Goal: Task Accomplishment & Management: Manage account settings

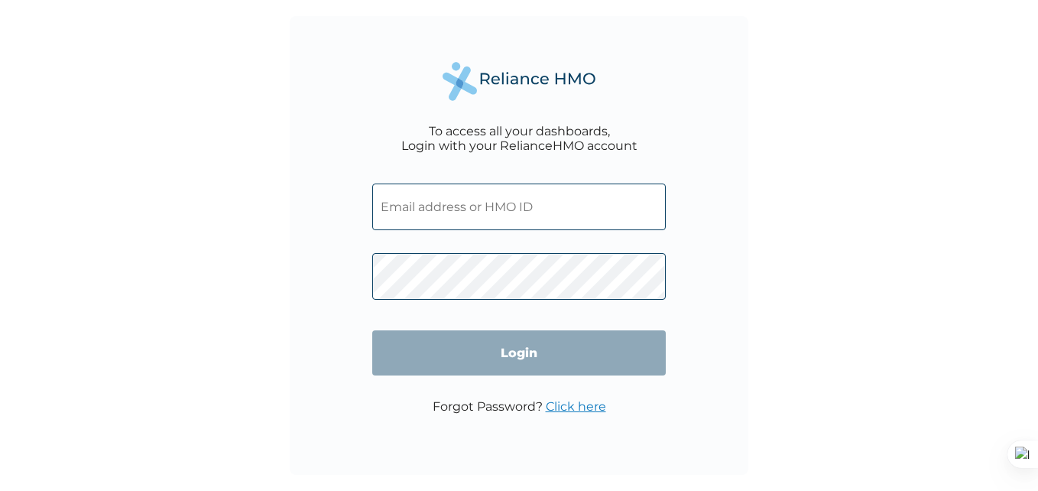
type input "peteranyiam@gmail.com"
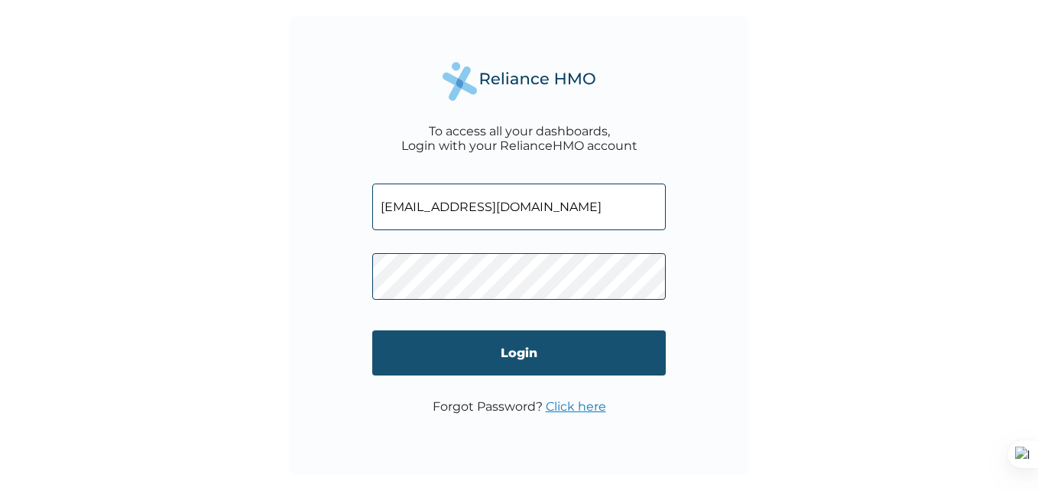
click at [527, 352] on input "Login" at bounding box center [519, 352] width 294 height 45
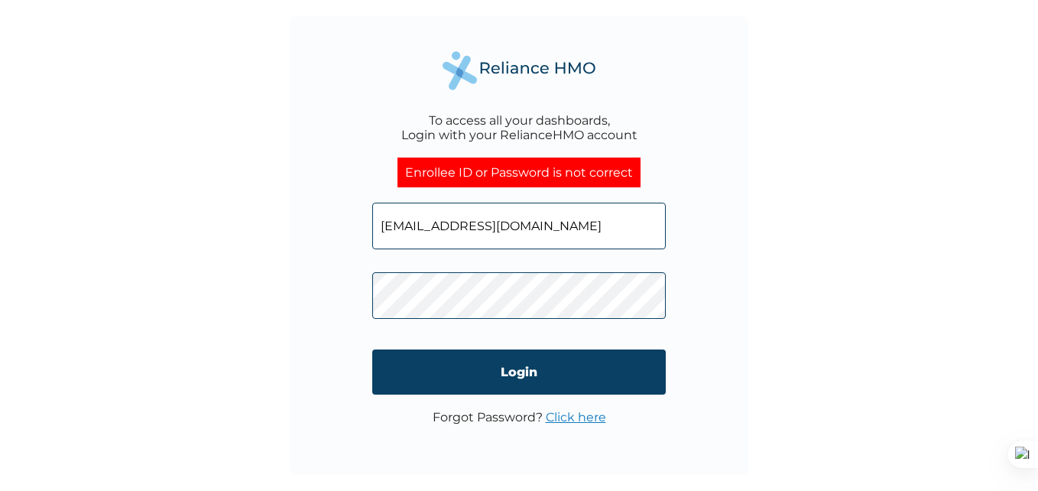
drag, startPoint x: 542, startPoint y: 224, endPoint x: 364, endPoint y: 236, distance: 178.5
click at [364, 236] on div "To access all your dashboards, Login with your RelianceHMO account Enrollee ID …" at bounding box center [519, 245] width 459 height 459
paste input "IAB/10004/D"
type input "IAB/10004/D"
click at [761, 290] on div "To access all your dashboards, Login with your RelianceHMO account Enrollee ID …" at bounding box center [519, 245] width 1038 height 491
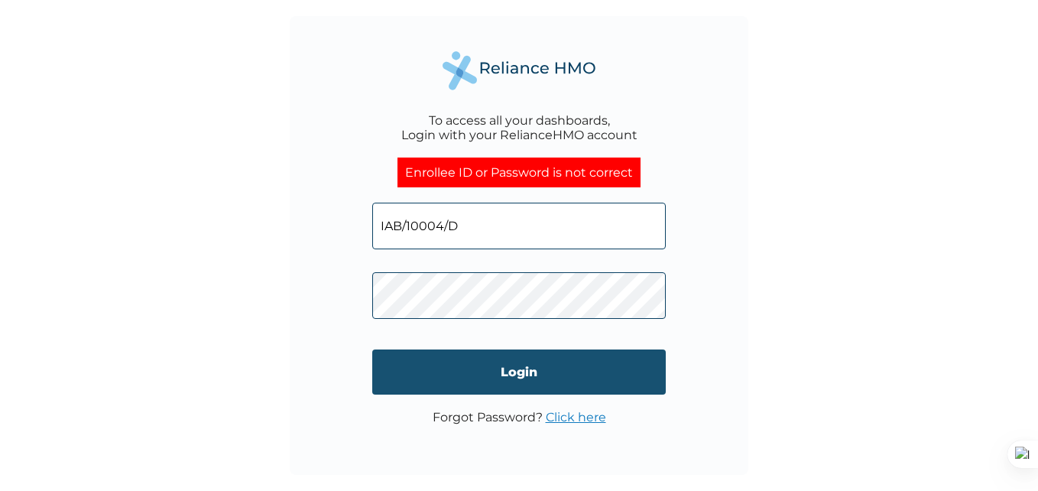
click at [534, 369] on input "Login" at bounding box center [519, 371] width 294 height 45
click at [494, 372] on input "Login" at bounding box center [519, 371] width 294 height 45
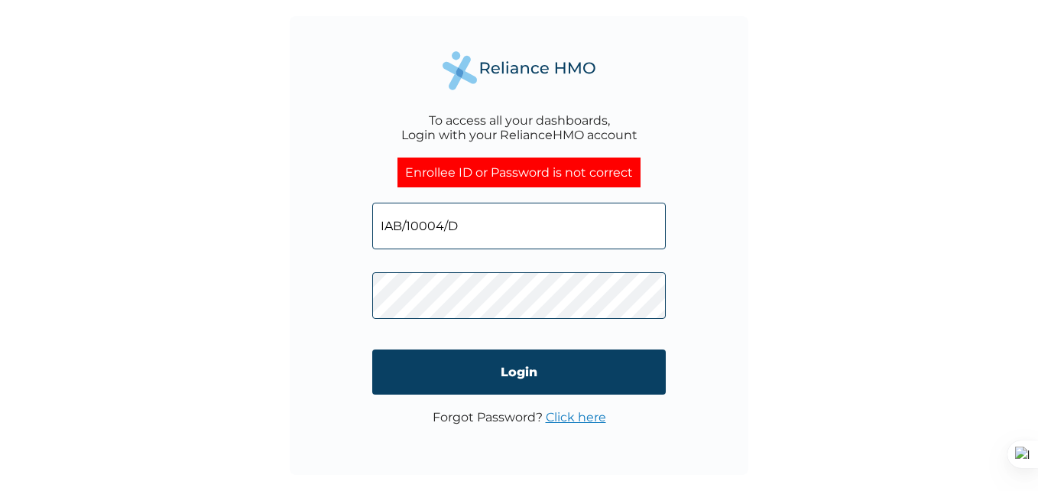
click at [459, 221] on input "IAB/10004/D" at bounding box center [519, 226] width 294 height 47
type input "peteranyiam@gmail.com"
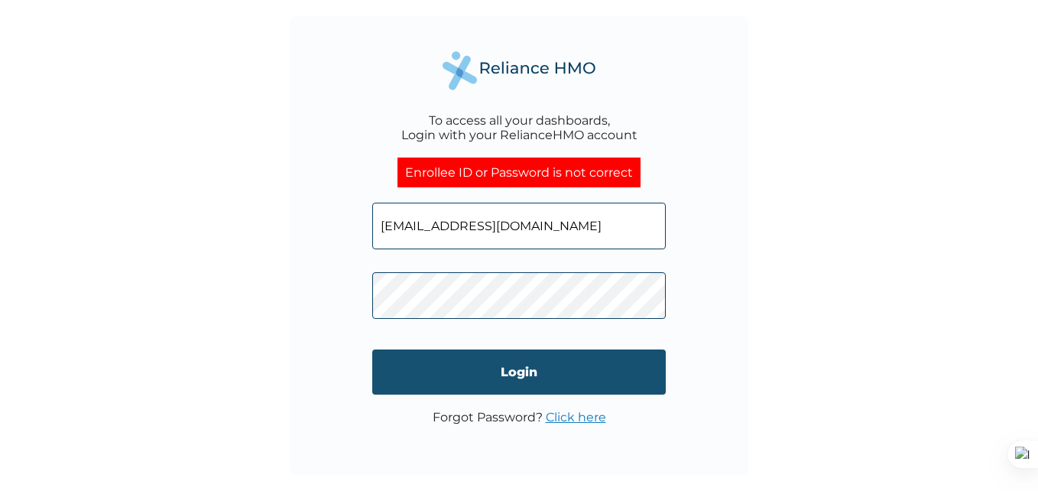
click at [514, 371] on input "Login" at bounding box center [519, 371] width 294 height 45
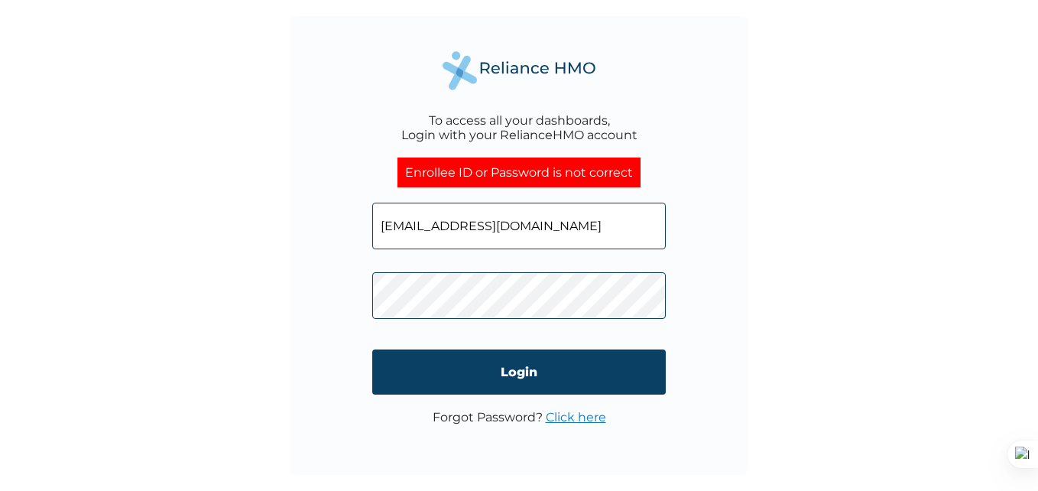
click at [568, 417] on link "Click here" at bounding box center [576, 417] width 60 height 15
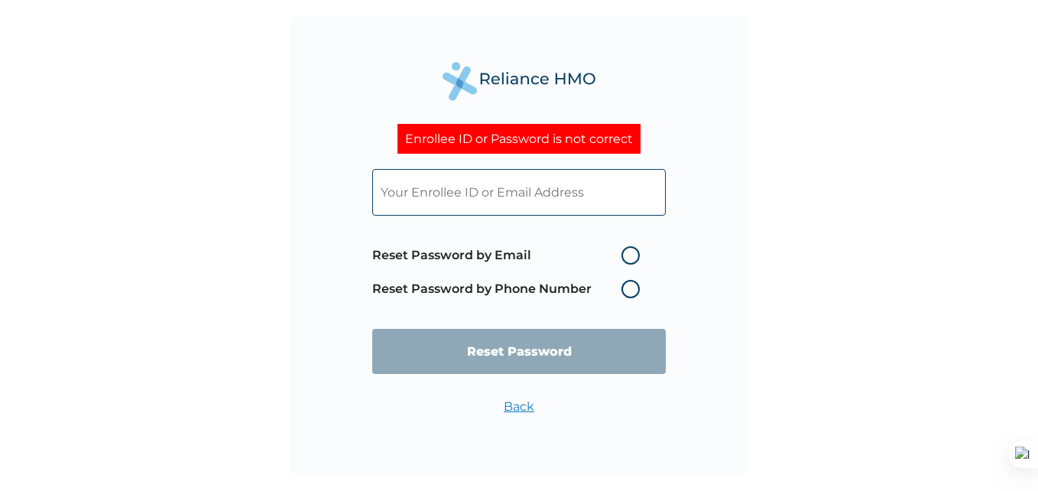
click at [629, 257] on label "Reset Password by Email" at bounding box center [509, 255] width 275 height 18
click at [624, 257] on input "Reset Password by Email" at bounding box center [612, 255] width 24 height 24
radio input "true"
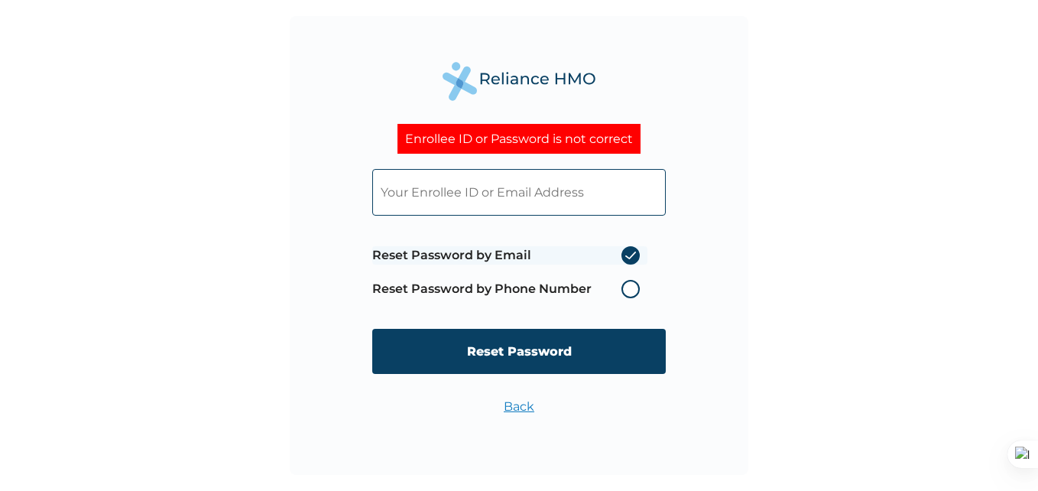
click at [475, 196] on input "text" at bounding box center [519, 192] width 294 height 47
type input "peteranyiam@gmail.com"
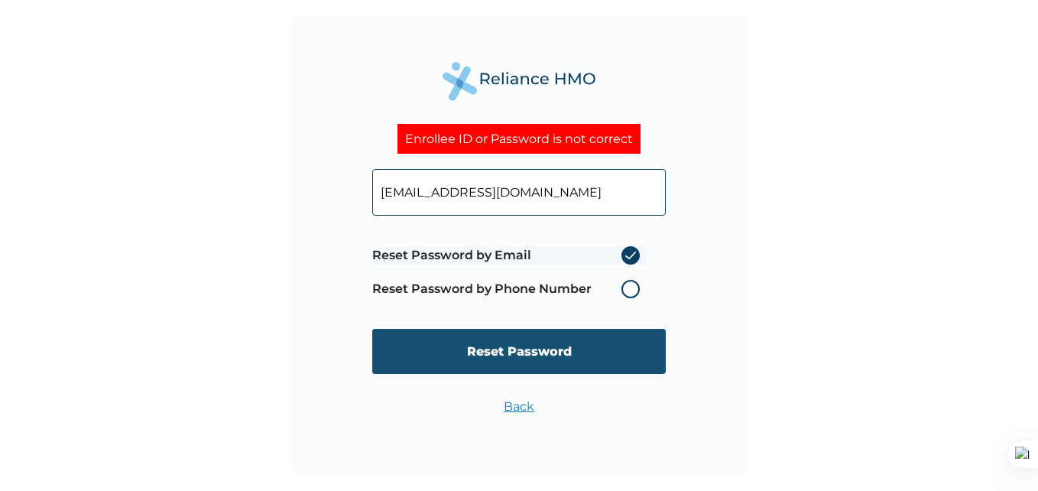
click at [472, 352] on input "Reset Password" at bounding box center [519, 351] width 294 height 45
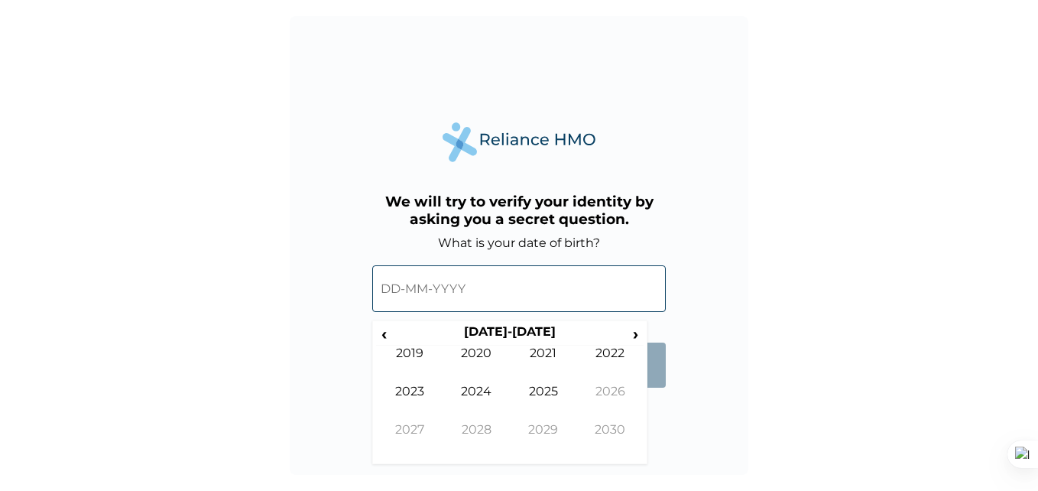
click at [389, 290] on input "text" at bounding box center [519, 288] width 294 height 47
click at [386, 339] on span "‹" at bounding box center [384, 333] width 16 height 19
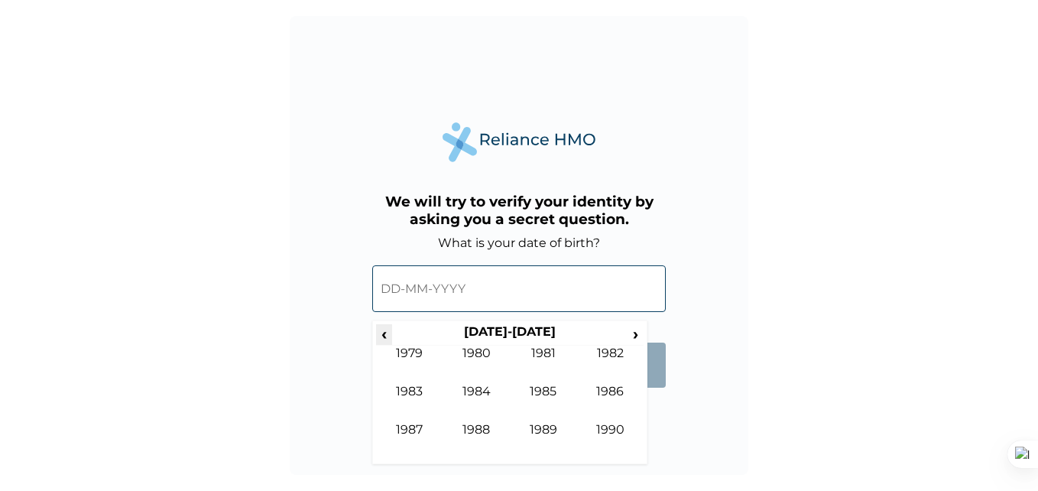
click at [386, 339] on span "‹" at bounding box center [384, 333] width 16 height 19
click at [636, 333] on span "›" at bounding box center [636, 333] width 17 height 19
click at [611, 352] on td "1982" at bounding box center [610, 364] width 67 height 38
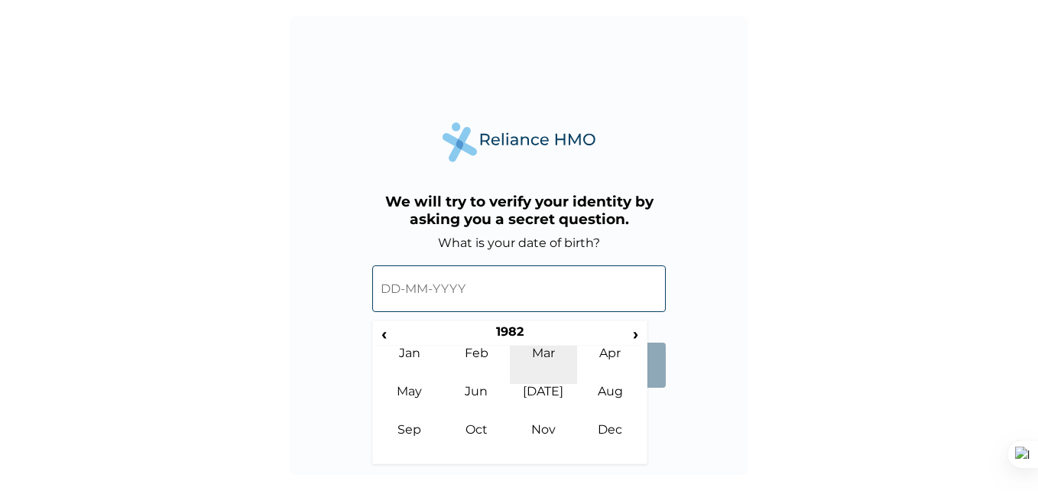
click at [541, 349] on td "Mar" at bounding box center [543, 364] width 67 height 38
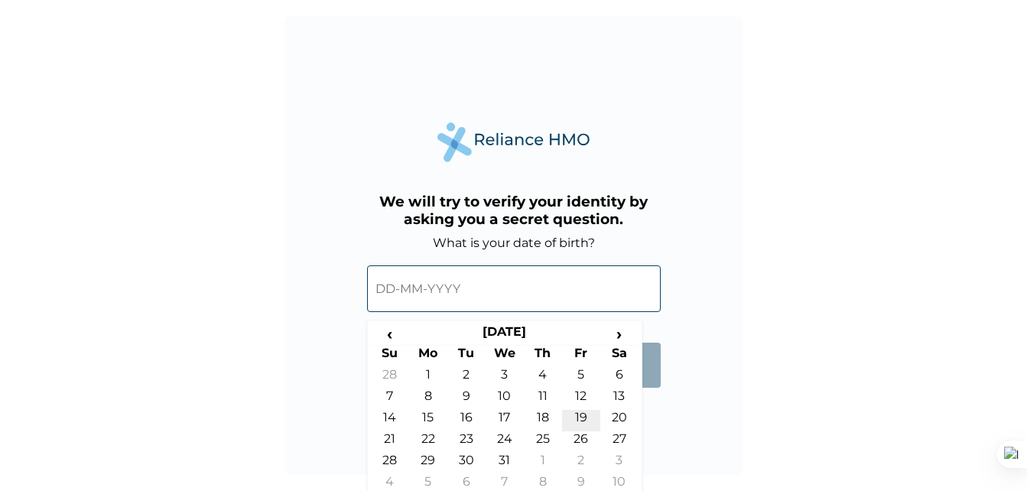
click at [581, 414] on td "19" at bounding box center [581, 420] width 38 height 21
type input "19-03-1982"
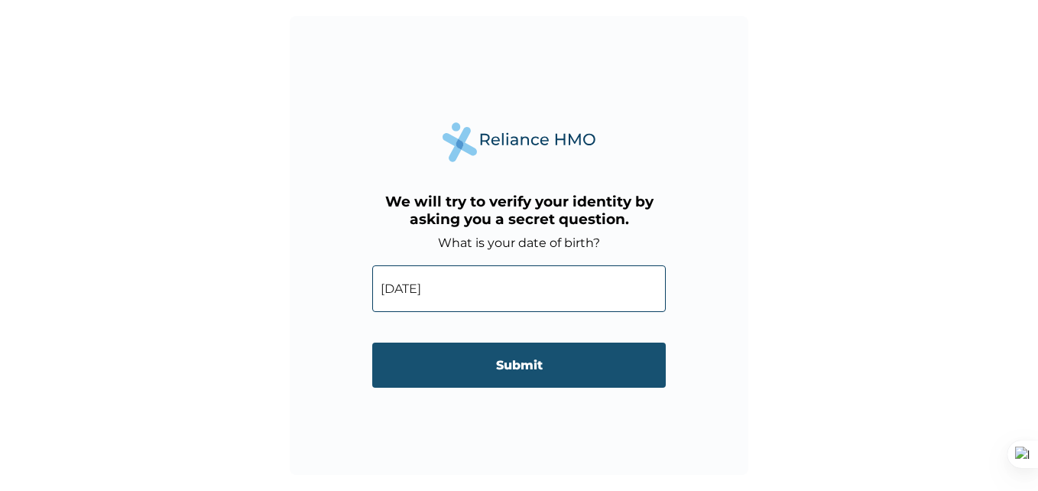
click at [534, 362] on input "Submit" at bounding box center [519, 364] width 294 height 45
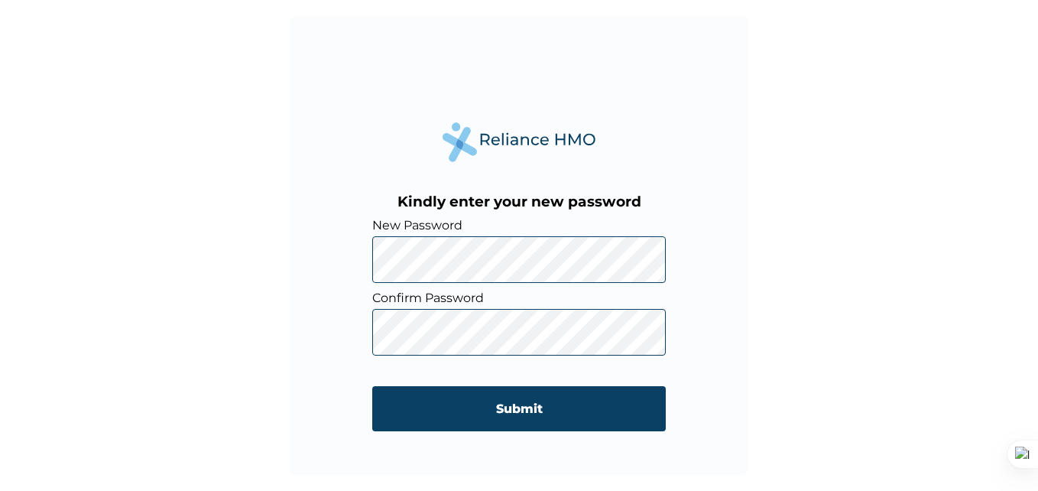
click at [729, 350] on div "Kindly enter your new password New Password Confirm Password Submit" at bounding box center [519, 245] width 459 height 459
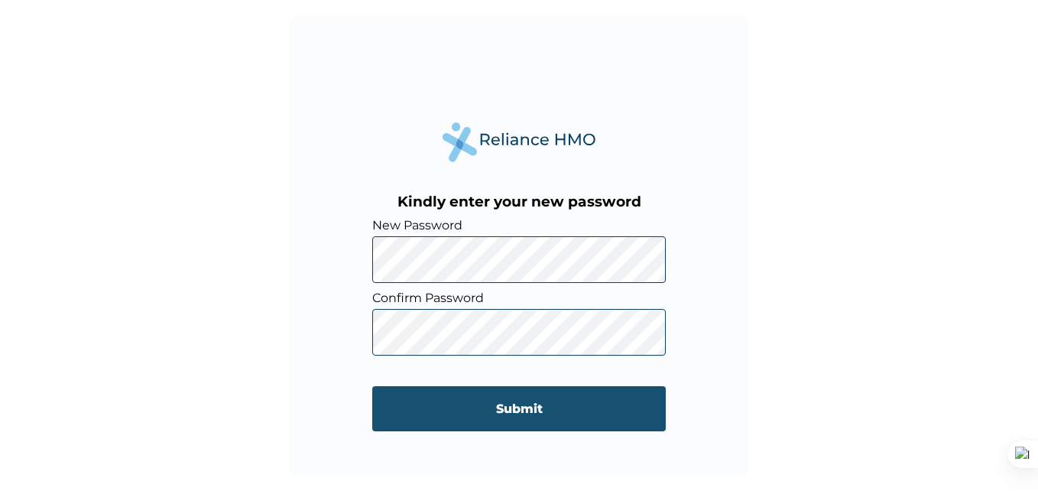
click at [531, 407] on input "Submit" at bounding box center [519, 408] width 294 height 45
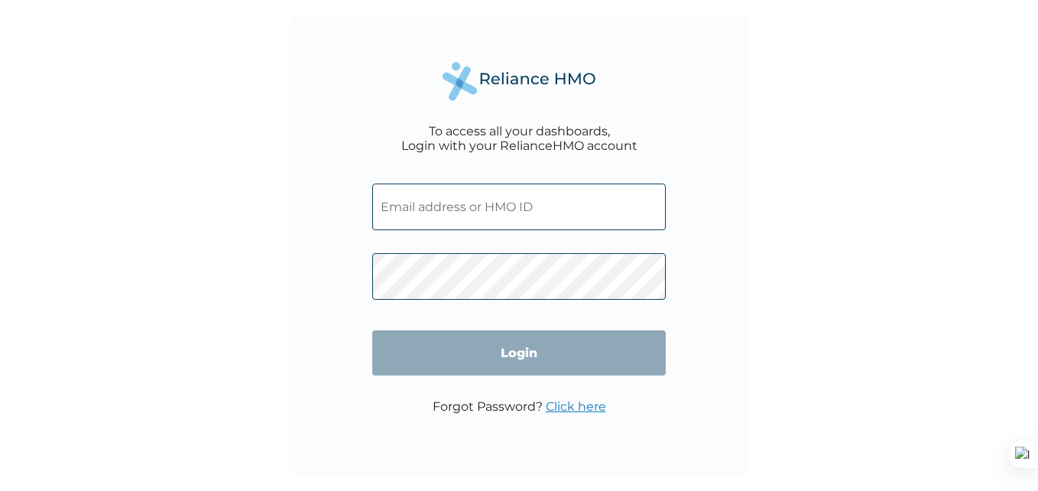
type input "[EMAIL_ADDRESS][DOMAIN_NAME]"
click at [505, 211] on input "[EMAIL_ADDRESS][DOMAIN_NAME]" at bounding box center [519, 206] width 294 height 47
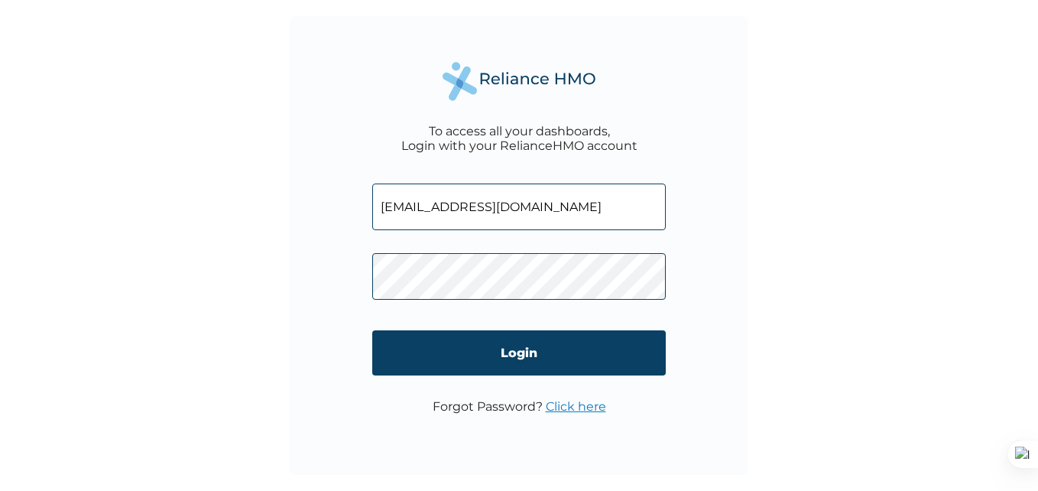
drag, startPoint x: 540, startPoint y: 213, endPoint x: 378, endPoint y: 214, distance: 162.0
click at [378, 214] on input "[EMAIL_ADDRESS][DOMAIN_NAME]" at bounding box center [519, 206] width 294 height 47
paste input "IAB/10004/B"
type input "IAB/10004/B"
click at [737, 309] on div "To access all your dashboards, Login with your RelianceHMO account IAB/10004/B …" at bounding box center [519, 245] width 459 height 459
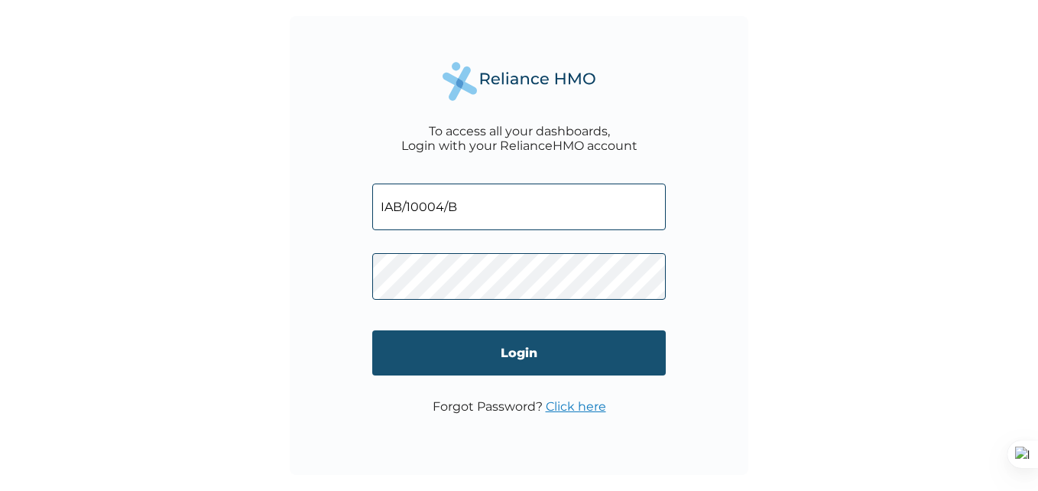
click at [517, 346] on input "Login" at bounding box center [519, 352] width 294 height 45
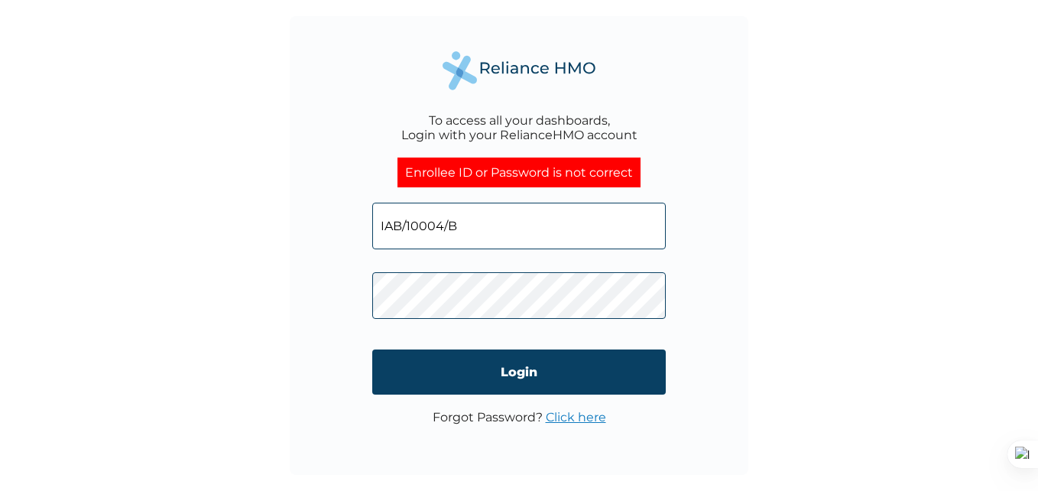
click at [462, 225] on input "IAB/10004/B" at bounding box center [519, 226] width 294 height 47
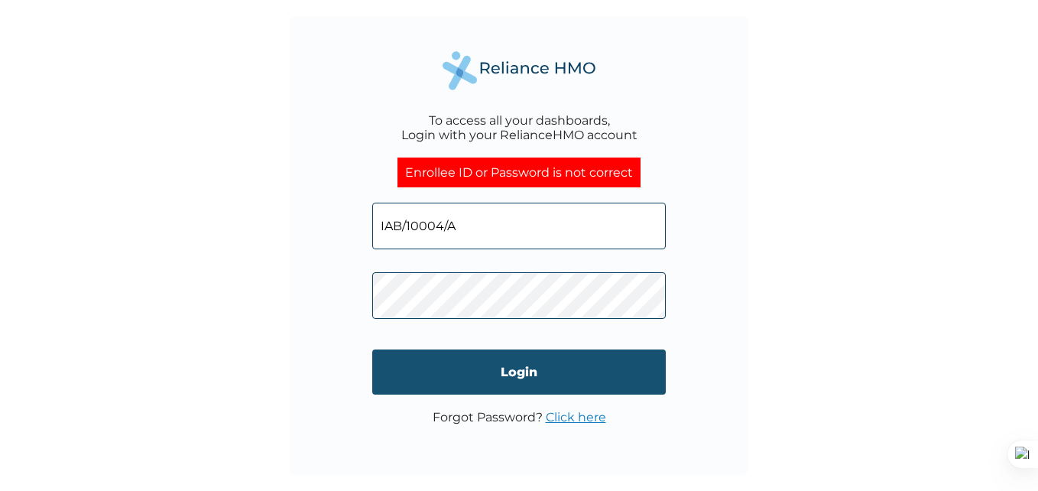
type input "IAB/10004/A"
click at [504, 368] on input "Login" at bounding box center [519, 371] width 294 height 45
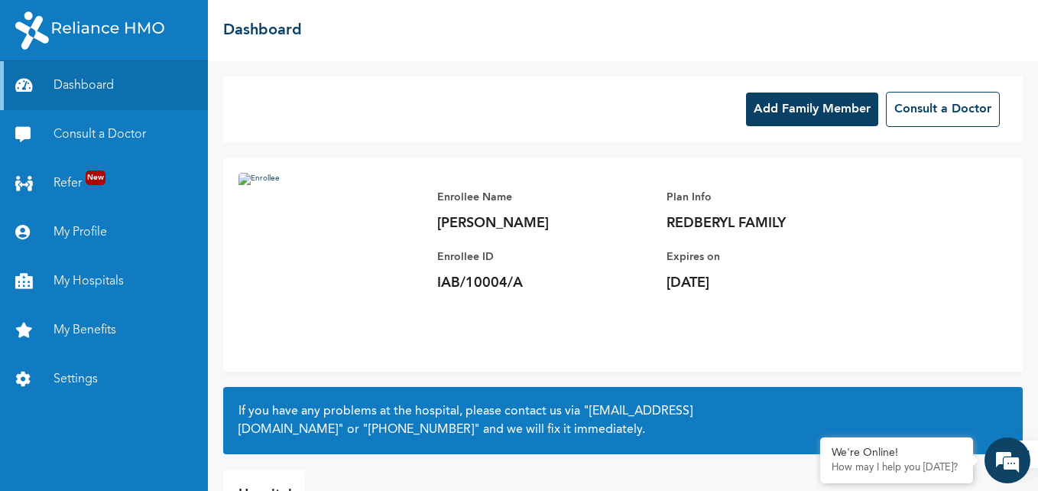
click at [783, 105] on button "Add Family Member" at bounding box center [812, 109] width 132 height 34
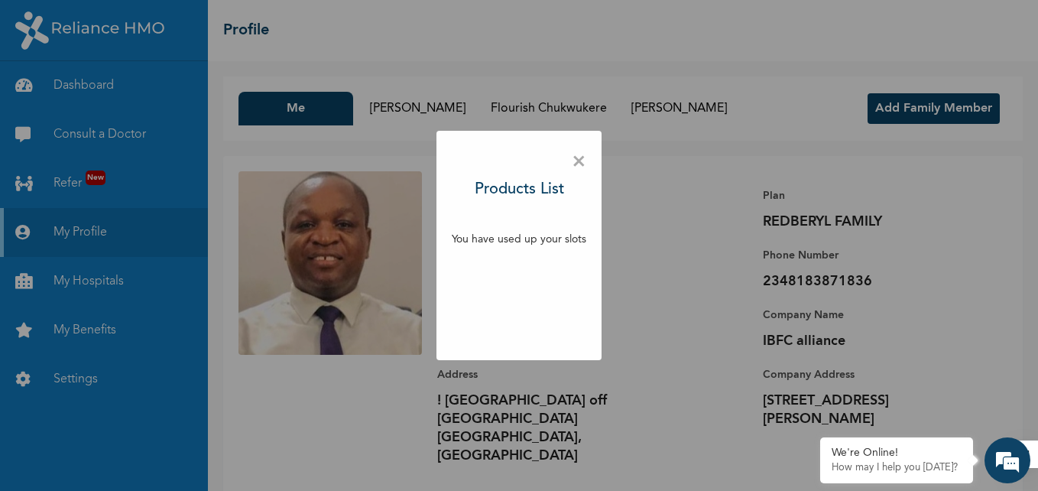
click at [577, 167] on span "×" at bounding box center [579, 162] width 15 height 32
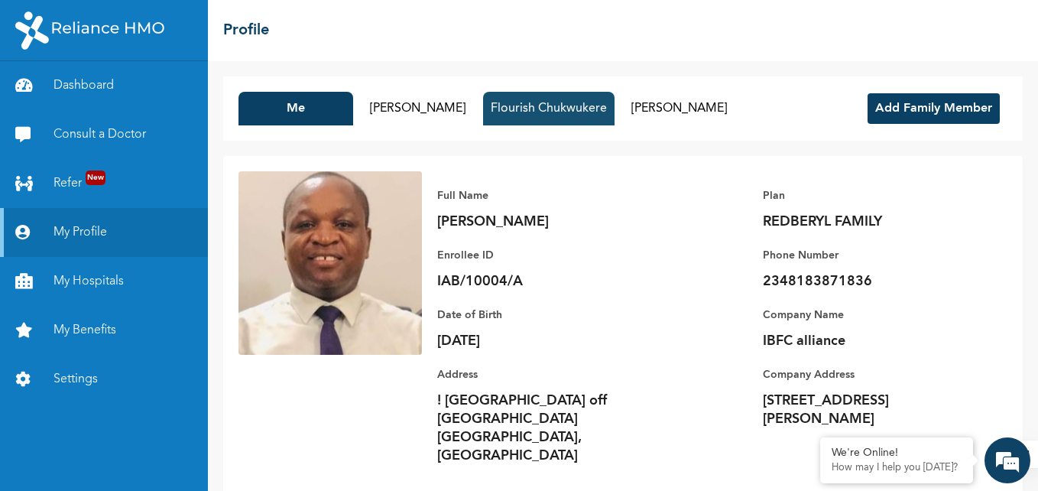
click at [565, 105] on button "Flourish Chukwukere" at bounding box center [548, 109] width 131 height 34
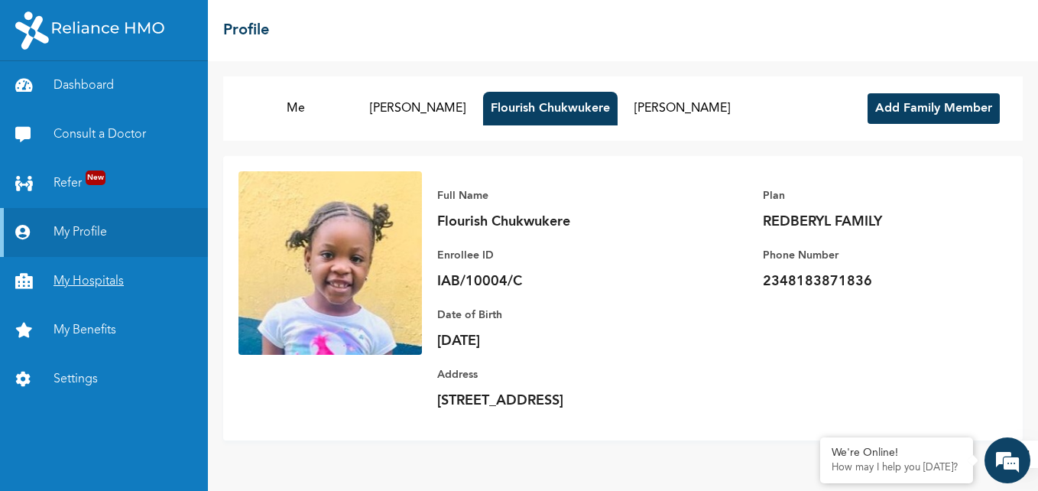
click at [98, 274] on link "My Hospitals" at bounding box center [104, 281] width 208 height 49
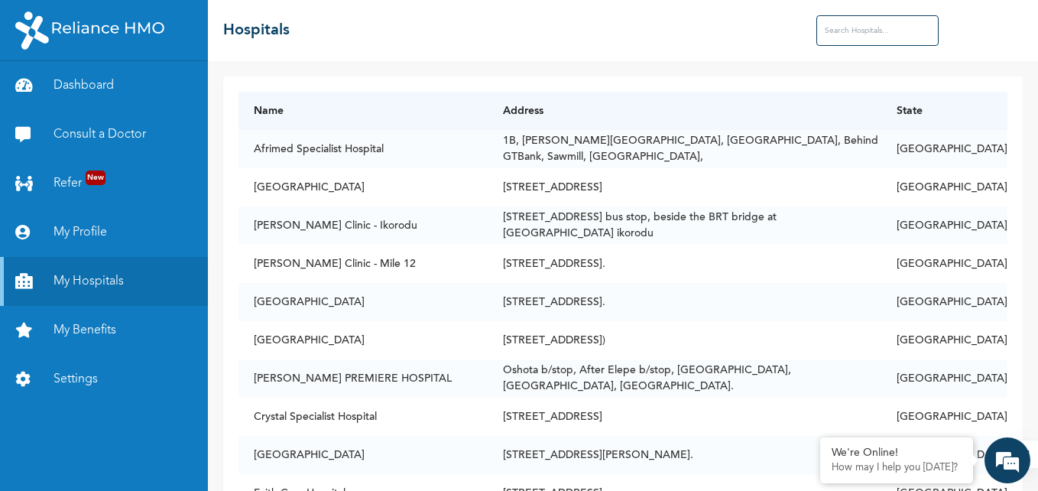
click at [841, 32] on input "text" at bounding box center [877, 30] width 122 height 31
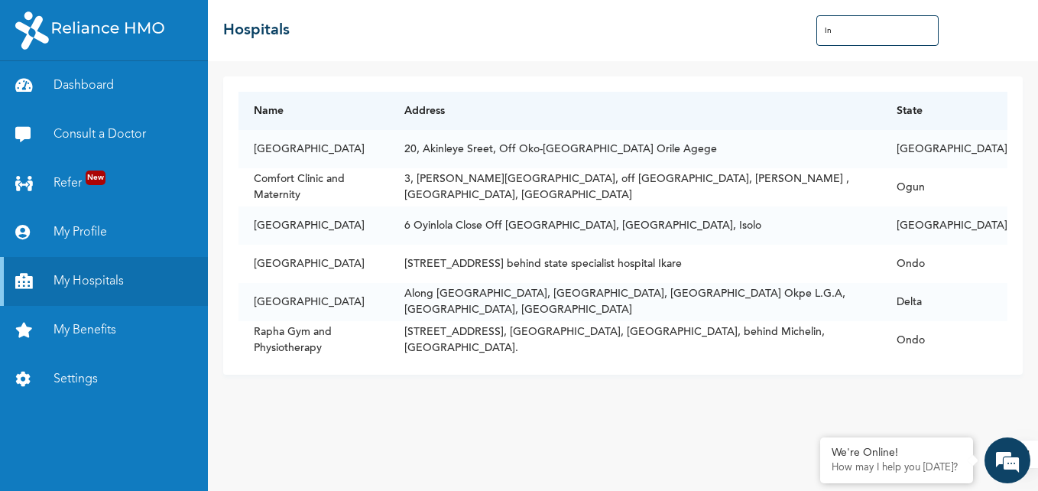
type input "I"
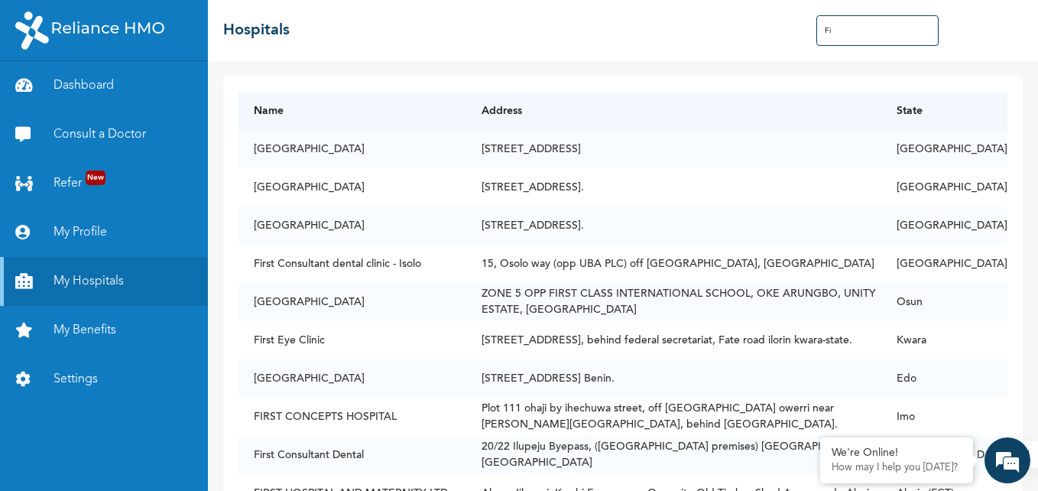
type input "F"
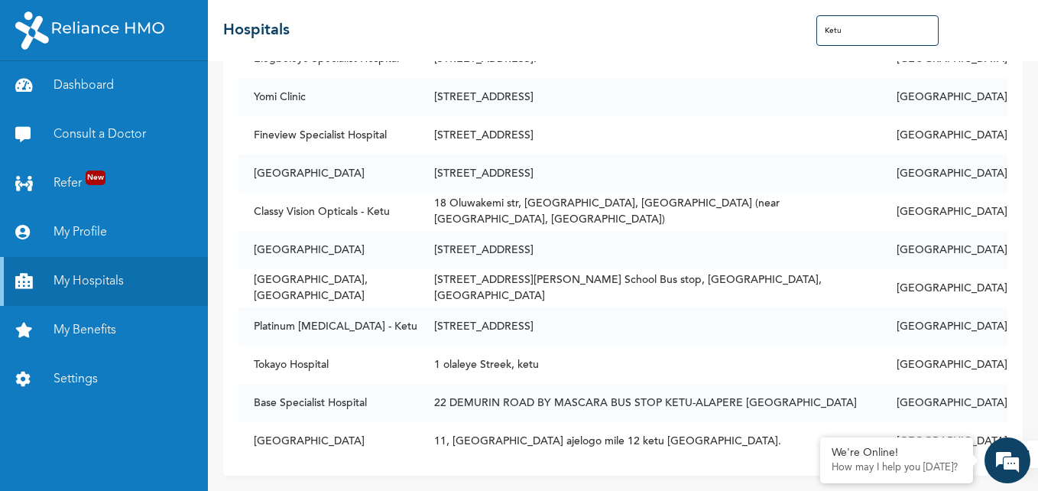
scroll to position [216, 0]
type input "Ketu"
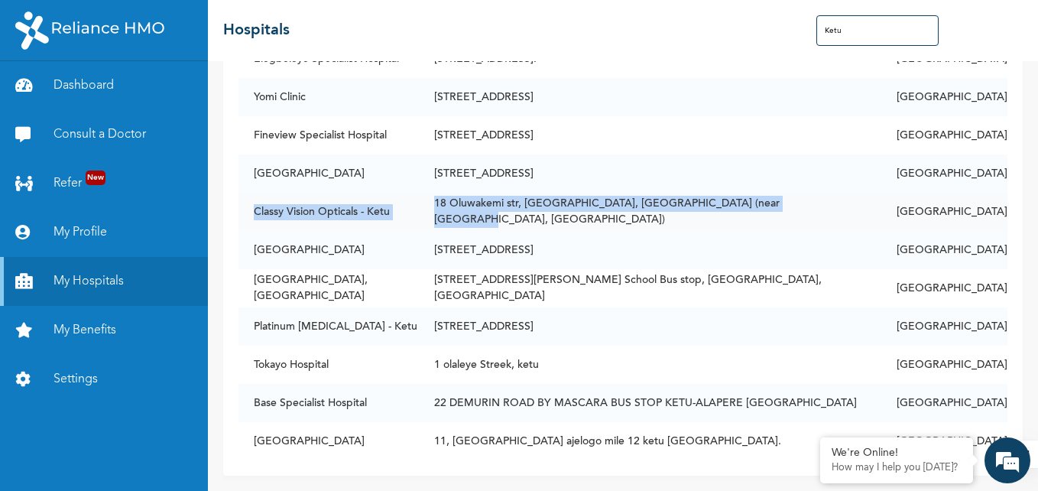
drag, startPoint x: 803, startPoint y: 199, endPoint x: 251, endPoint y: 195, distance: 552.6
click at [251, 195] on tr "Classy Vision Opticals - Ketu 18 Oluwakemi str, [GEOGRAPHIC_DATA], [GEOGRAPHIC_…" at bounding box center [622, 212] width 769 height 38
copy tr "Classy Vision Opticals - Ketu 18 Oluwakemi str, [GEOGRAPHIC_DATA], Ketu (near […"
click at [80, 332] on link "My Benefits" at bounding box center [104, 330] width 208 height 49
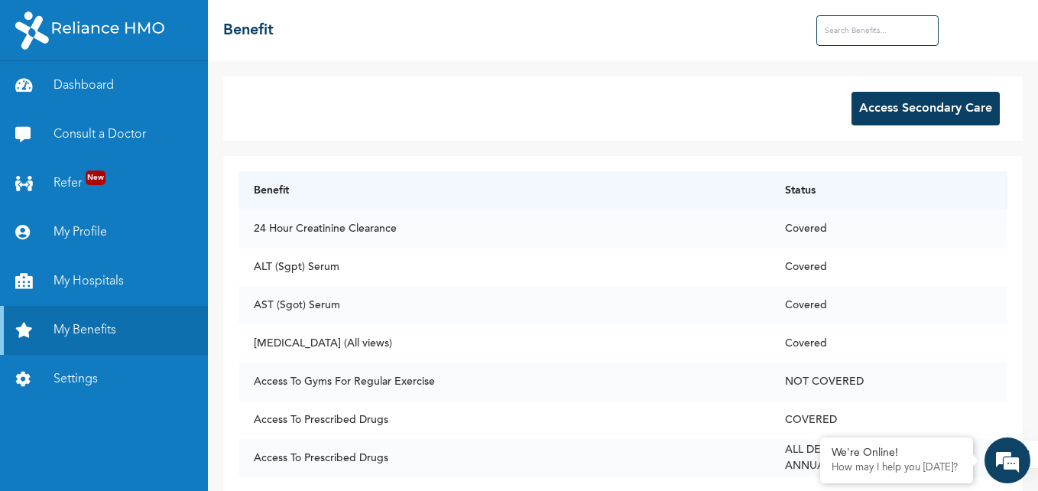
click at [831, 35] on input "text" at bounding box center [877, 30] width 122 height 31
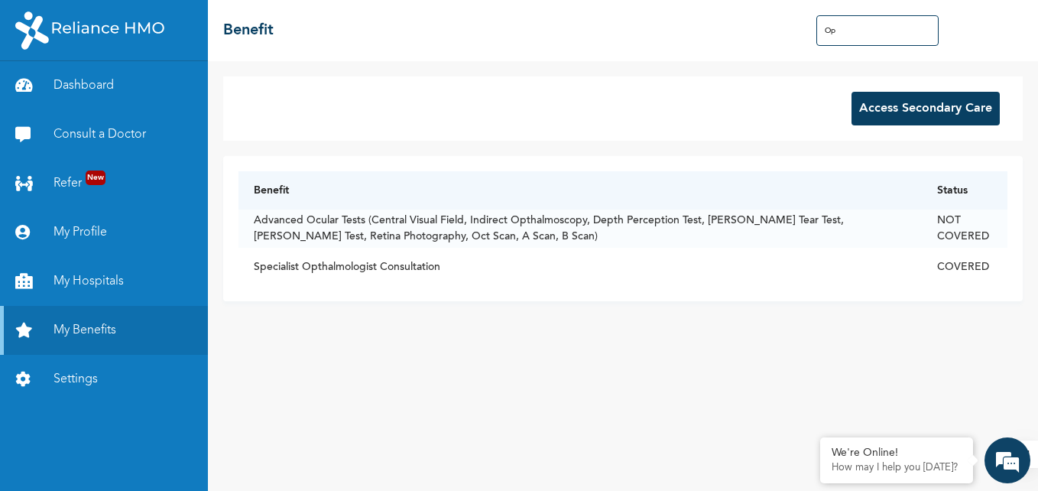
type input "O"
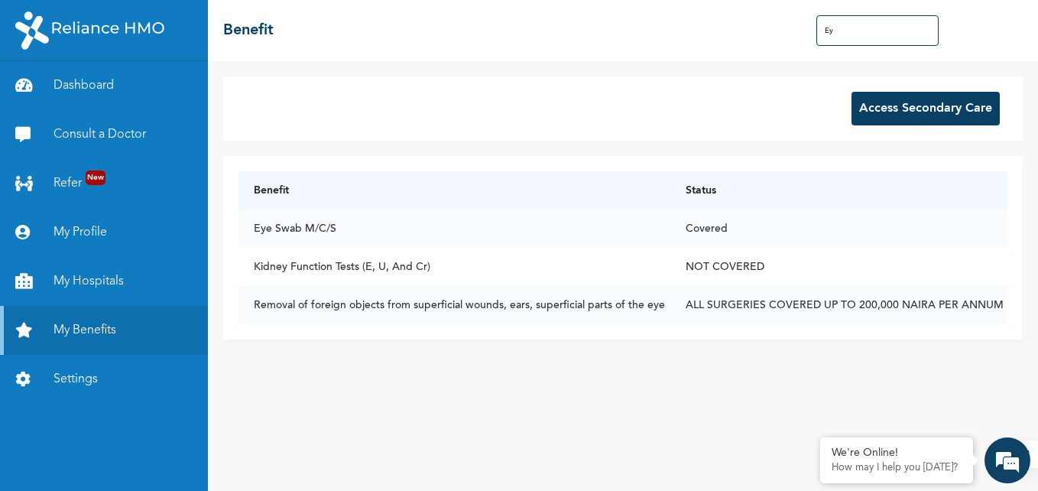
type input "E"
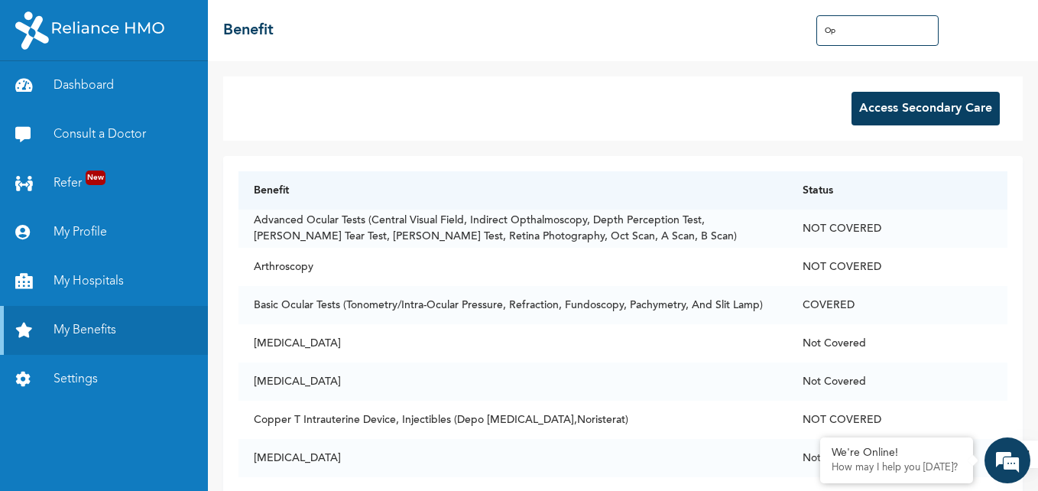
type input "O"
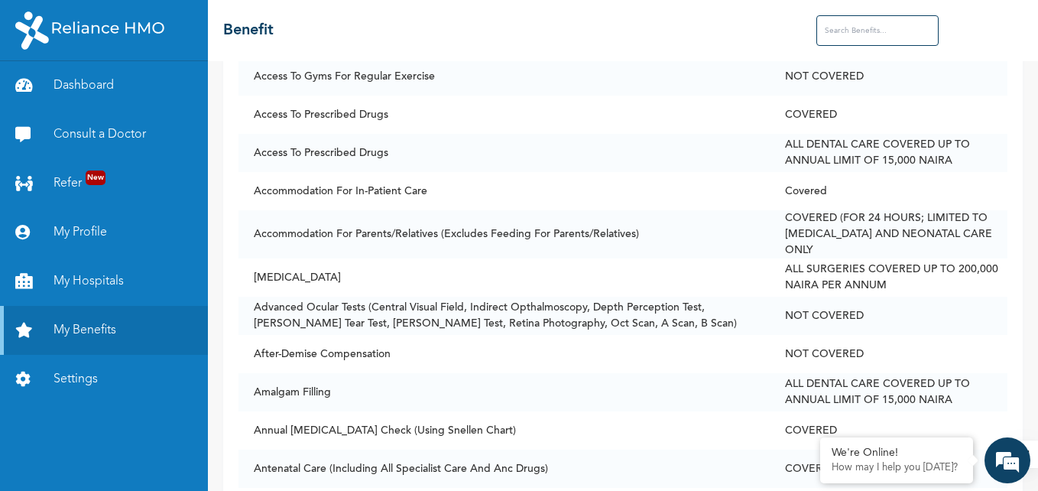
scroll to position [306, 0]
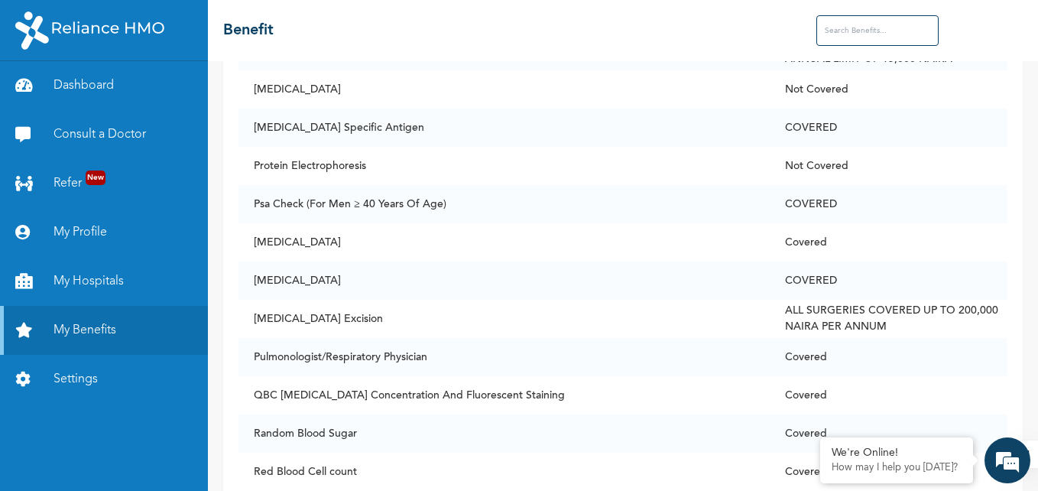
scroll to position [8469, 0]
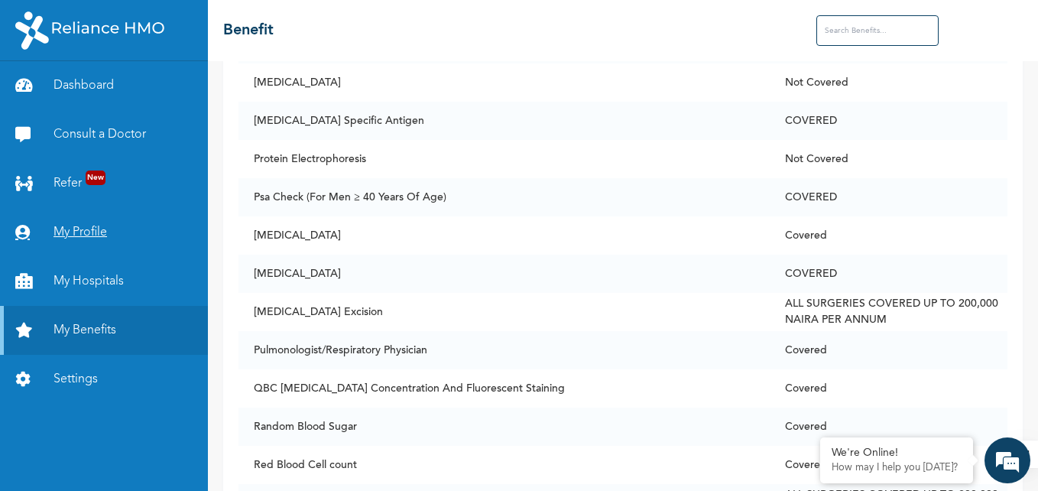
click at [80, 229] on link "My Profile" at bounding box center [104, 232] width 208 height 49
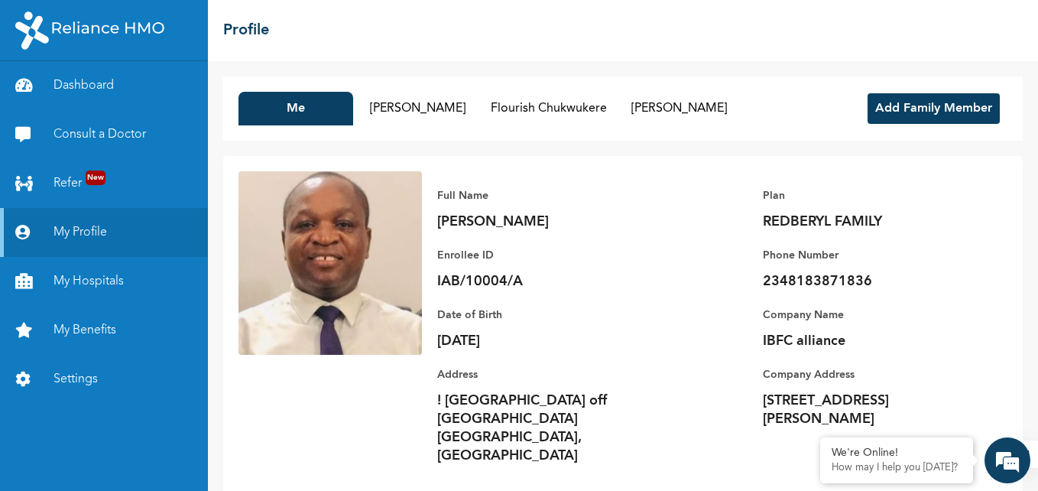
click at [921, 107] on button "Add Family Member" at bounding box center [934, 108] width 132 height 31
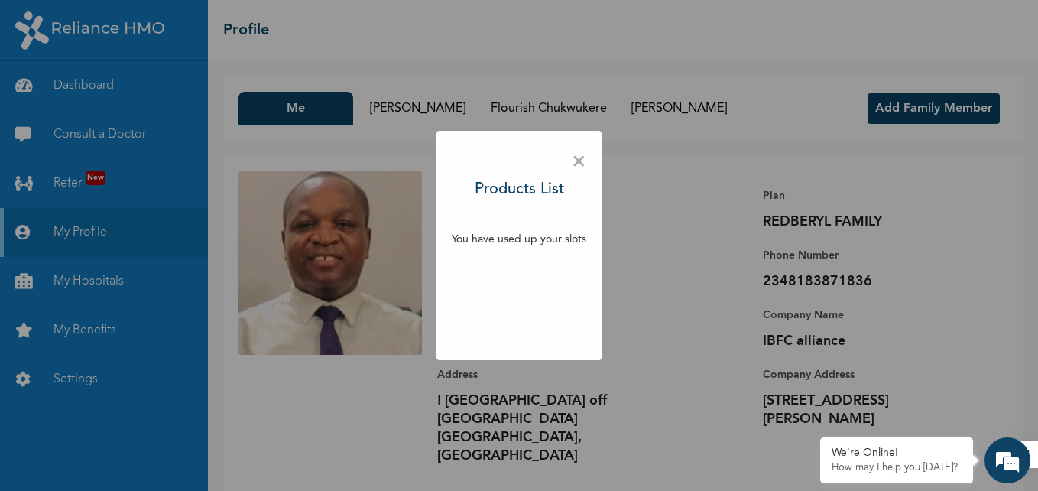
click at [578, 164] on span "×" at bounding box center [579, 162] width 15 height 32
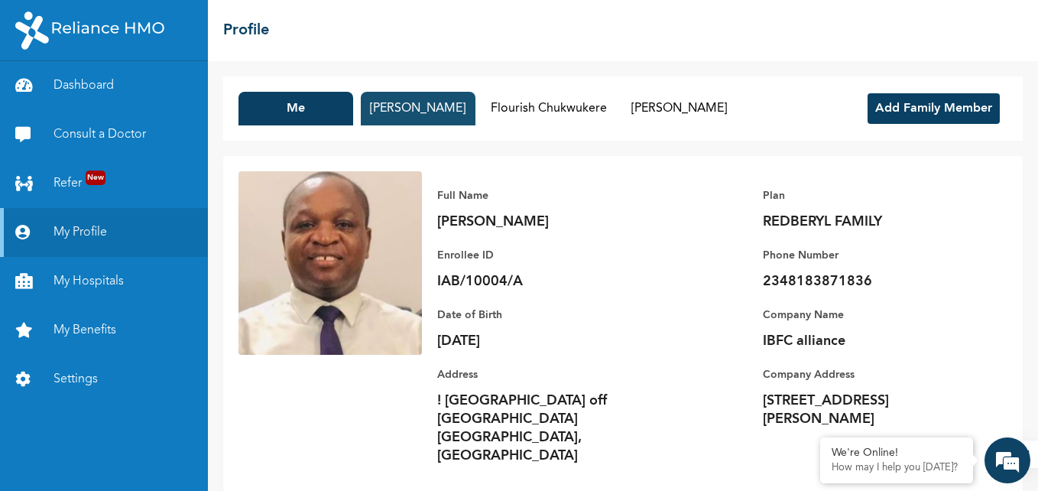
click at [413, 99] on button "[PERSON_NAME]" at bounding box center [418, 109] width 115 height 34
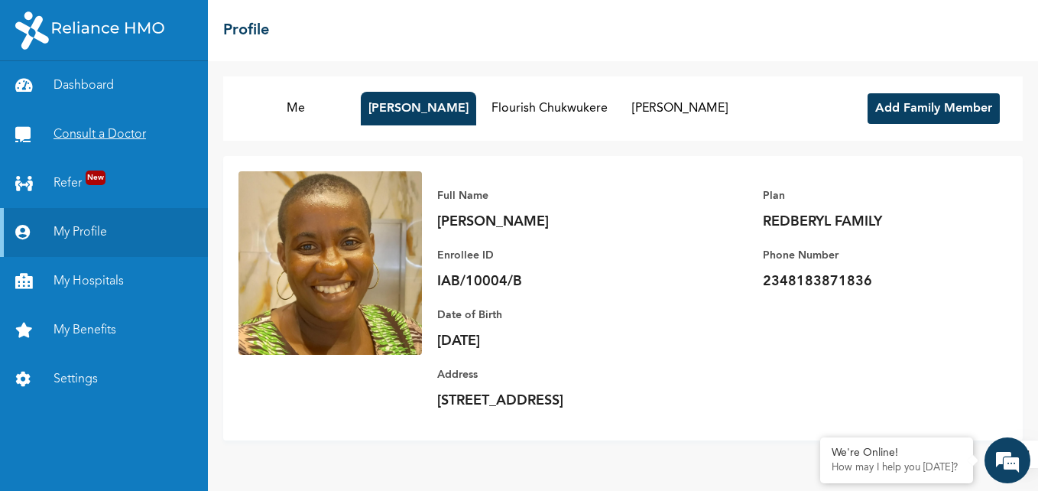
click at [106, 131] on link "Consult a Doctor" at bounding box center [104, 134] width 208 height 49
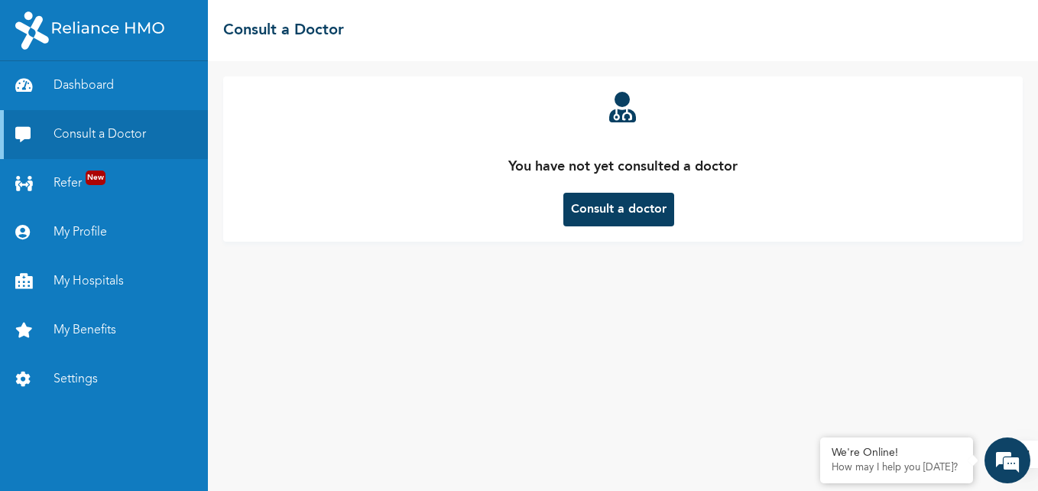
click at [605, 202] on button "Consult a doctor" at bounding box center [618, 210] width 111 height 34
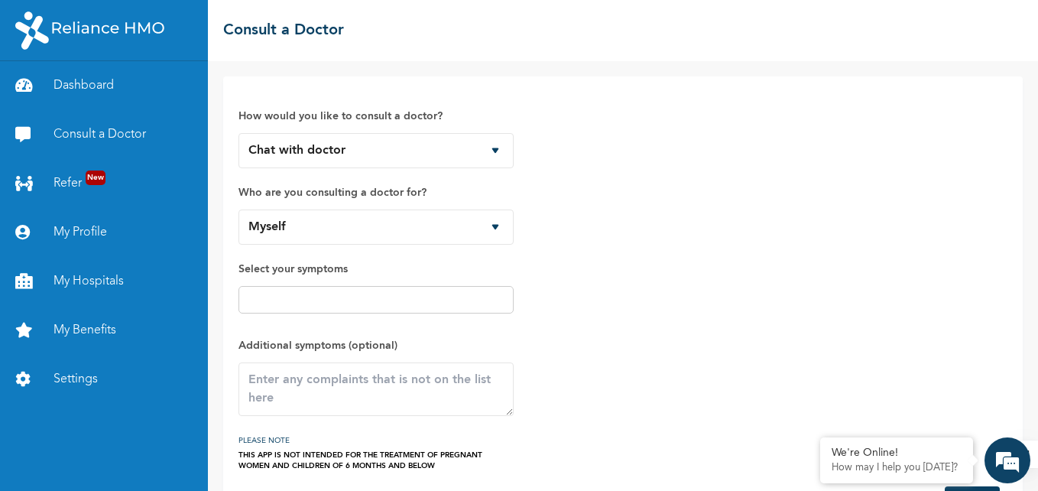
click at [390, 297] on input "text" at bounding box center [376, 299] width 266 height 18
click at [494, 222] on select "Myself [PERSON_NAME] Flourish Chukwukere [PERSON_NAME]" at bounding box center [375, 226] width 275 height 35
select select "539883"
click at [238, 209] on select "Myself [PERSON_NAME] Flourish Chukwukere [PERSON_NAME]" at bounding box center [375, 226] width 275 height 35
click at [422, 301] on input "text" at bounding box center [376, 299] width 266 height 18
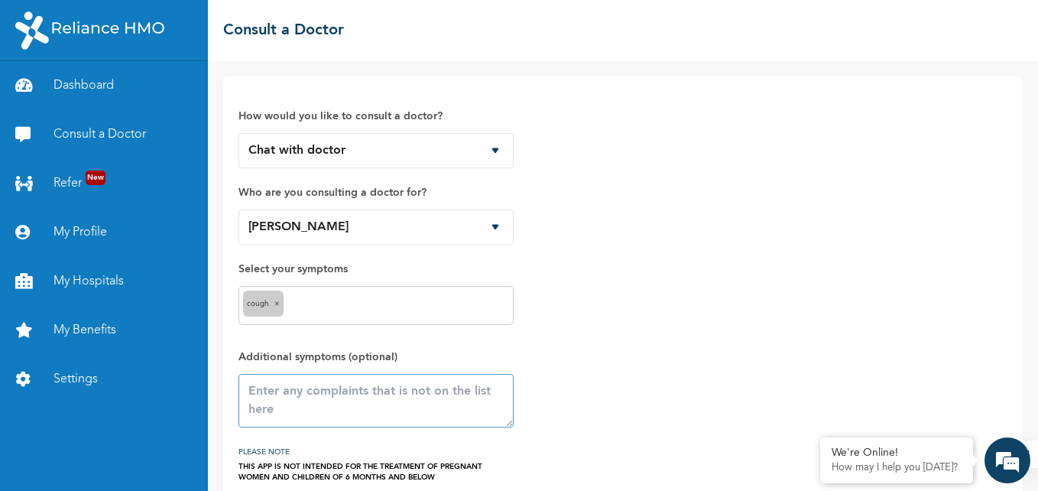
click at [352, 397] on textarea at bounding box center [375, 401] width 275 height 54
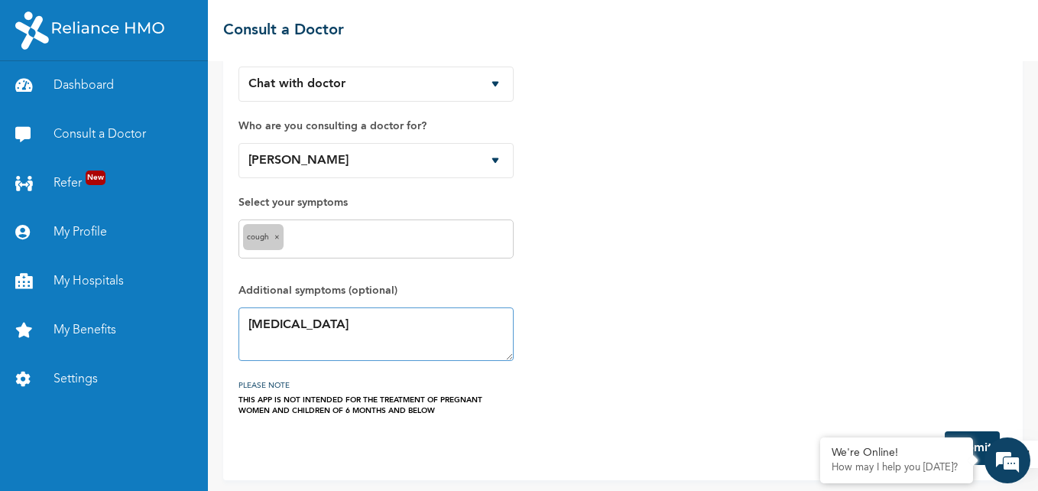
scroll to position [71, 0]
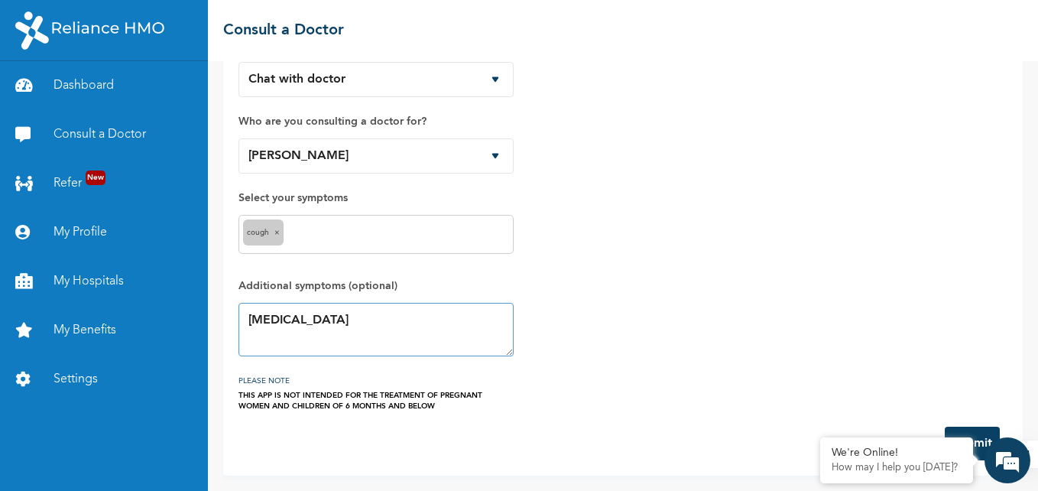
type textarea "[MEDICAL_DATA]"
click at [351, 229] on input "text" at bounding box center [398, 234] width 222 height 18
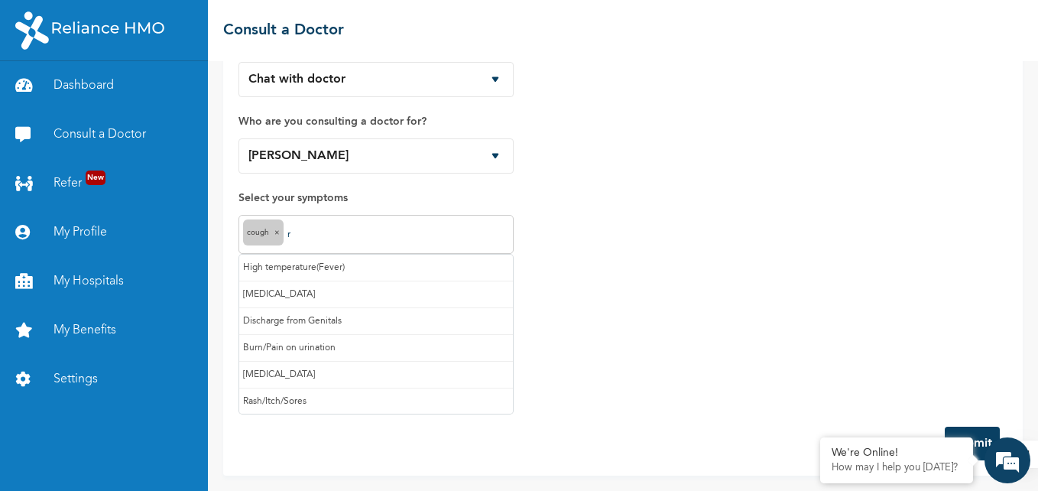
type input "ru"
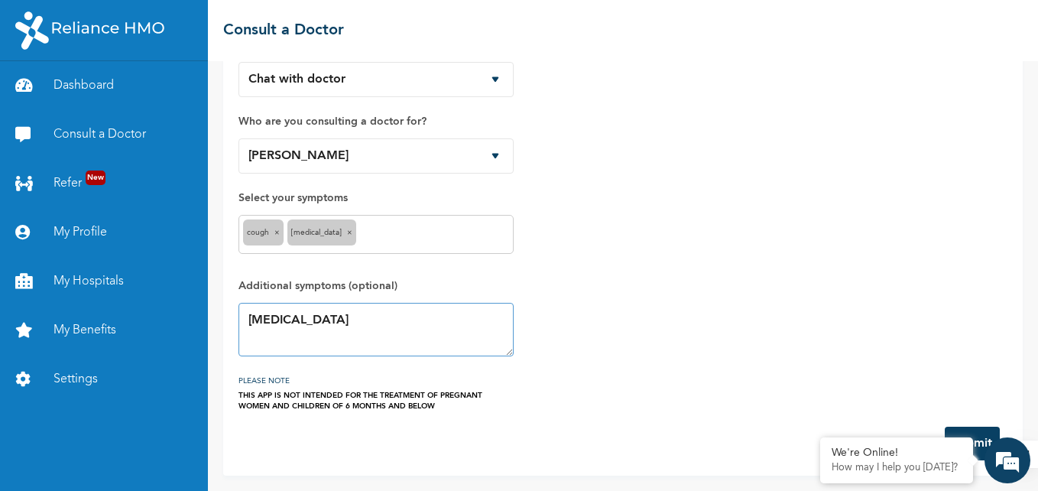
click at [335, 322] on textarea "[MEDICAL_DATA]" at bounding box center [375, 330] width 275 height 54
type textarea "r"
click at [869, 461] on div "We're Online! How may I help you [DATE]?" at bounding box center [896, 460] width 153 height 46
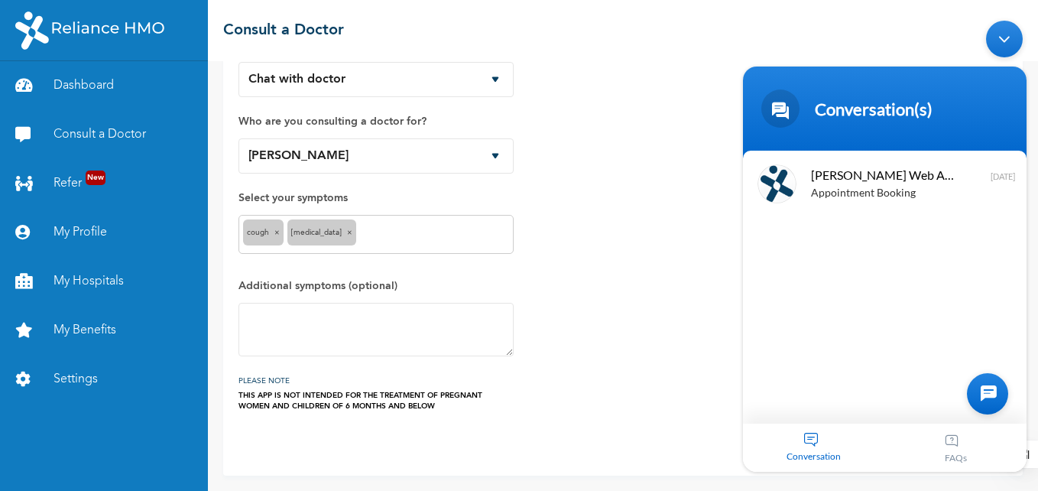
click at [990, 395] on div at bounding box center [987, 393] width 41 height 41
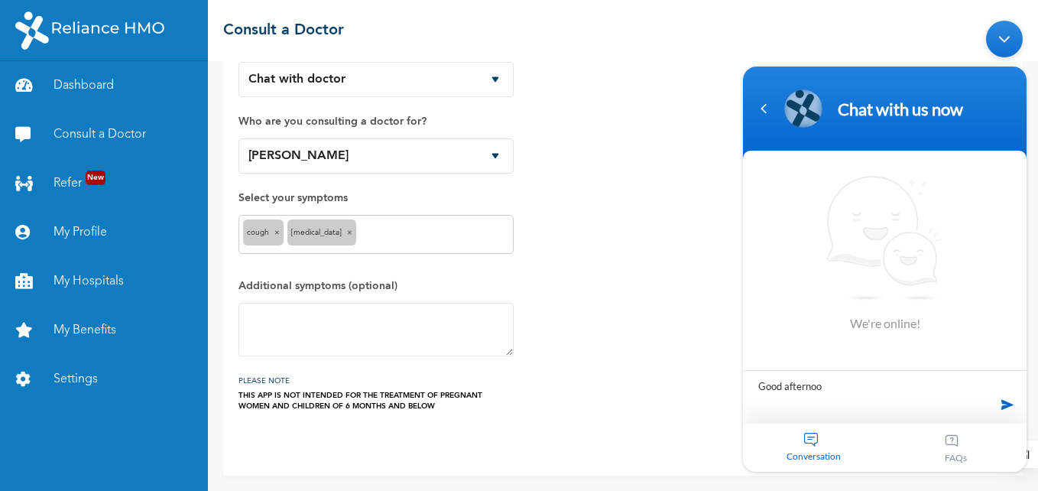
type textarea "Good afternoon"
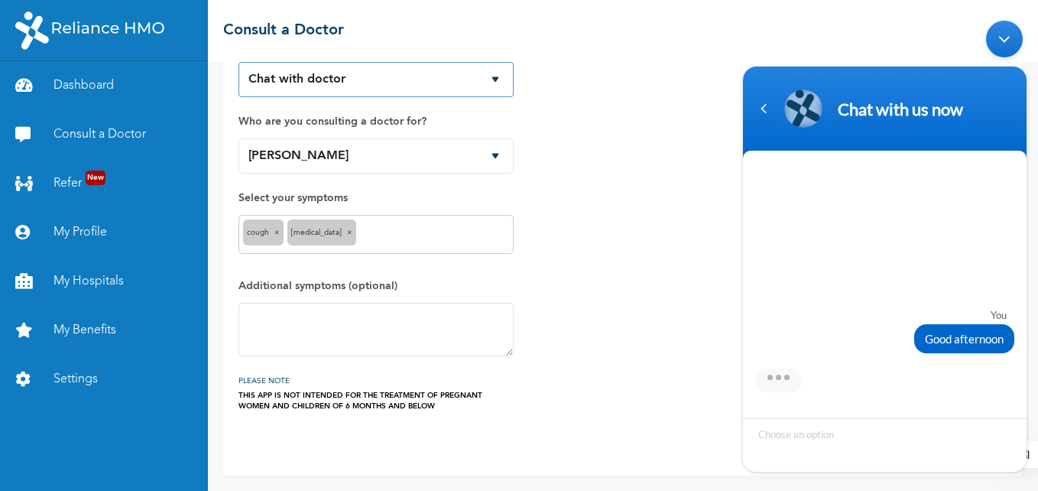
click at [494, 80] on select "Chat with doctor Phone Call" at bounding box center [375, 79] width 275 height 35
click at [238, 62] on select "Chat with doctor Phone Call" at bounding box center [375, 79] width 275 height 35
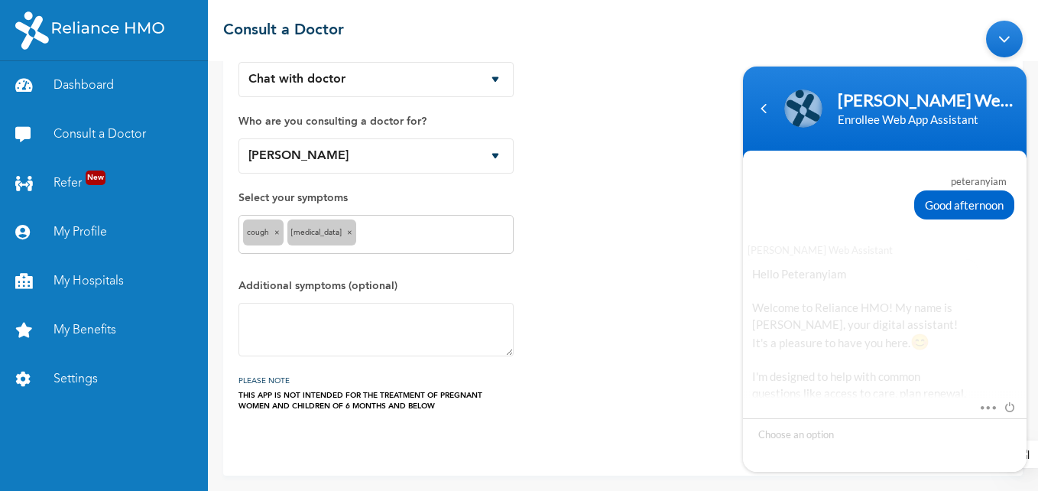
scroll to position [239, 0]
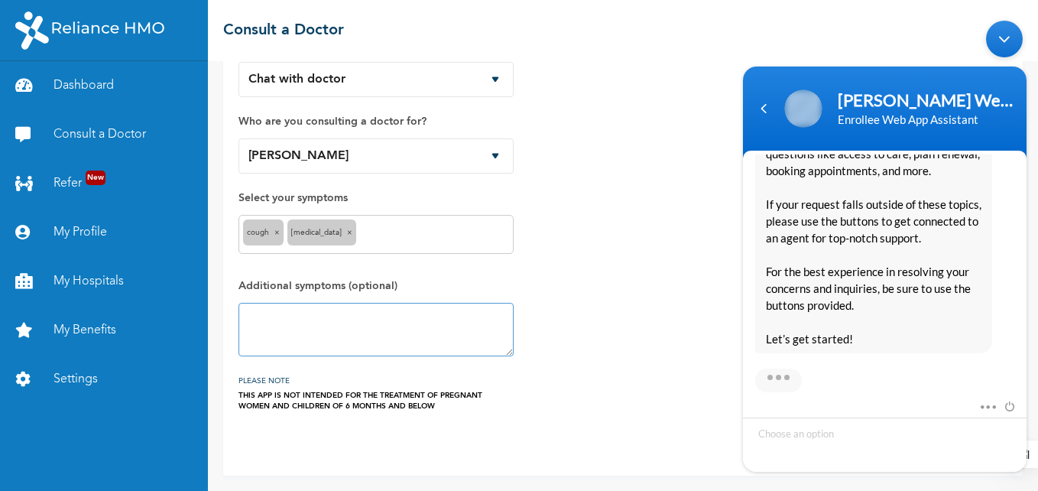
click at [294, 316] on textarea at bounding box center [375, 330] width 275 height 54
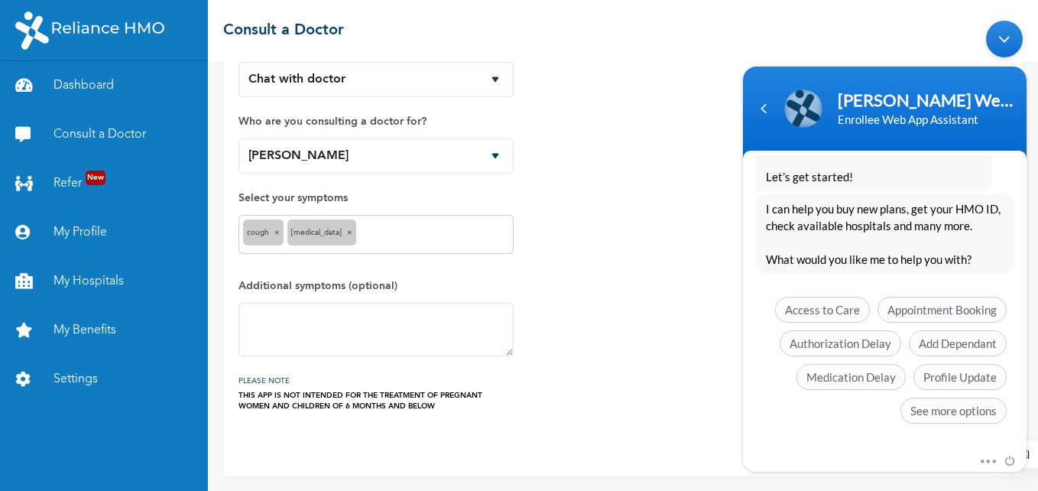
click at [436, 237] on input "text" at bounding box center [434, 234] width 149 height 18
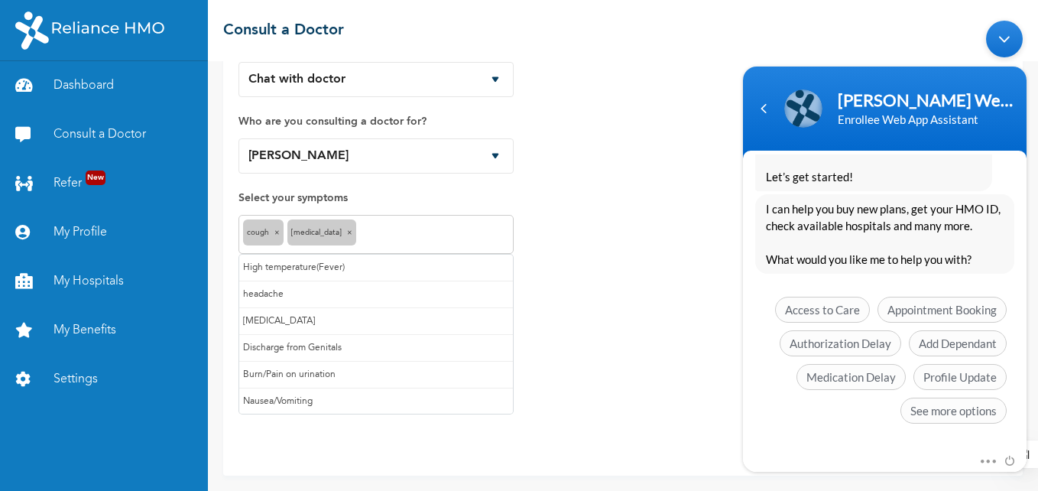
click at [945, 427] on button "Submit" at bounding box center [972, 444] width 55 height 34
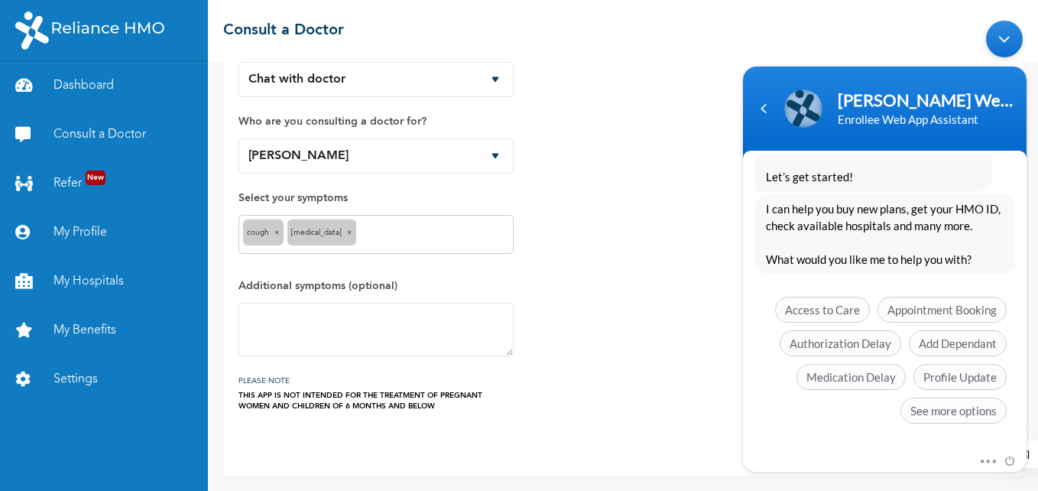
click at [576, 258] on div "How would you like to consult a doctor? Chat with doctor Phone Call Who are you…" at bounding box center [622, 216] width 769 height 391
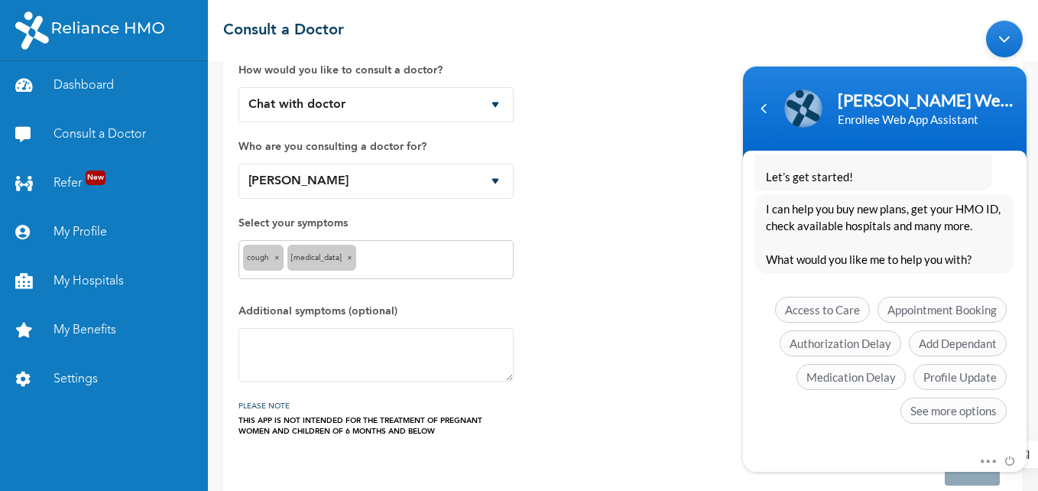
scroll to position [28, 0]
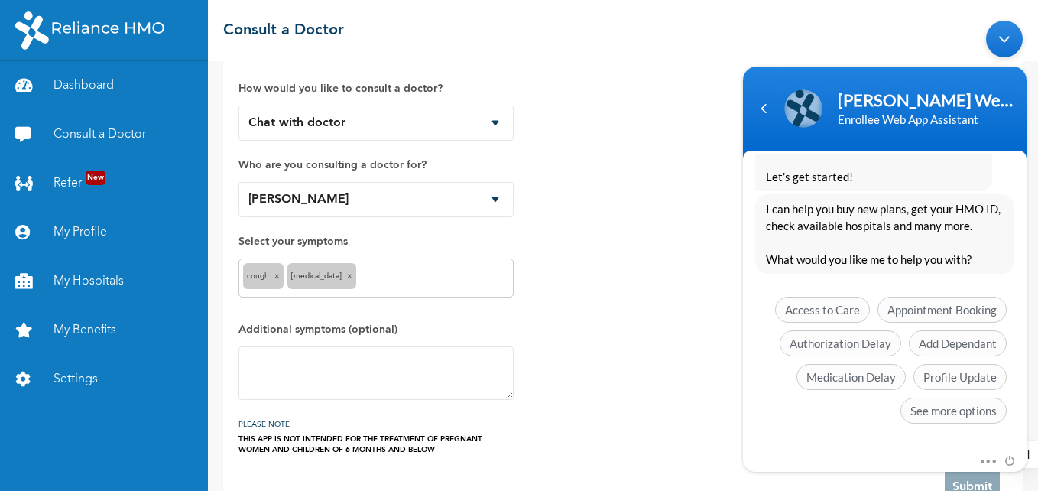
drag, startPoint x: 1035, startPoint y: 149, endPoint x: 298, endPoint y: 101, distance: 738.4
click at [1000, 40] on div "Minimize live chat window" at bounding box center [1004, 39] width 37 height 37
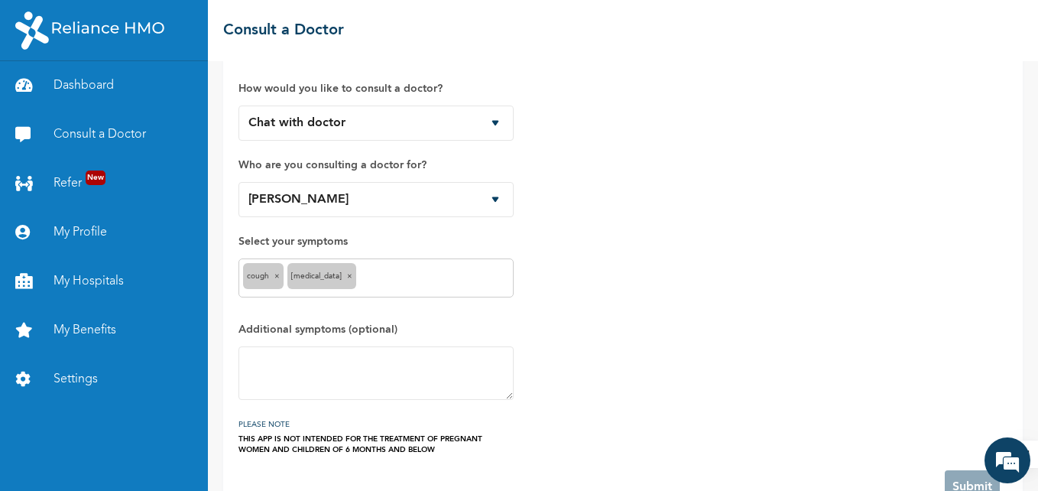
scroll to position [71, 0]
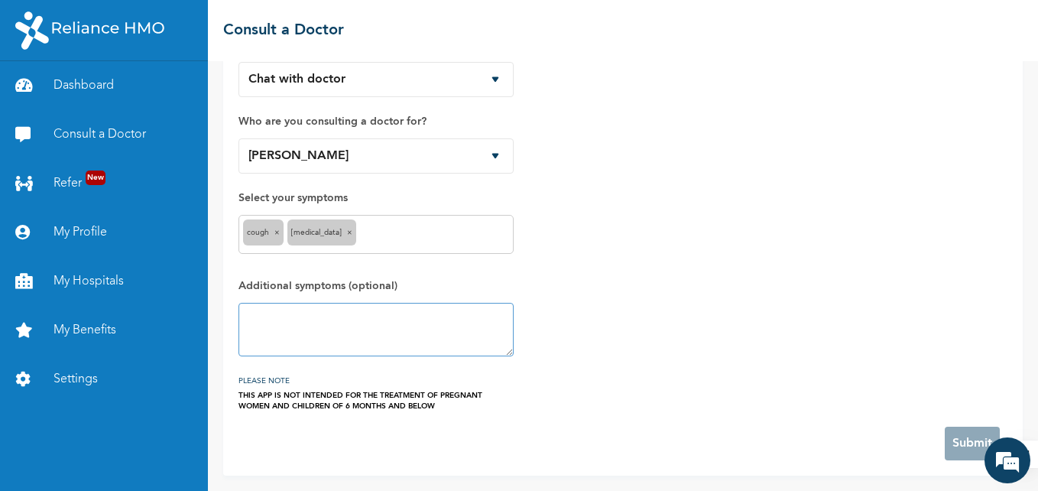
click at [323, 325] on textarea at bounding box center [375, 330] width 275 height 54
type textarea "None"
click at [781, 316] on div "How would you like to consult a doctor? Chat with doctor Phone Call Who are you…" at bounding box center [622, 216] width 769 height 391
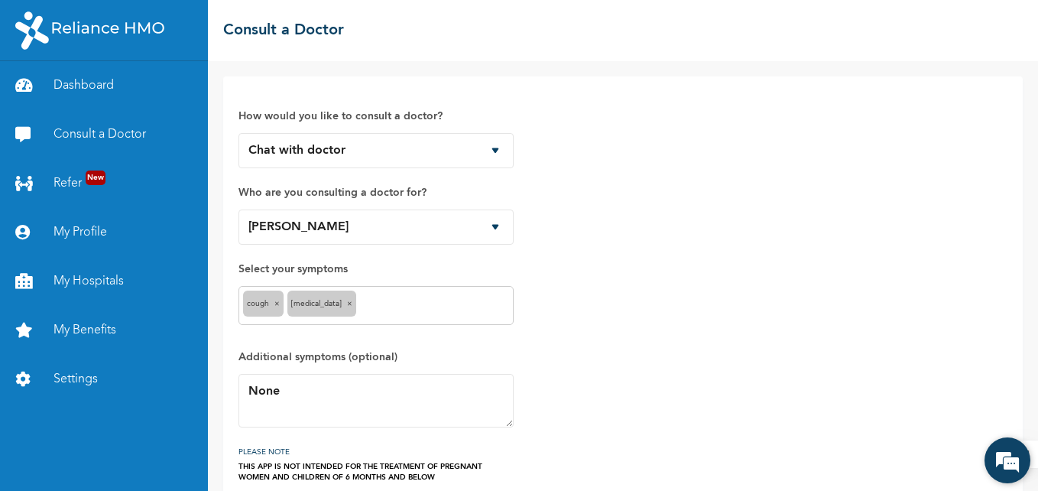
click at [1004, 463] on em at bounding box center [1007, 460] width 41 height 41
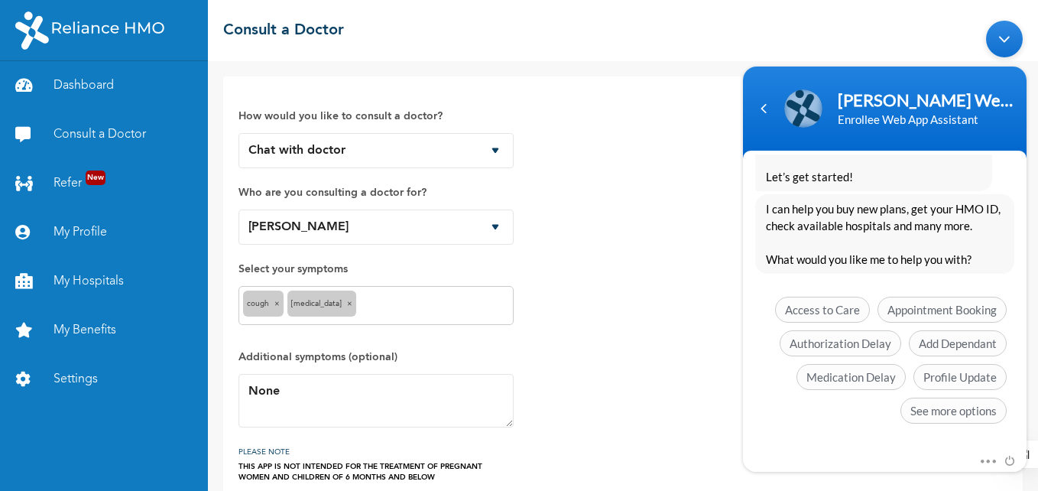
drag, startPoint x: 66, startPoint y: 293, endPoint x: 631, endPoint y: 329, distance: 565.3
click at [631, 329] on div "How would you like to consult a doctor? Chat with doctor Phone Call Who are you…" at bounding box center [622, 287] width 769 height 391
click at [816, 311] on span "Access to Care" at bounding box center [822, 310] width 95 height 26
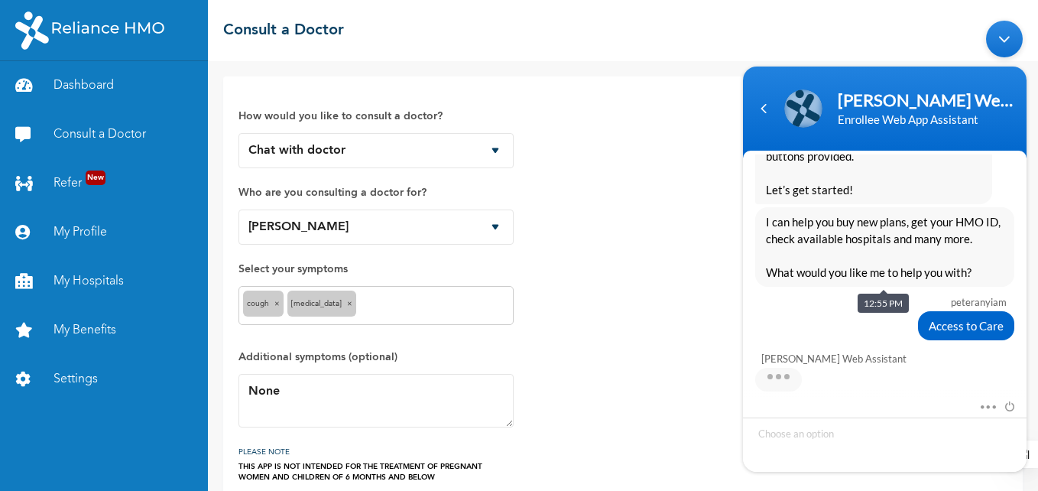
scroll to position [447, 0]
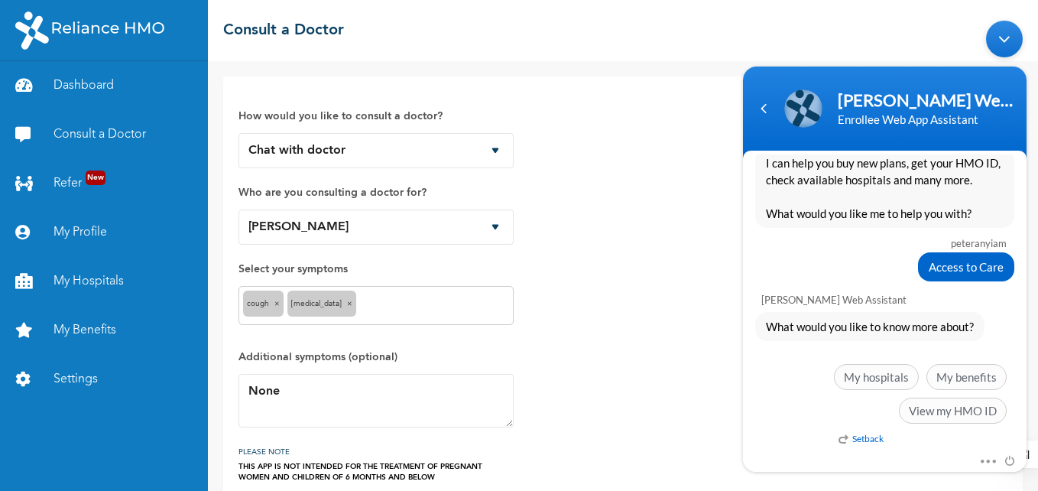
drag, startPoint x: 285, startPoint y: 393, endPoint x: 621, endPoint y: 252, distance: 363.8
click at [621, 252] on div "How would you like to consult a doctor? Chat with doctor Phone Call Who are you…" at bounding box center [622, 287] width 769 height 391
click at [885, 381] on span "My hospitals" at bounding box center [876, 377] width 85 height 26
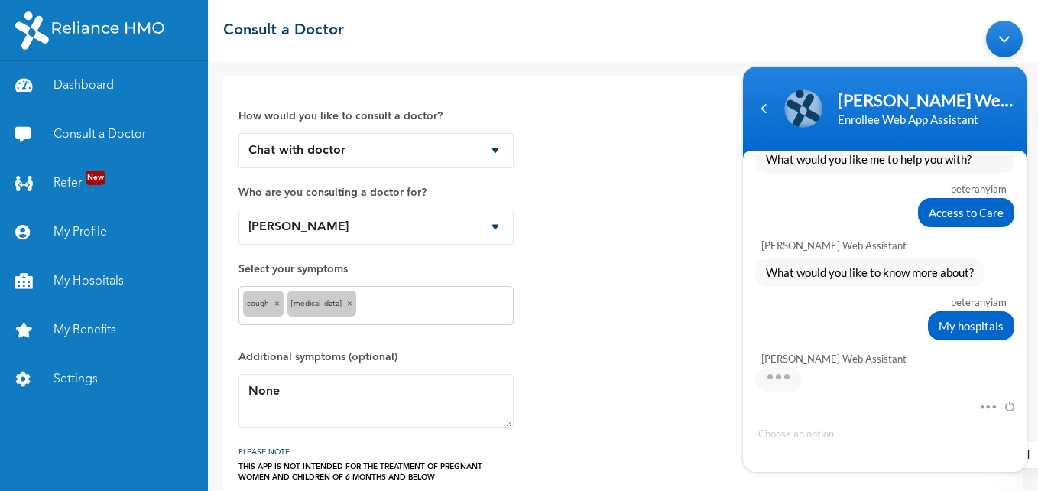
scroll to position [894, 0]
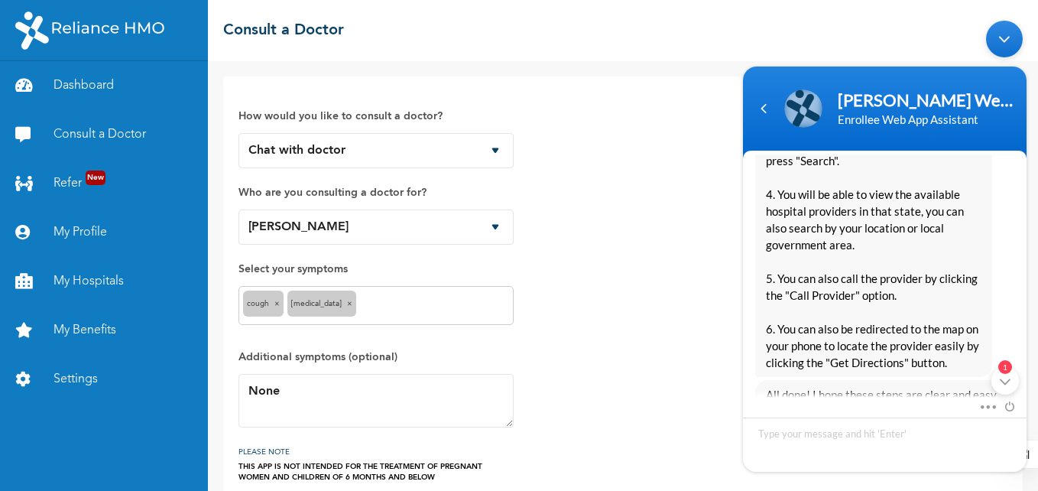
drag, startPoint x: 1028, startPoint y: 330, endPoint x: 1018, endPoint y: 397, distance: 67.2
drag, startPoint x: 283, startPoint y: 384, endPoint x: 639, endPoint y: 368, distance: 356.5
click at [639, 368] on div "How would you like to consult a doctor? Chat with doctor Phone Call Who are you…" at bounding box center [622, 287] width 769 height 391
drag, startPoint x: 269, startPoint y: 365, endPoint x: 701, endPoint y: 366, distance: 431.9
click at [701, 366] on div "How would you like to consult a doctor? Chat with doctor Phone Call Who are you…" at bounding box center [622, 287] width 769 height 391
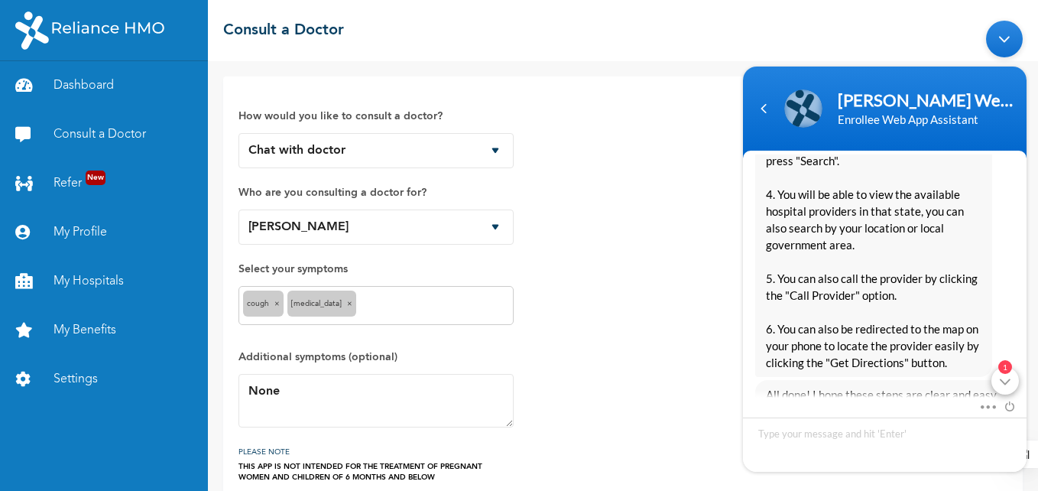
click at [1006, 381] on div "1" at bounding box center [1005, 381] width 28 height 28
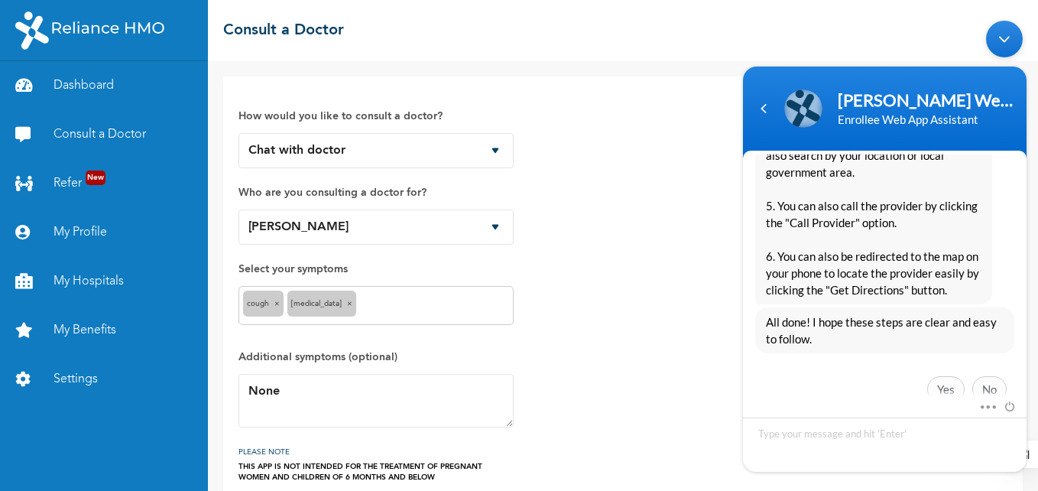
scroll to position [1000, 0]
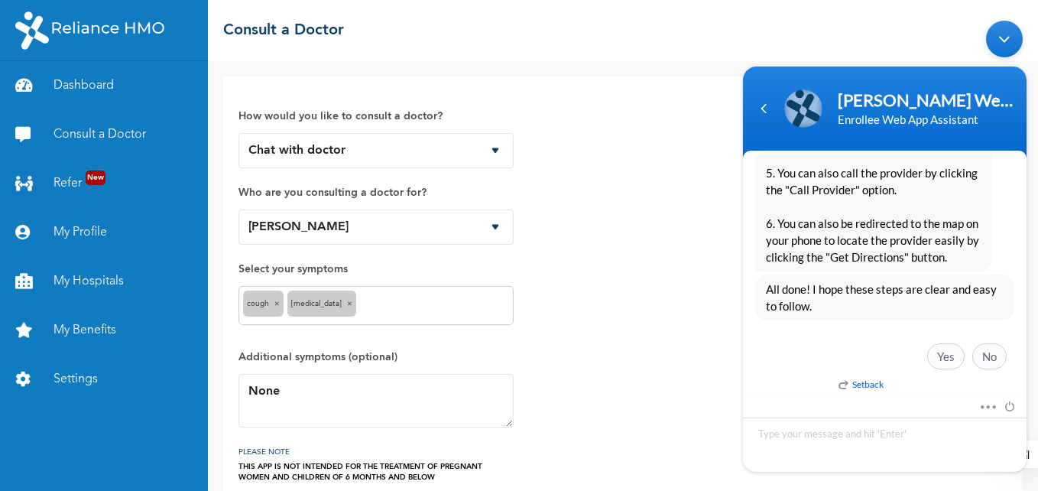
drag, startPoint x: 1024, startPoint y: 361, endPoint x: 1004, endPoint y: 41, distance: 320.2
click at [1004, 41] on div "Minimize live chat window" at bounding box center [1004, 39] width 37 height 37
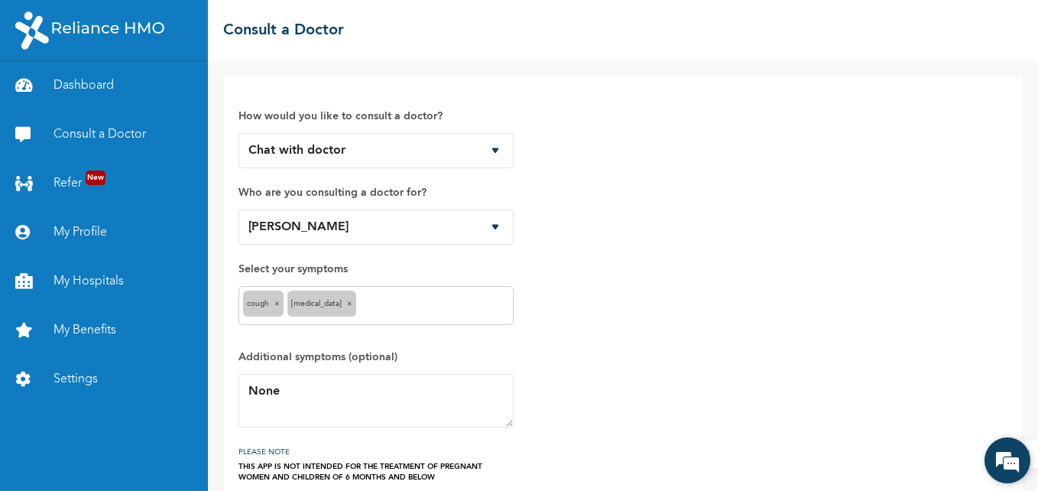
click at [1012, 459] on em at bounding box center [1007, 460] width 41 height 41
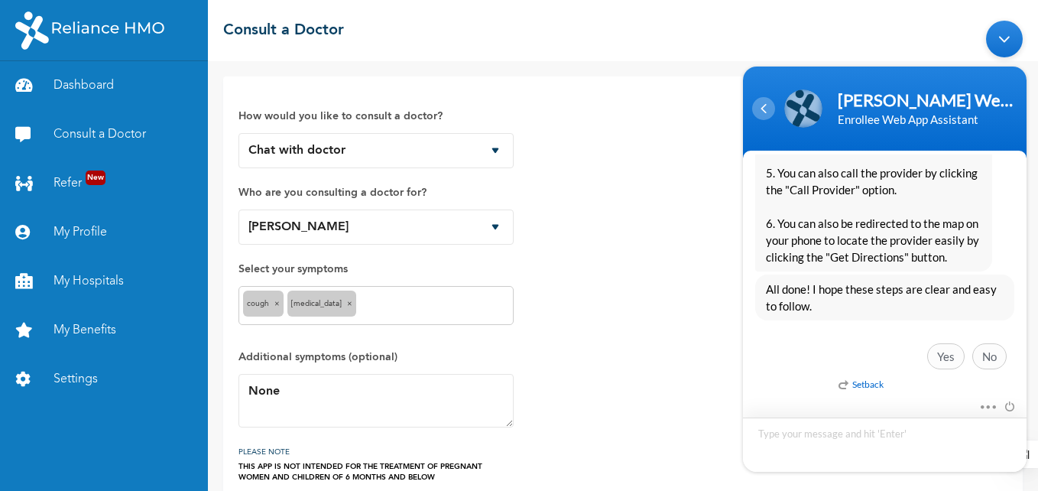
click at [762, 103] on div "Navigation go back" at bounding box center [763, 108] width 23 height 23
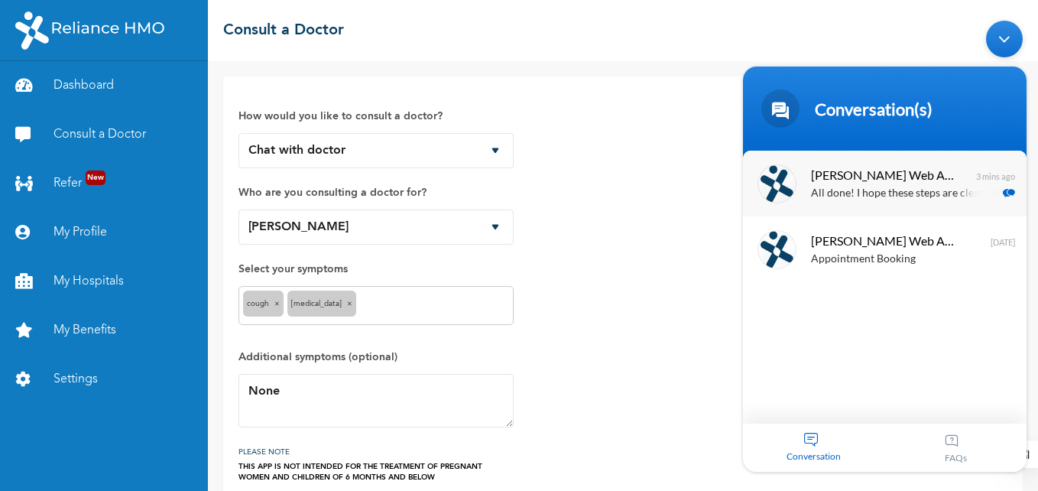
click at [887, 187] on p "All done! I hope these steps are clear and easy to follow." at bounding box center [907, 194] width 193 height 18
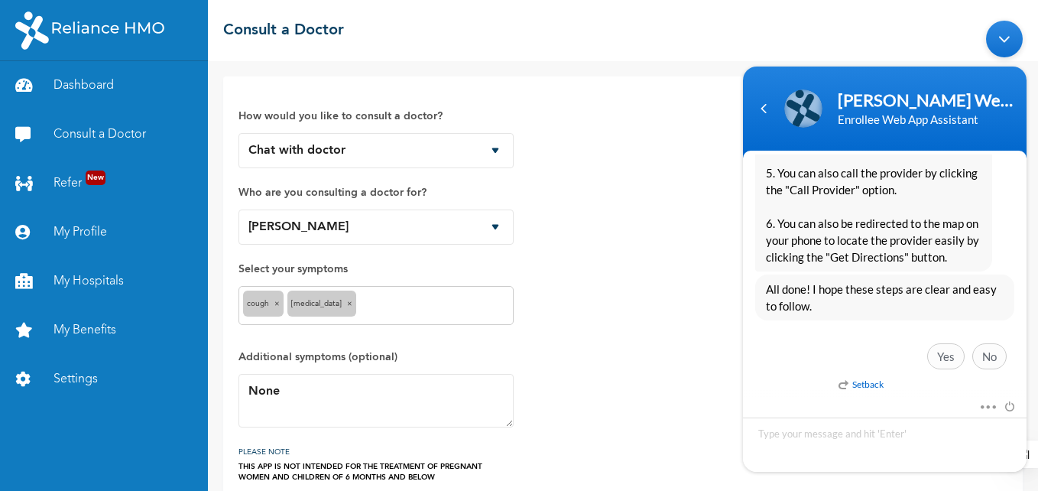
drag, startPoint x: 1027, startPoint y: 359, endPoint x: 1030, endPoint y: 308, distance: 51.3
click at [1030, 308] on body "[PERSON_NAME] Web Assistant Enrollee Web App Assistant peteranyiam Good afterno…" at bounding box center [884, 246] width 299 height 466
click at [495, 150] on select "Chat with doctor Phone Call" at bounding box center [375, 150] width 275 height 35
click at [238, 133] on select "Chat with doctor Phone Call" at bounding box center [375, 150] width 275 height 35
click at [999, 40] on div "Minimize live chat window" at bounding box center [1004, 39] width 37 height 37
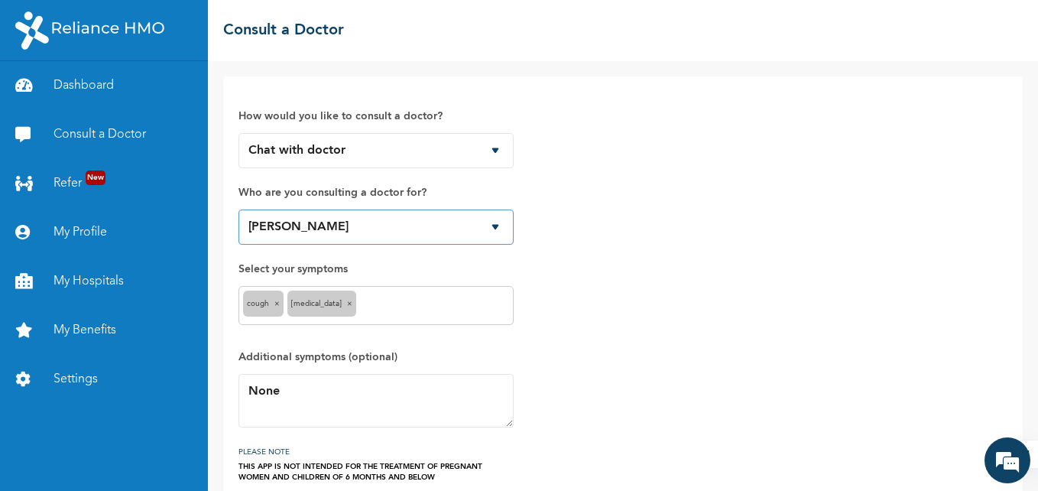
click at [496, 224] on select "Myself [PERSON_NAME] Flourish Chukwukere [PERSON_NAME]" at bounding box center [375, 226] width 275 height 35
click at [238, 209] on select "Myself [PERSON_NAME] Flourish Chukwukere [PERSON_NAME]" at bounding box center [375, 226] width 275 height 35
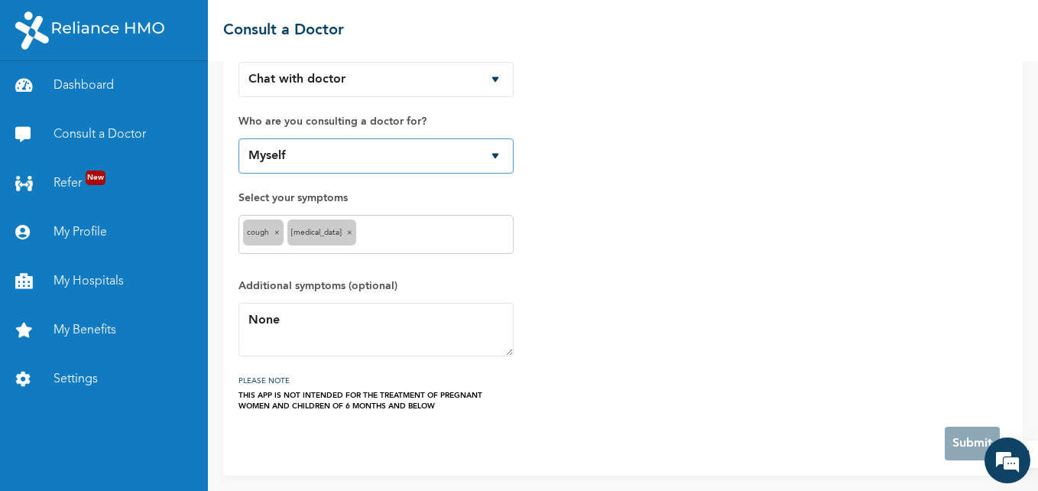
scroll to position [0, 0]
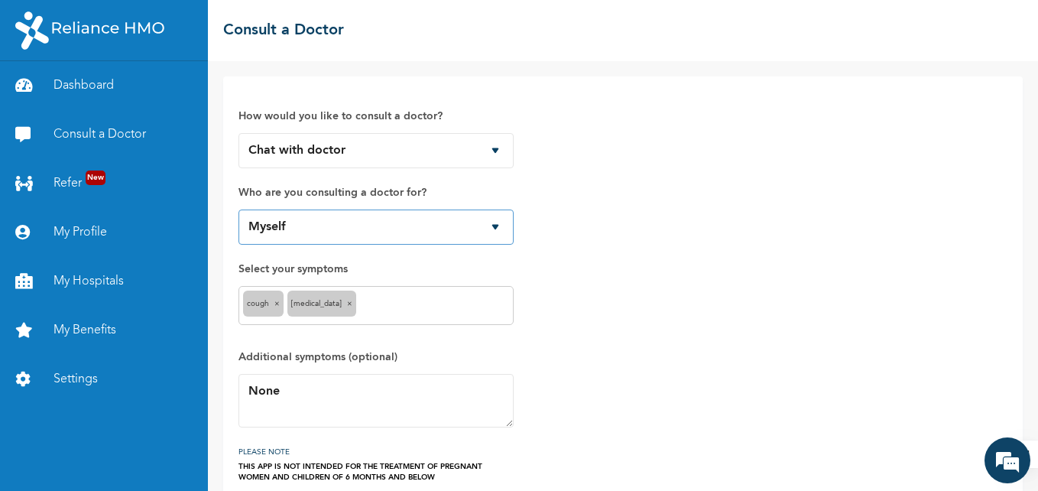
click at [498, 226] on select "Myself [PERSON_NAME] Flourish Chukwukere [PERSON_NAME]" at bounding box center [375, 226] width 275 height 35
select select "539883"
click at [238, 209] on select "Myself [PERSON_NAME] Flourish Chukwukere [PERSON_NAME]" at bounding box center [375, 226] width 275 height 35
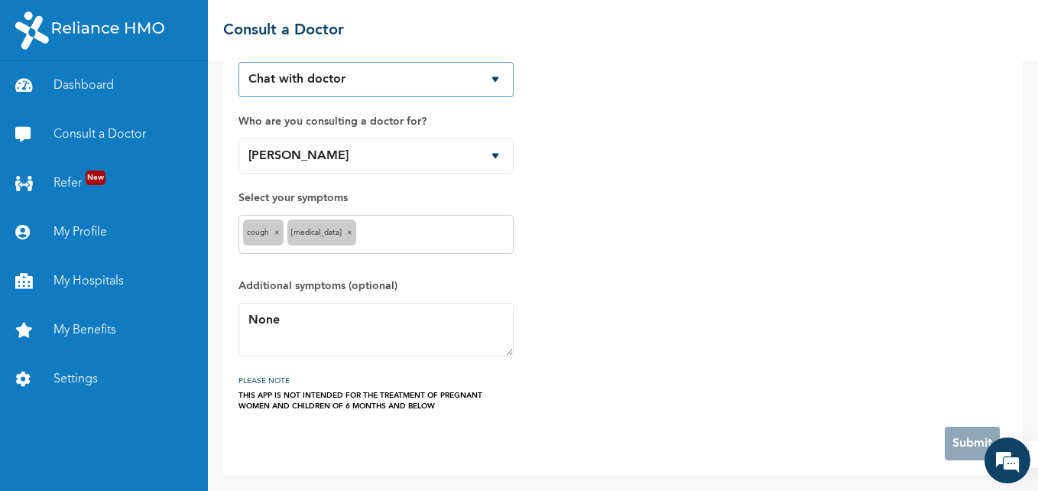
click at [493, 78] on select "Chat with doctor Phone Call" at bounding box center [375, 79] width 275 height 35
select select "2"
click at [238, 62] on select "Chat with doctor Phone Call" at bounding box center [375, 79] width 275 height 35
click at [1010, 460] on em at bounding box center [1007, 460] width 41 height 41
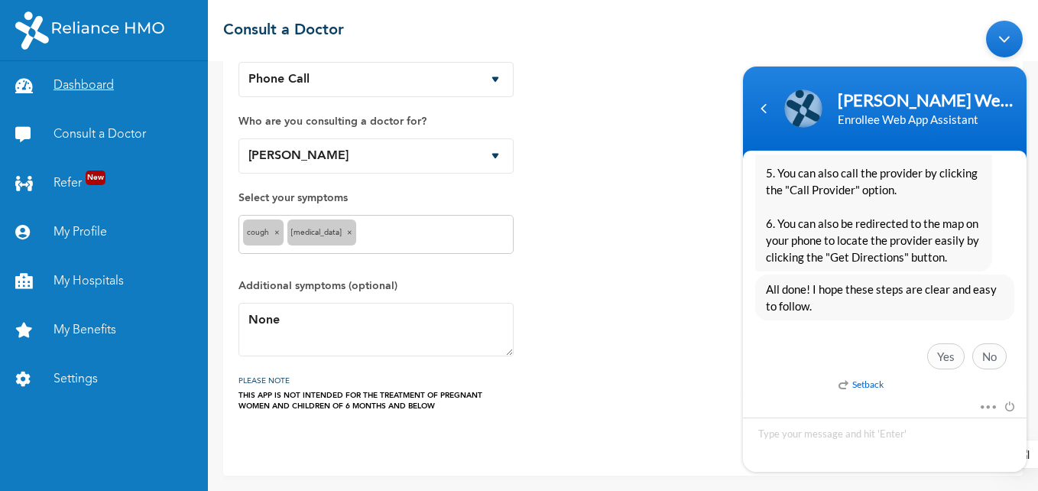
click at [77, 85] on link "Dashboard" at bounding box center [104, 85] width 208 height 49
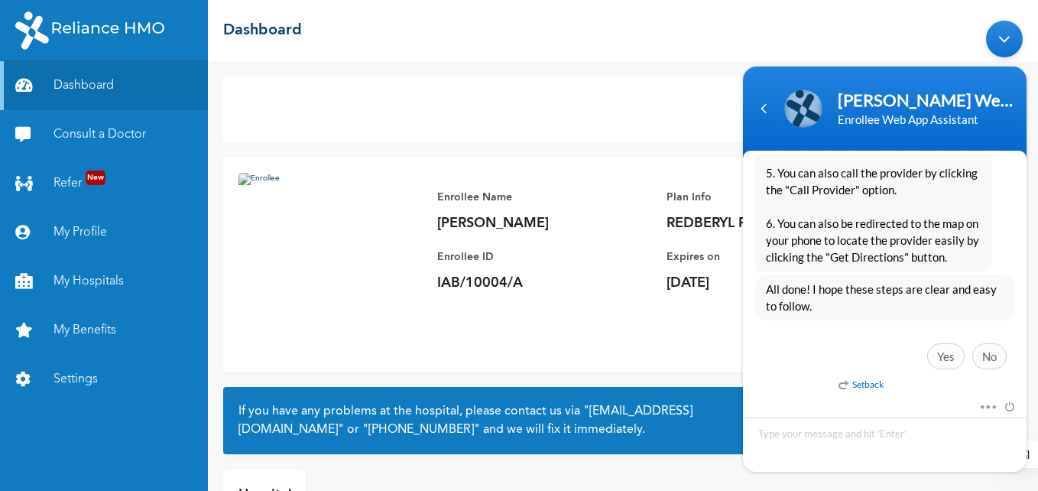
click at [1008, 32] on div "Minimize live chat window" at bounding box center [1004, 39] width 37 height 37
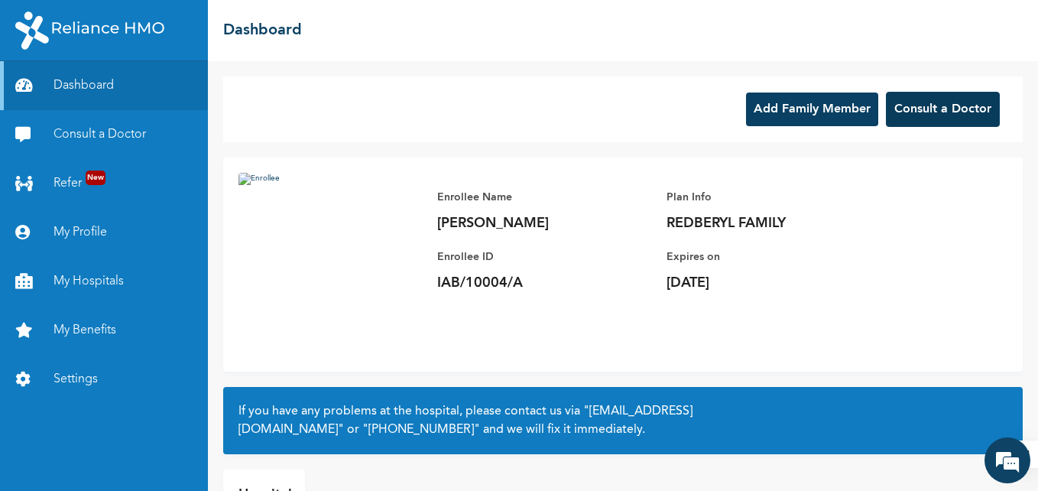
click at [935, 103] on button "Consult a Doctor" at bounding box center [943, 109] width 114 height 35
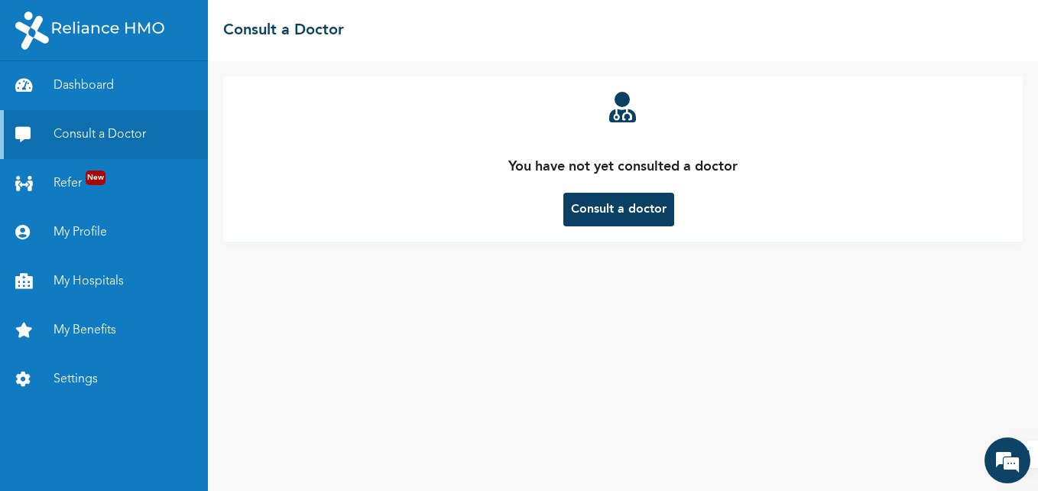
click at [630, 216] on button "Consult a doctor" at bounding box center [618, 210] width 111 height 34
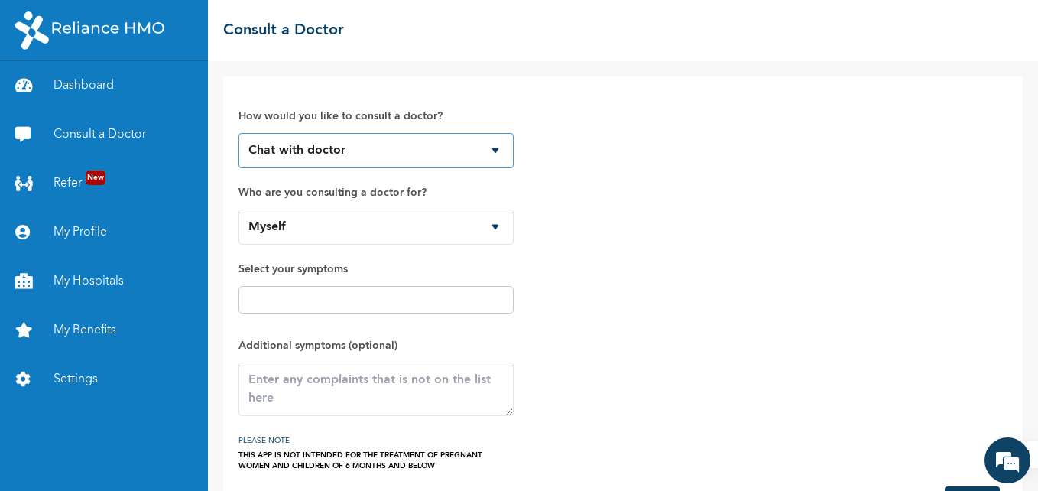
click at [495, 149] on select "Chat with doctor Phone Call" at bounding box center [375, 150] width 275 height 35
click at [238, 133] on select "Chat with doctor Phone Call" at bounding box center [375, 150] width 275 height 35
click at [496, 229] on select "Myself [PERSON_NAME] Flourish Chukwukere [PERSON_NAME]" at bounding box center [375, 226] width 275 height 35
select select "539883"
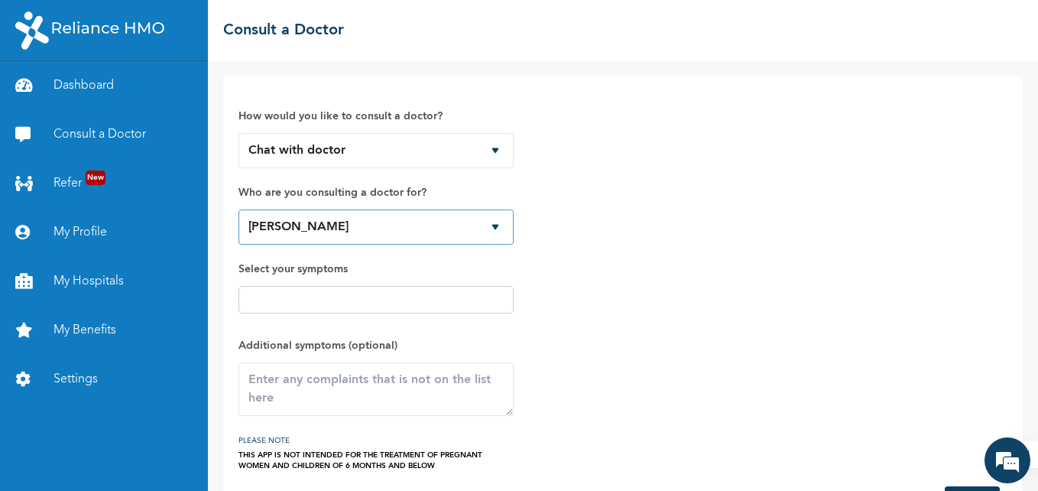
click at [238, 209] on select "Myself [PERSON_NAME] Flourish Chukwukere [PERSON_NAME]" at bounding box center [375, 226] width 275 height 35
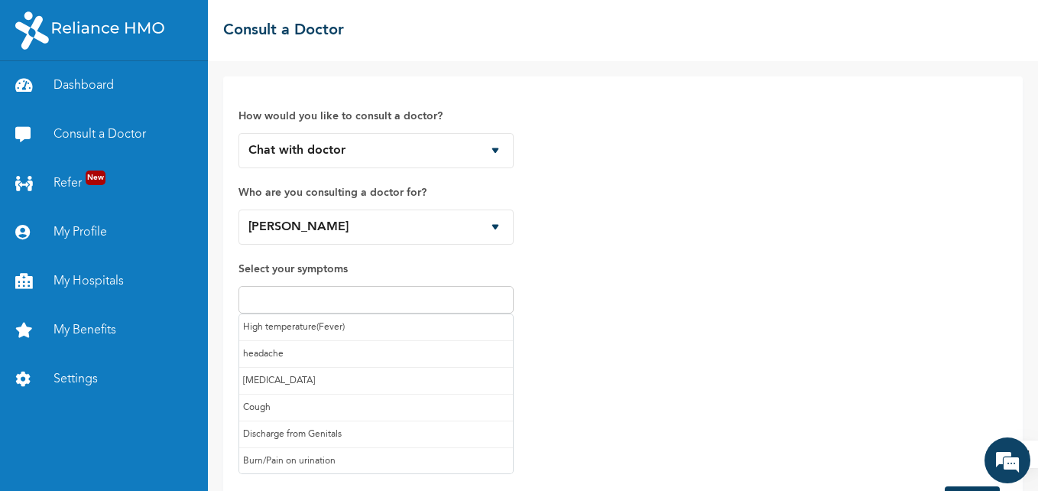
click at [281, 297] on input "text" at bounding box center [376, 299] width 266 height 18
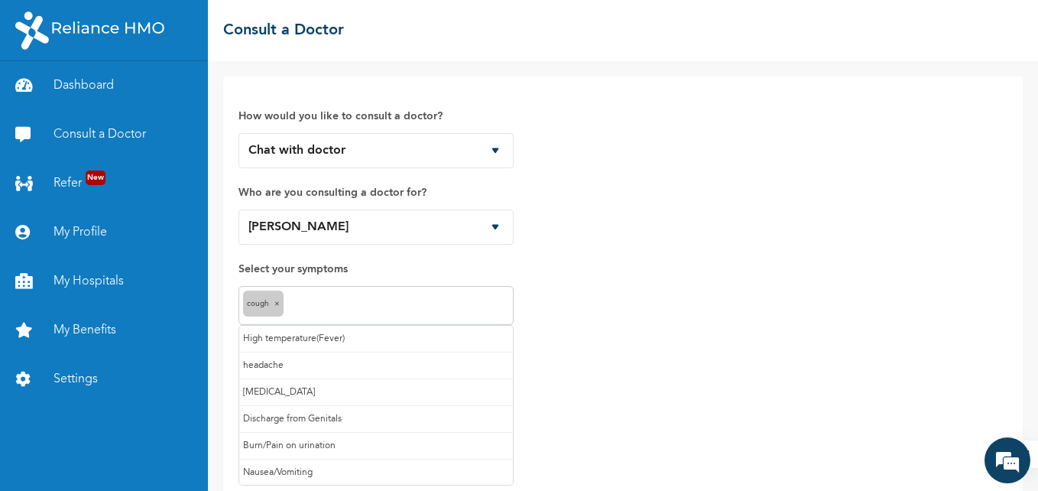
click at [315, 308] on input "text" at bounding box center [398, 306] width 222 height 18
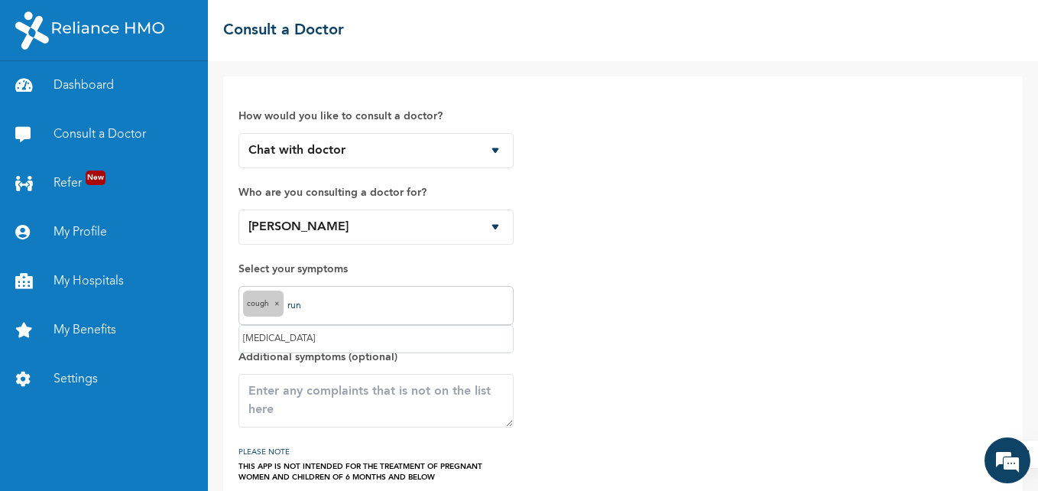
type input "runn"
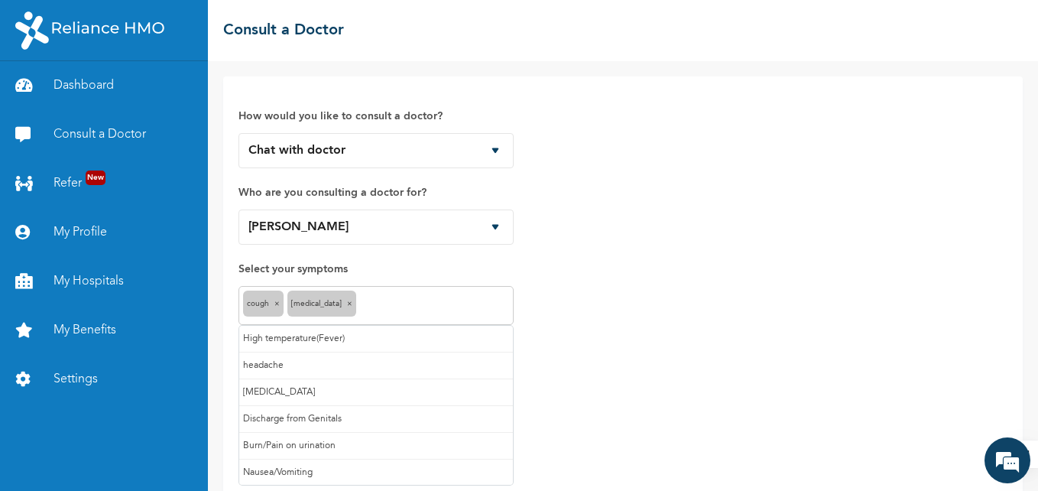
click at [385, 303] on input "text" at bounding box center [434, 306] width 149 height 18
click at [421, 299] on input "text" at bounding box center [463, 306] width 92 height 18
click at [404, 305] on span "×" at bounding box center [406, 304] width 5 height 8
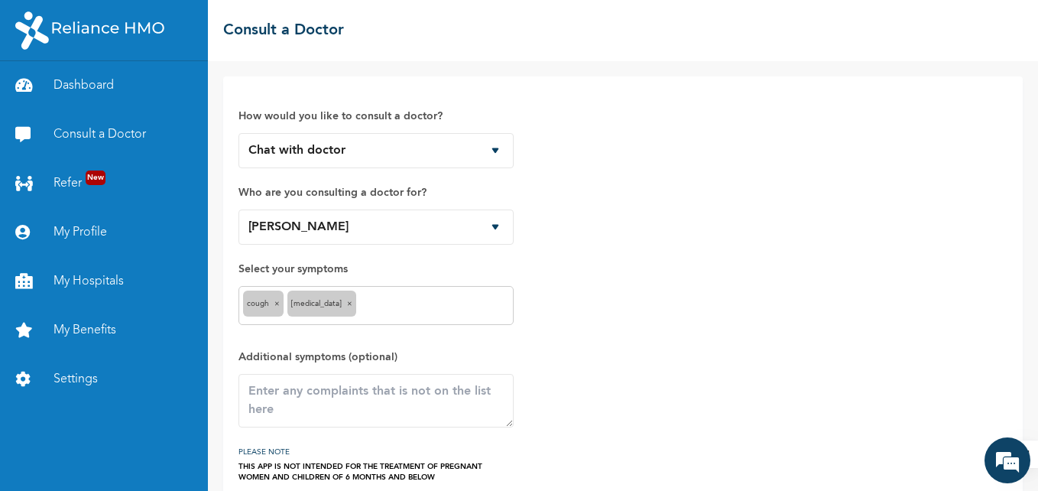
scroll to position [71, 0]
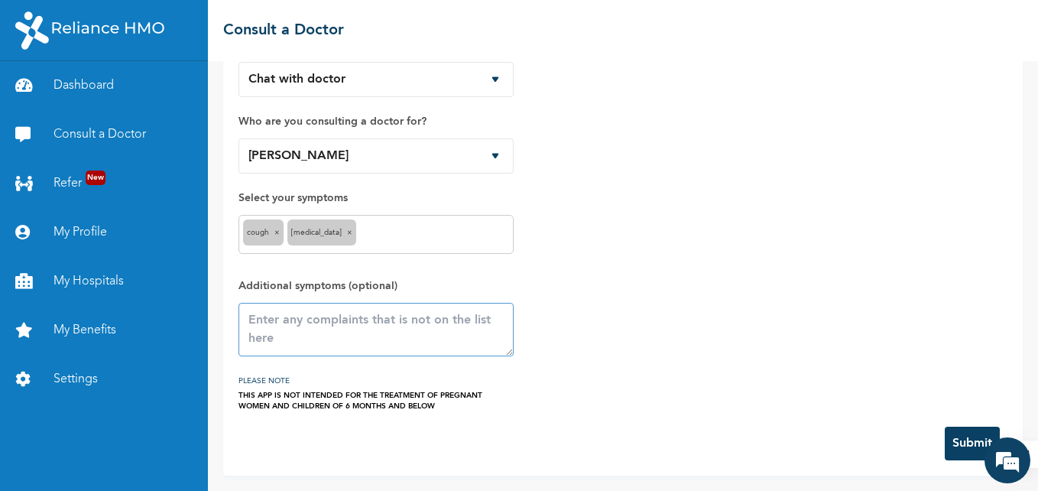
click at [301, 332] on textarea at bounding box center [375, 330] width 275 height 54
click at [953, 447] on button "Submit" at bounding box center [972, 444] width 55 height 34
click at [1000, 463] on em at bounding box center [1007, 460] width 41 height 41
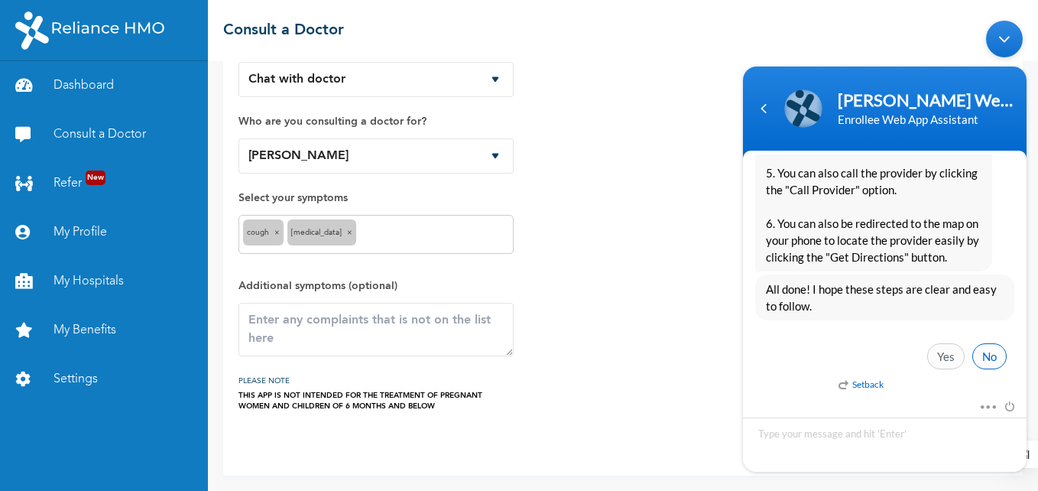
click at [984, 364] on span "No" at bounding box center [989, 356] width 34 height 26
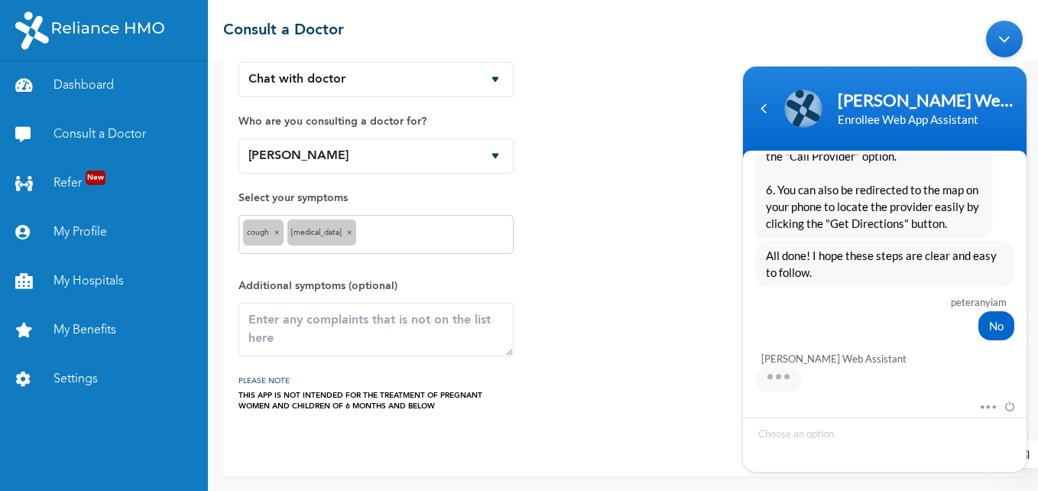
drag, startPoint x: 1027, startPoint y: 364, endPoint x: 1034, endPoint y: 251, distance: 112.6
click html "[PERSON_NAME] Web Assistant Enrollee Web App Assistant peteranyiam Good afterno…"
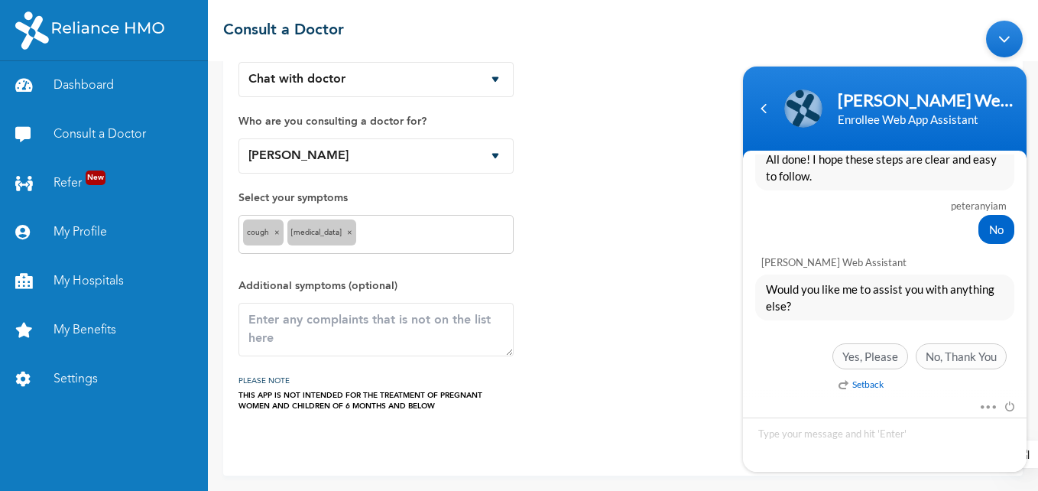
drag, startPoint x: 1027, startPoint y: 370, endPoint x: 1773, endPoint y: 273, distance: 751.5
click html "[PERSON_NAME] Web Assistant Enrollee Web App Assistant peteranyiam Good afterno…"
click at [1004, 37] on div "Minimize live chat window" at bounding box center [1004, 39] width 37 height 37
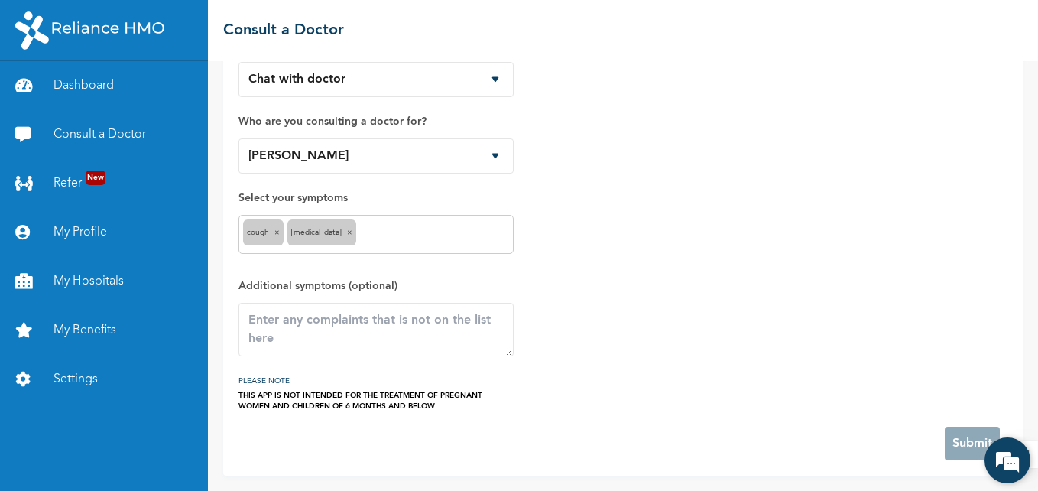
click at [998, 452] on em at bounding box center [1007, 460] width 41 height 41
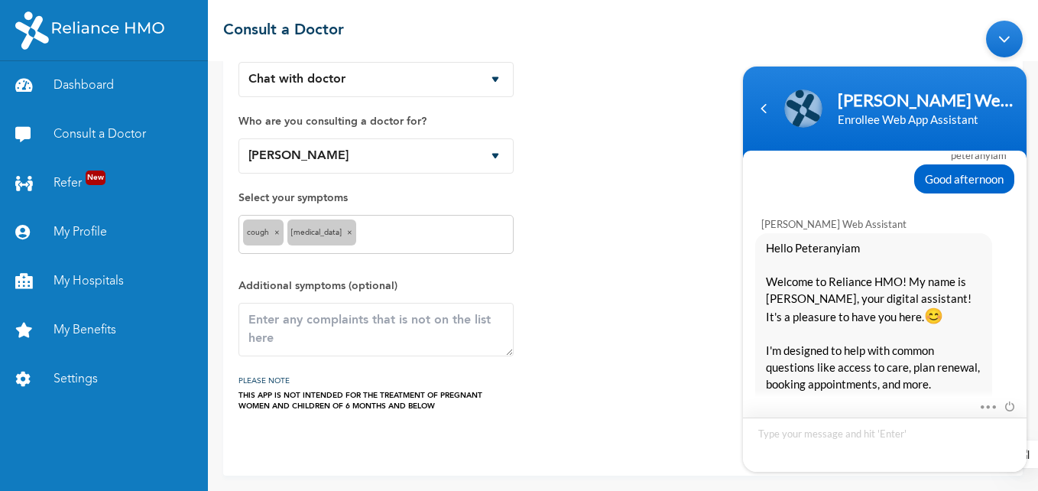
scroll to position [0, 0]
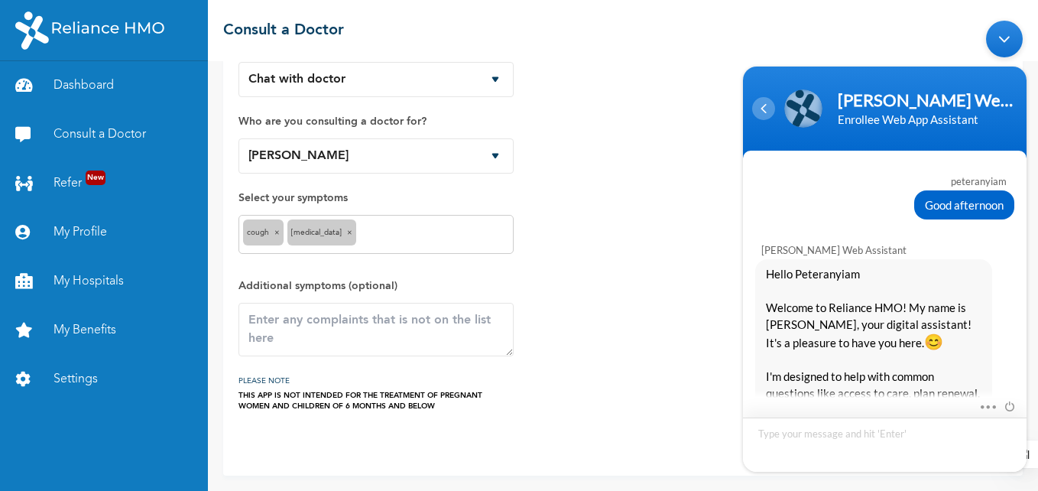
click at [767, 112] on div "Navigation go back" at bounding box center [763, 108] width 23 height 23
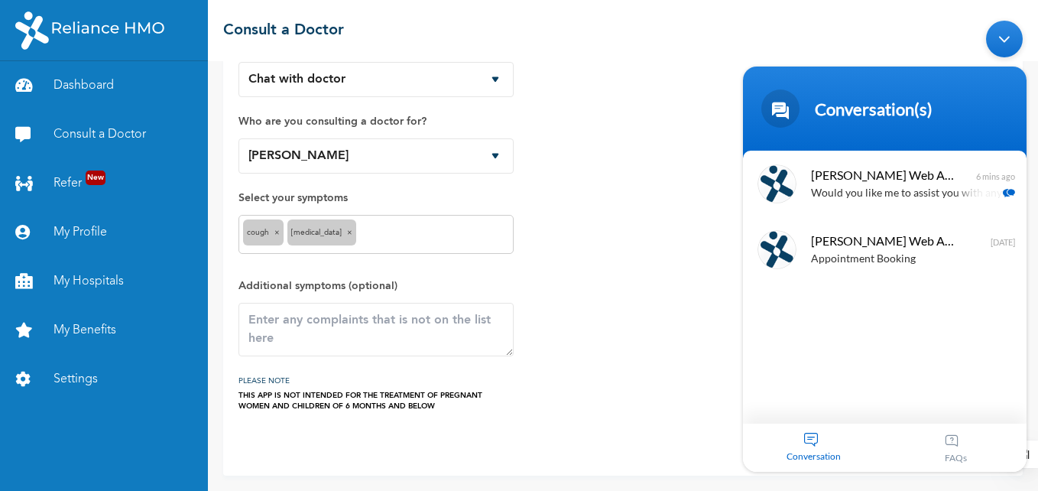
click at [815, 439] on div "Conversation" at bounding box center [814, 447] width 142 height 48
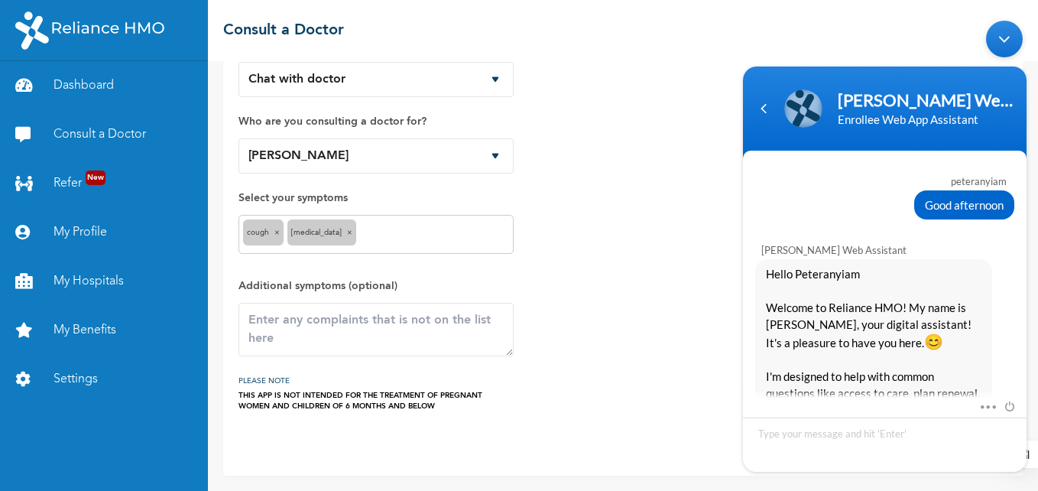
drag, startPoint x: 1027, startPoint y: 180, endPoint x: 1026, endPoint y: 222, distance: 42.1
click at [1026, 222] on body "[PERSON_NAME] Web Assistant Enrollee Web App Assistant peteranyiam Good afterno…" at bounding box center [884, 246] width 299 height 466
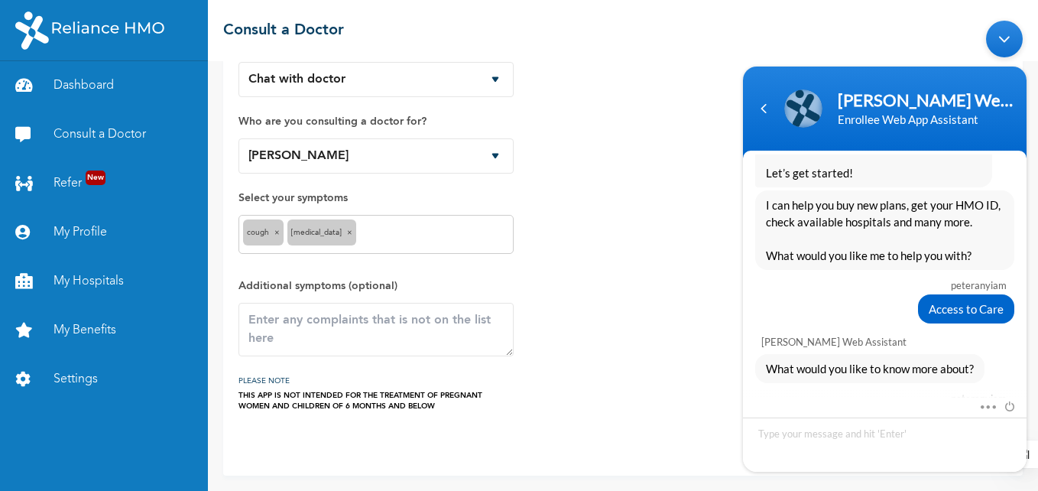
scroll to position [406, 0]
click at [855, 436] on textarea "Type your message and hit 'Enter'" at bounding box center [885, 444] width 284 height 54
type textarea "I would like to report a hospital and request for a drug for cough"
drag, startPoint x: 1027, startPoint y: 239, endPoint x: 1026, endPoint y: 381, distance: 141.4
click at [1026, 381] on body "[PERSON_NAME] Web Assistant Enrollee Web App Assistant peteranyiam Good afterno…" at bounding box center [884, 246] width 299 height 466
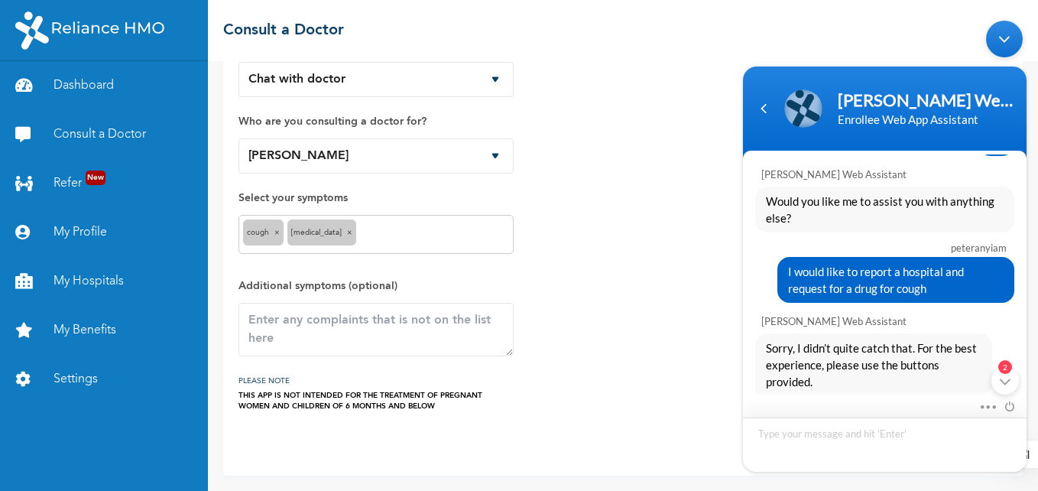
scroll to position [1342, 0]
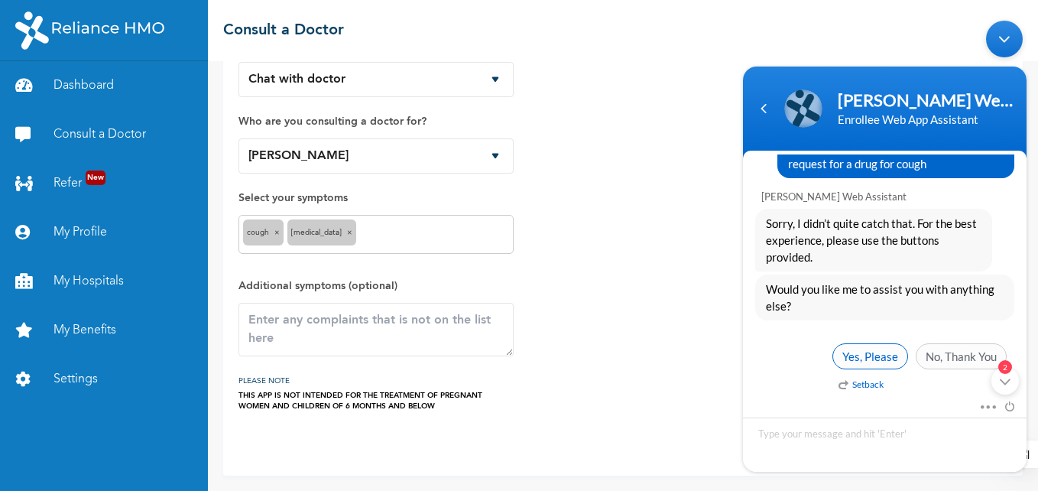
click at [868, 354] on span "Yes, Please" at bounding box center [870, 356] width 76 height 26
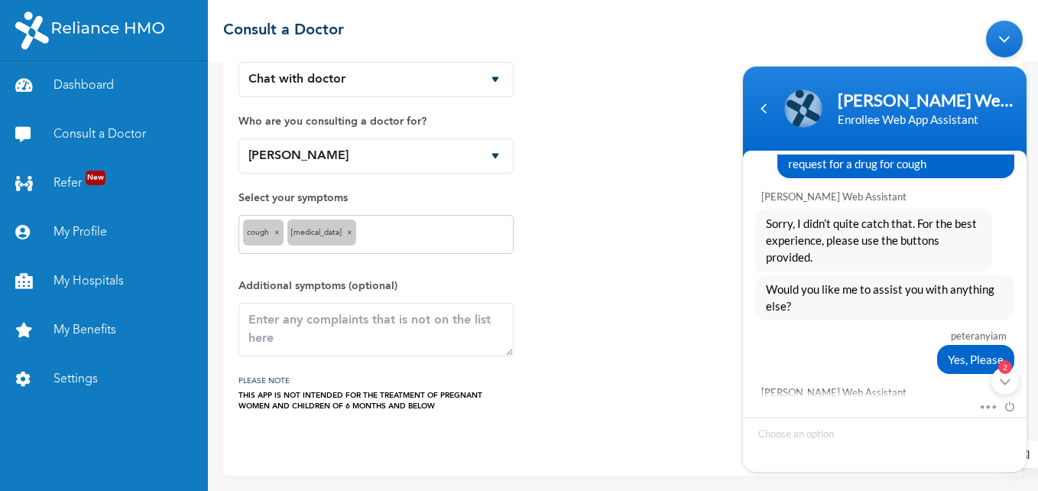
scroll to position [1351, 0]
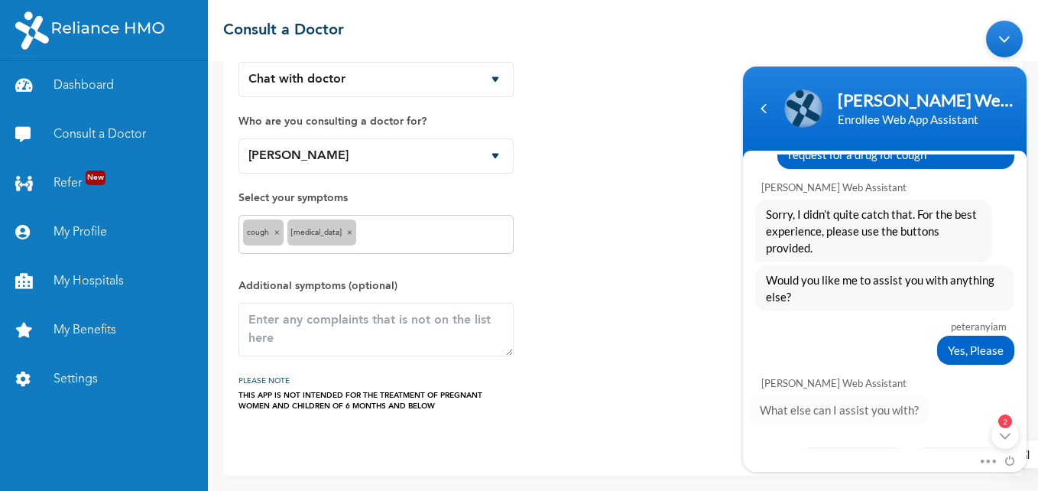
drag, startPoint x: 1023, startPoint y: 359, endPoint x: 1022, endPoint y: 384, distance: 25.2
drag, startPoint x: 1027, startPoint y: 384, endPoint x: 1024, endPoint y: 418, distance: 33.7
click at [1024, 418] on body "[PERSON_NAME] Web Assistant Enrollee Web App Assistant peteranyiam Good afterno…" at bounding box center [884, 246] width 299 height 466
click at [1004, 440] on div "2" at bounding box center [1005, 435] width 28 height 28
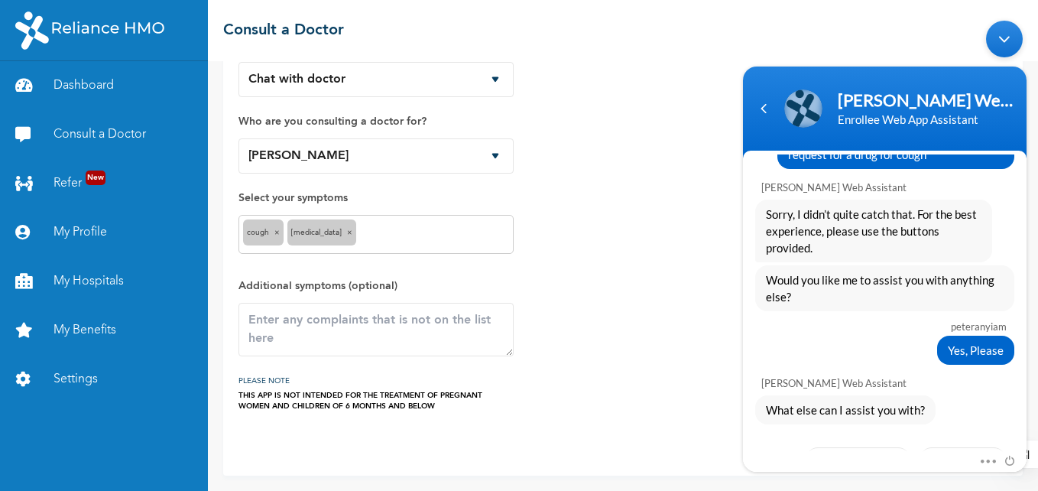
scroll to position [1502, 0]
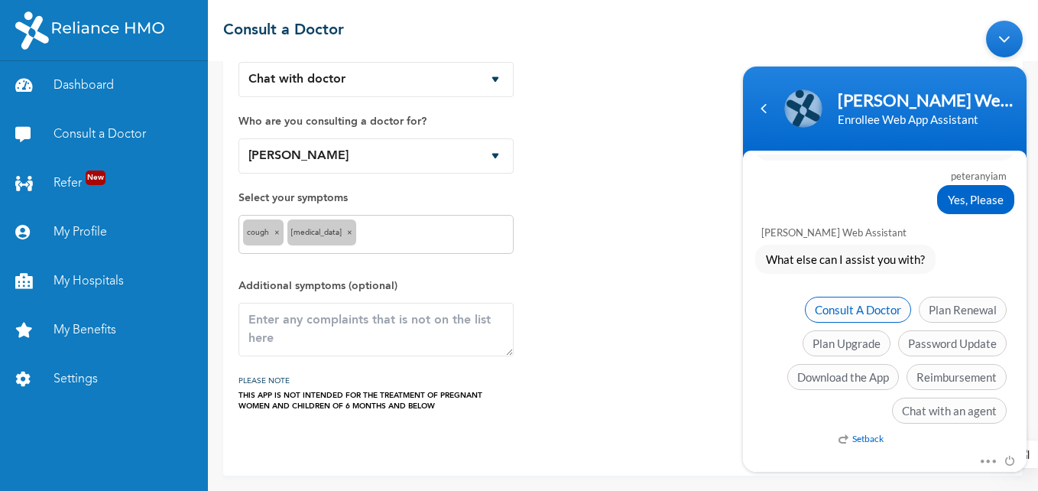
click at [858, 311] on span "Consult A Doctor" at bounding box center [858, 310] width 106 height 26
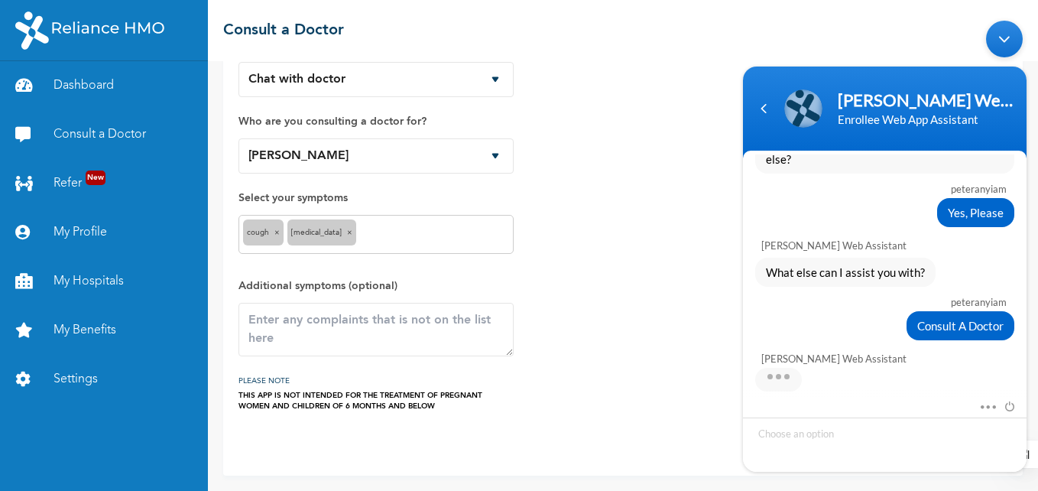
scroll to position [1632, 0]
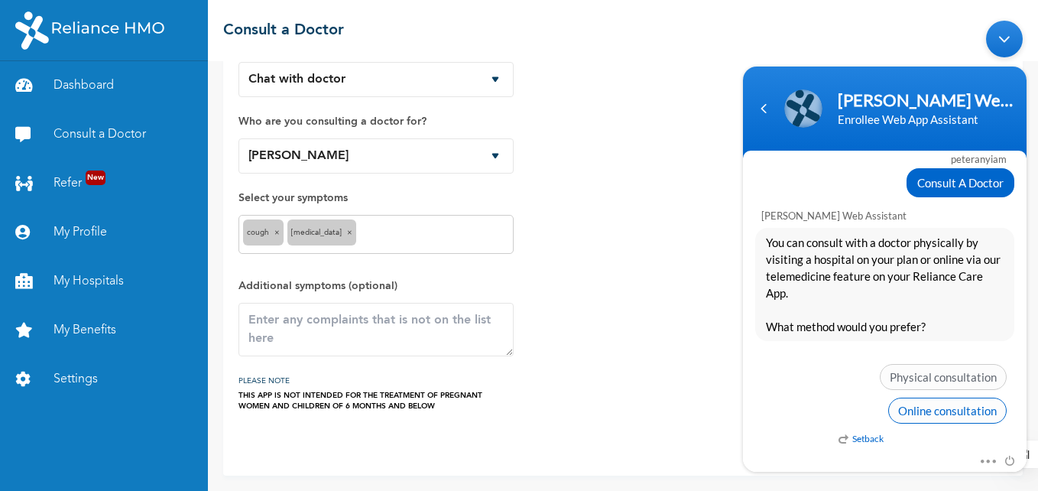
click at [962, 410] on span "Online consultation" at bounding box center [947, 410] width 118 height 26
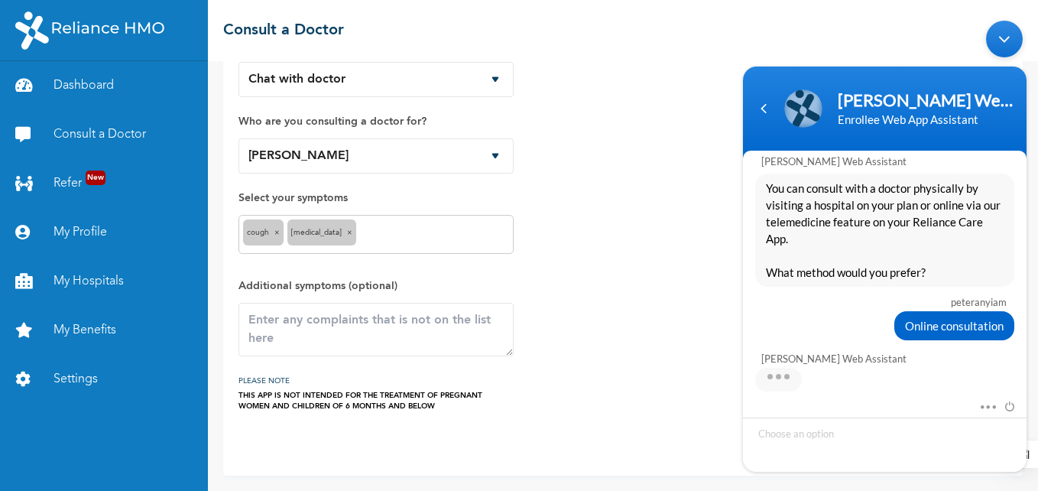
scroll to position [1745, 0]
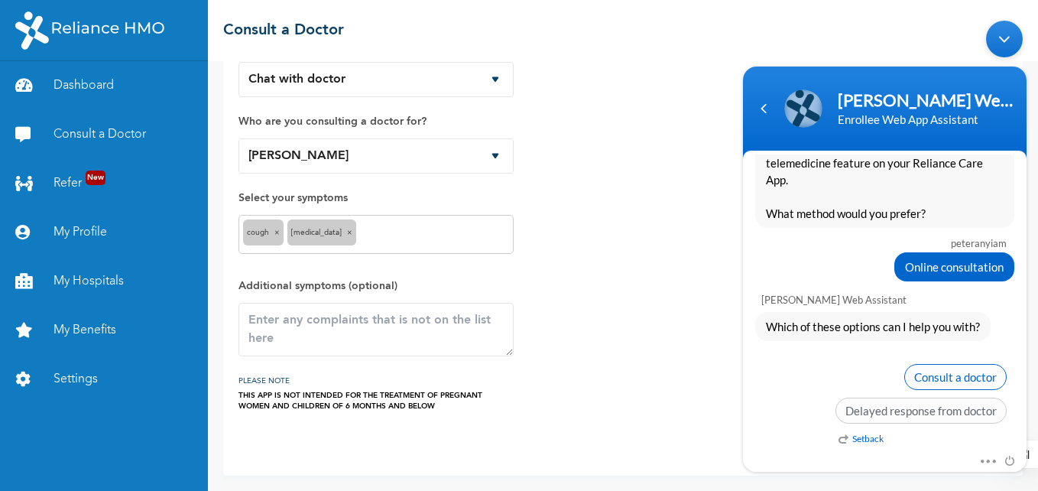
click at [954, 380] on span "Consult a doctor" at bounding box center [955, 377] width 102 height 26
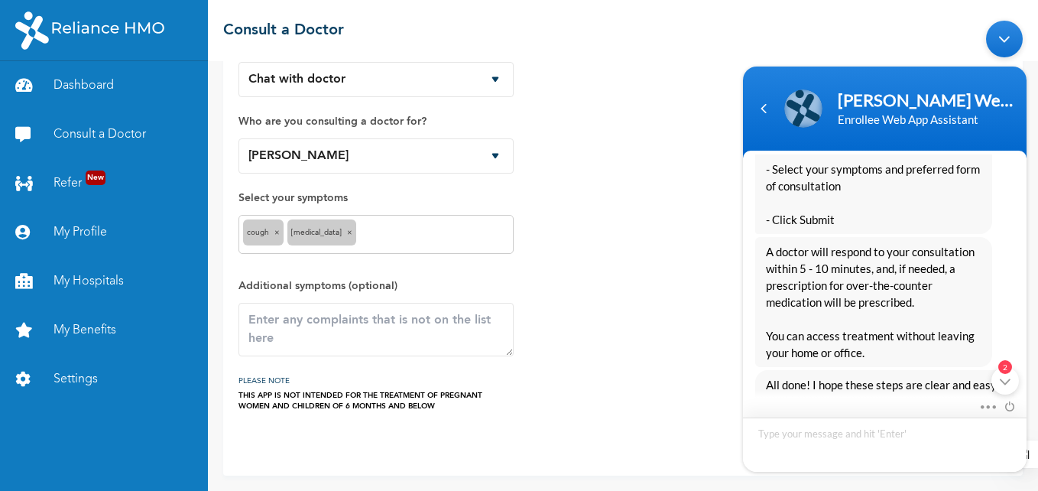
scroll to position [2279, 0]
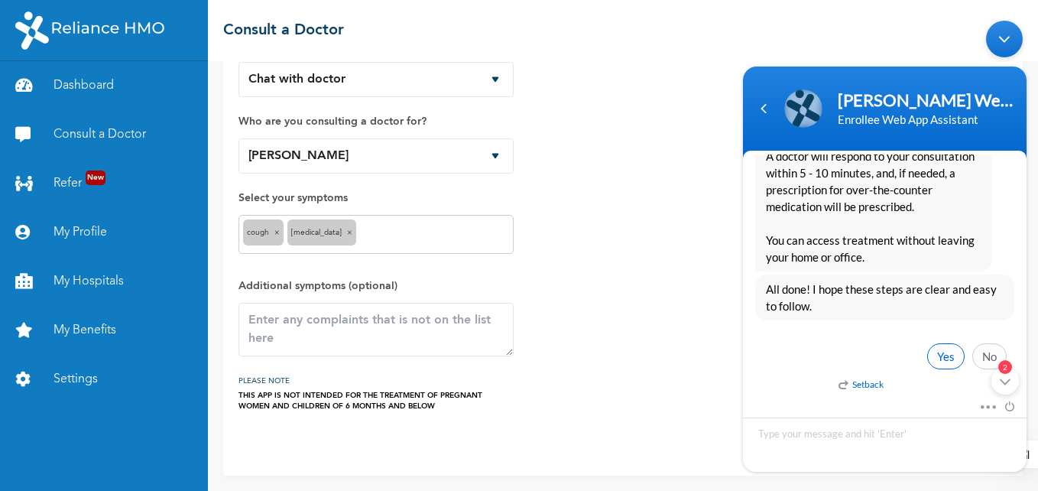
click at [938, 353] on span "Yes" at bounding box center [945, 356] width 37 height 26
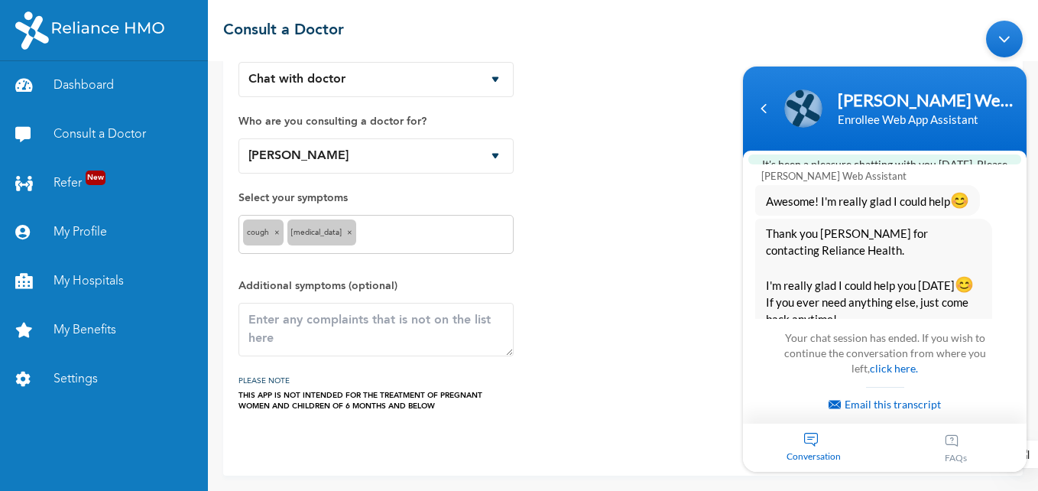
scroll to position [2678, 0]
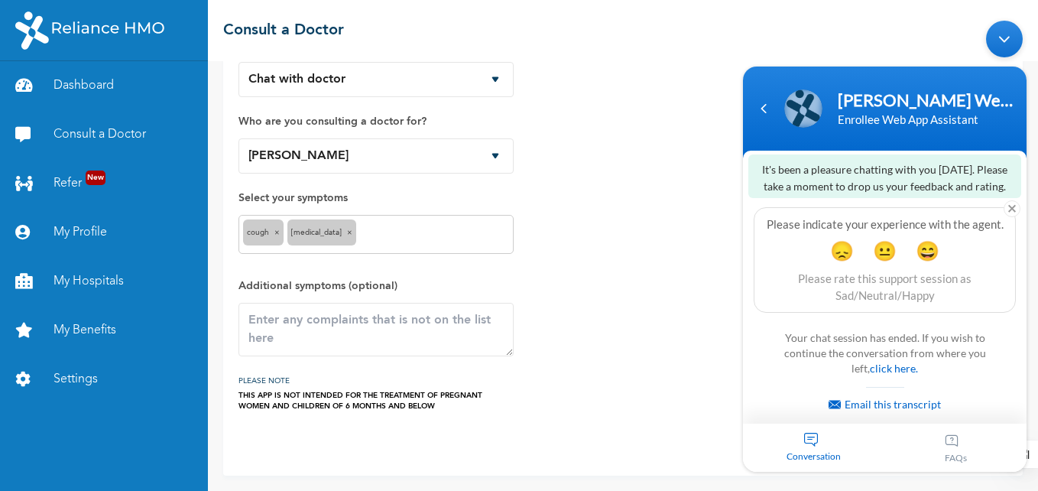
drag, startPoint x: 1022, startPoint y: 369, endPoint x: 1021, endPoint y: 397, distance: 27.5
click at [1021, 397] on section "It's been a pleasure chatting with you [DATE]. Please take a moment to drop us …" at bounding box center [885, 287] width 284 height 273
click at [781, 321] on section "It's been a pleasure chatting with you [DATE]. Please take a moment to drop us …" at bounding box center [885, 287] width 284 height 273
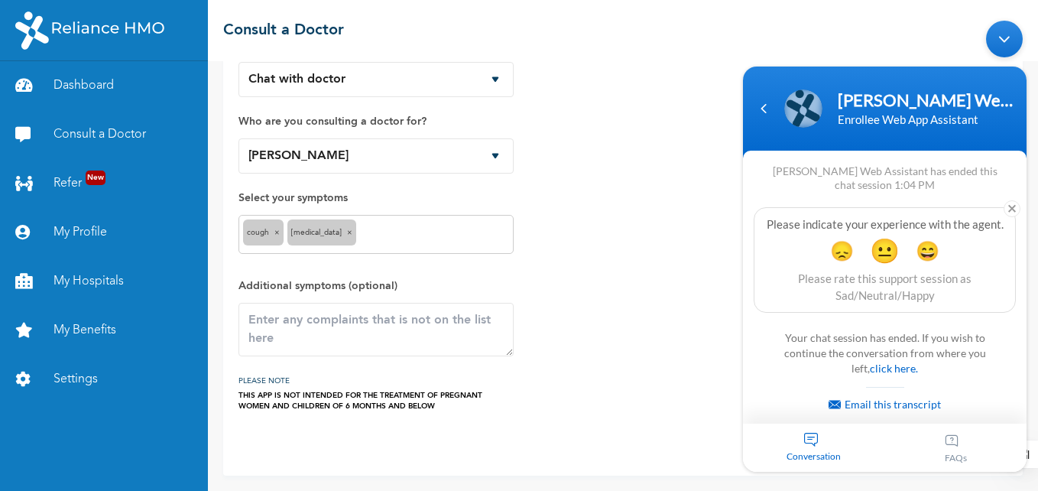
click at [881, 256] on span "😐" at bounding box center [885, 250] width 30 height 30
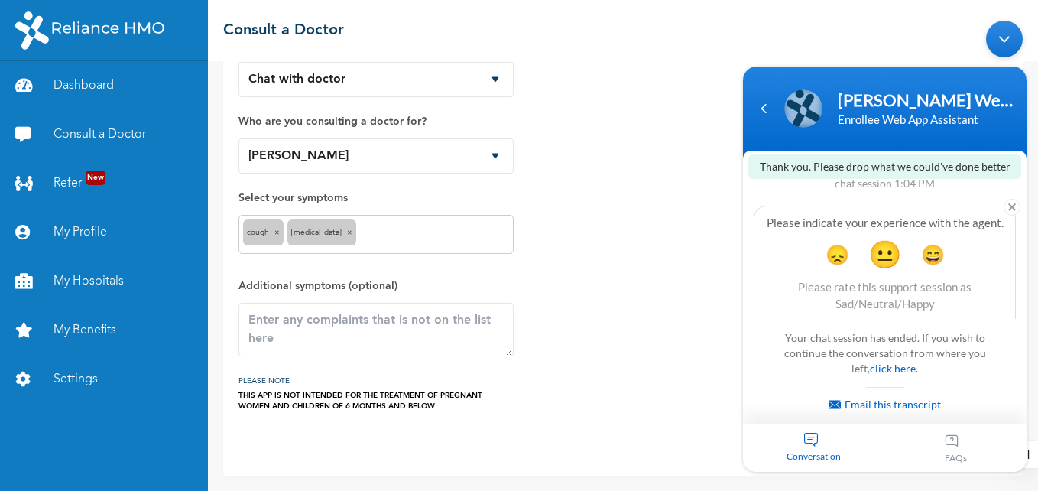
scroll to position [2801, 0]
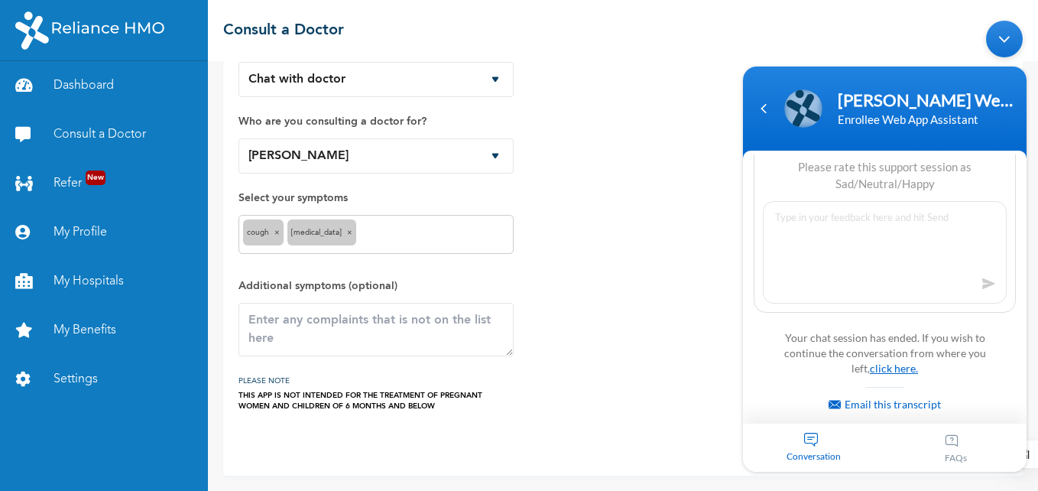
click at [879, 366] on link "click here." at bounding box center [894, 368] width 48 height 13
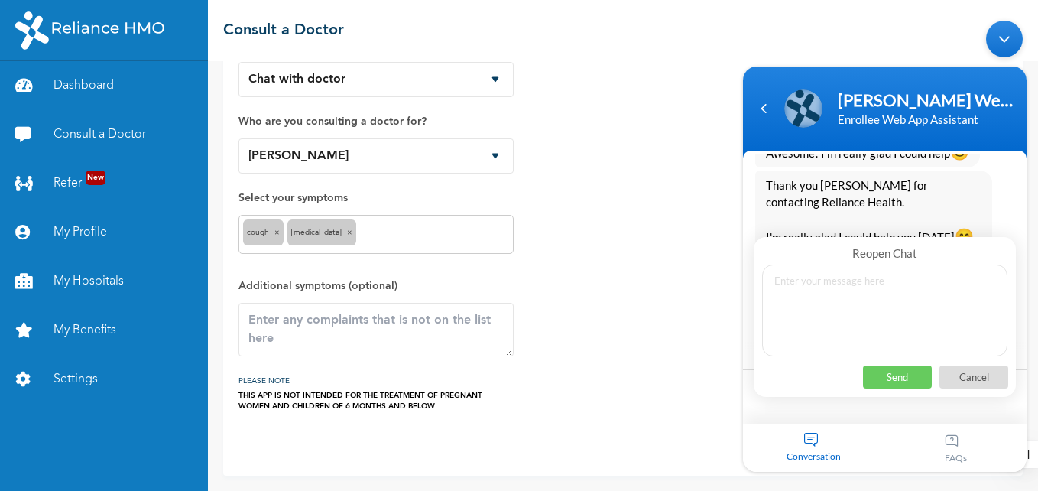
scroll to position [2541, 0]
click at [979, 376] on p "Cancel" at bounding box center [973, 376] width 69 height 23
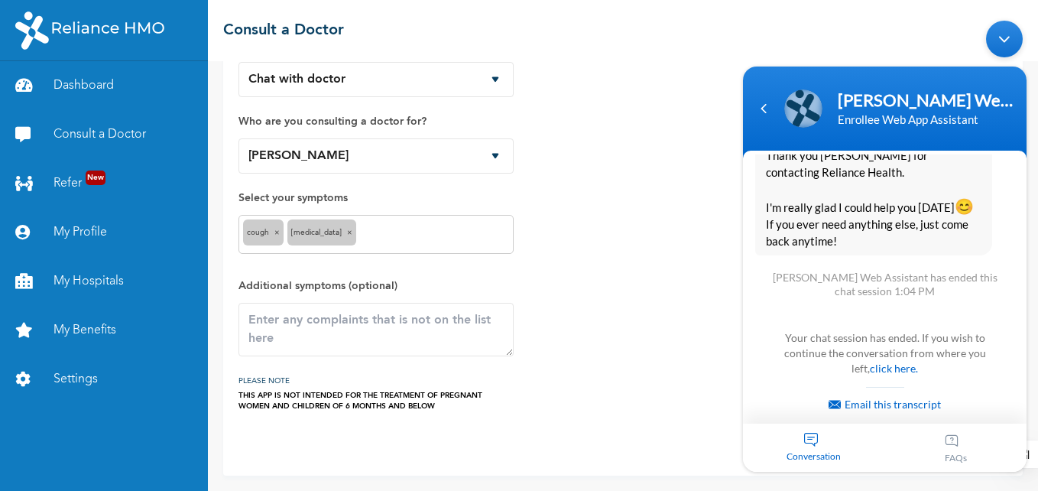
click at [1007, 37] on div "Minimize live chat window" at bounding box center [1004, 39] width 37 height 37
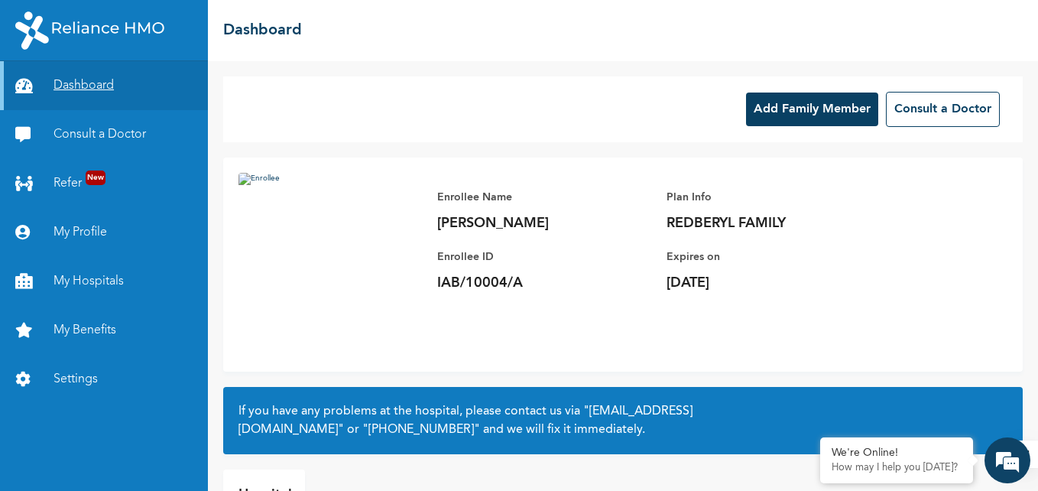
click at [83, 83] on link "Dashboard" at bounding box center [104, 85] width 208 height 49
click at [73, 377] on link "Settings" at bounding box center [104, 379] width 208 height 49
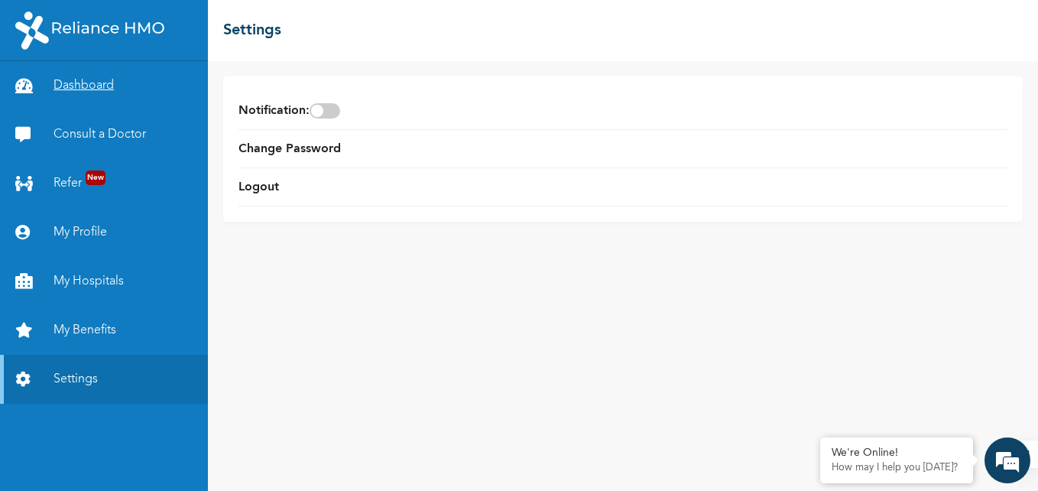
click at [77, 86] on link "Dashboard" at bounding box center [104, 85] width 208 height 49
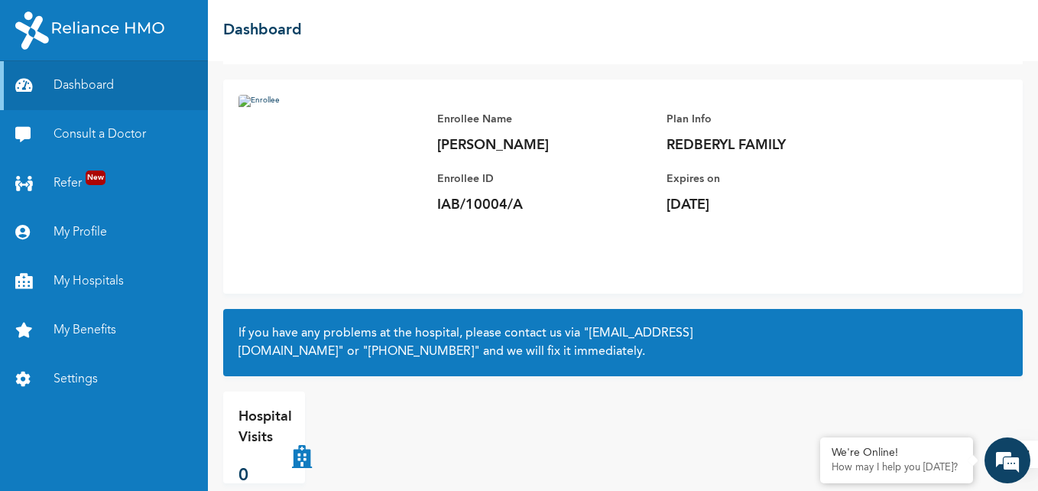
scroll to position [76, 0]
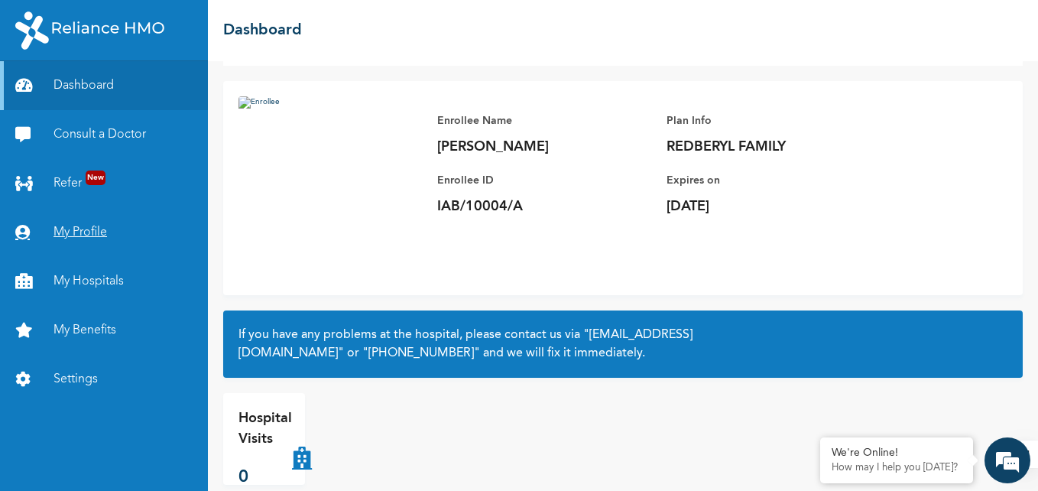
click at [79, 234] on link "My Profile" at bounding box center [104, 232] width 208 height 49
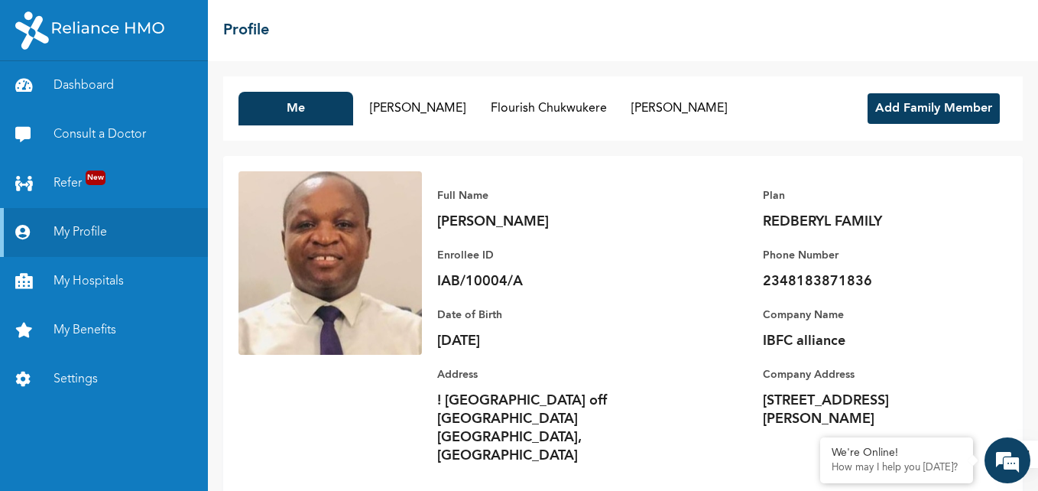
click at [687, 421] on div "Full Name Peter Chukwukere Enrollee ID IAB/10004/A Plan REDBERYL FAMILY Phone N…" at bounding box center [714, 325] width 585 height 309
click at [437, 106] on button "[PERSON_NAME]" at bounding box center [418, 109] width 115 height 34
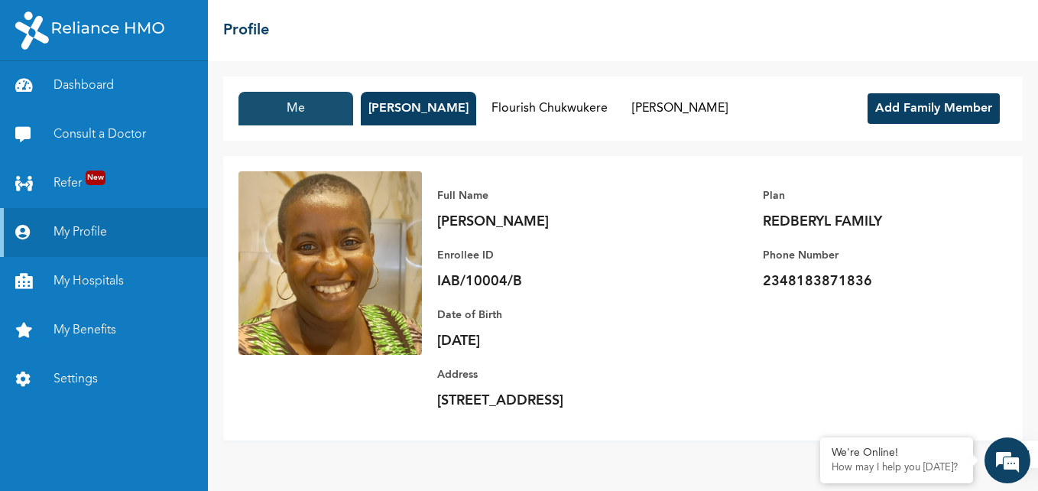
click at [298, 106] on button "Me" at bounding box center [295, 109] width 115 height 34
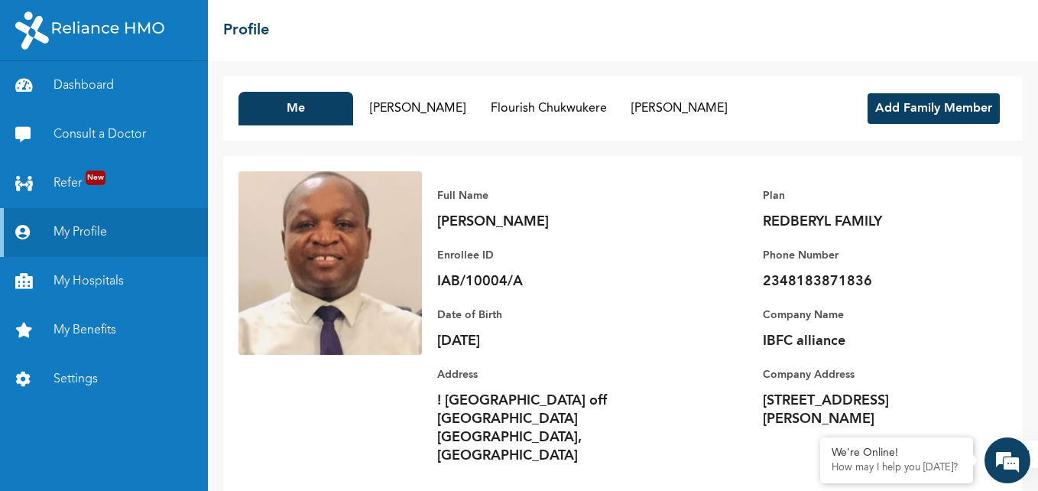
click at [879, 278] on p "2348183871836" at bounding box center [870, 281] width 214 height 18
click at [66, 377] on link "Settings" at bounding box center [104, 379] width 208 height 49
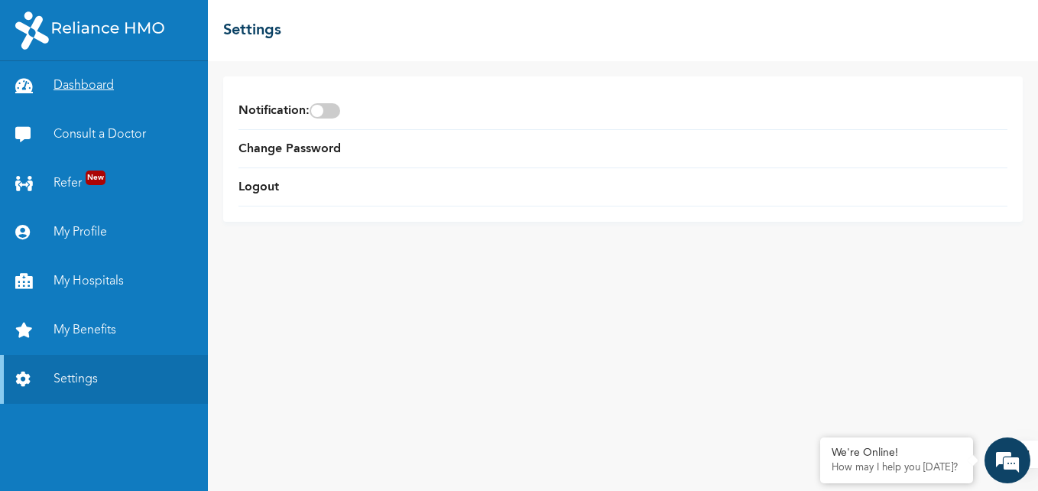
click at [87, 77] on link "Dashboard" at bounding box center [104, 85] width 208 height 49
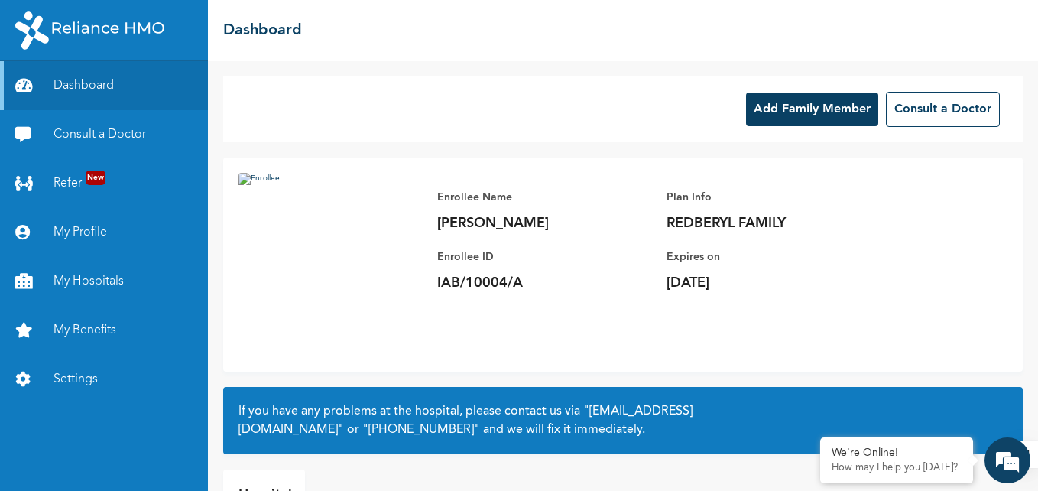
scroll to position [101, 0]
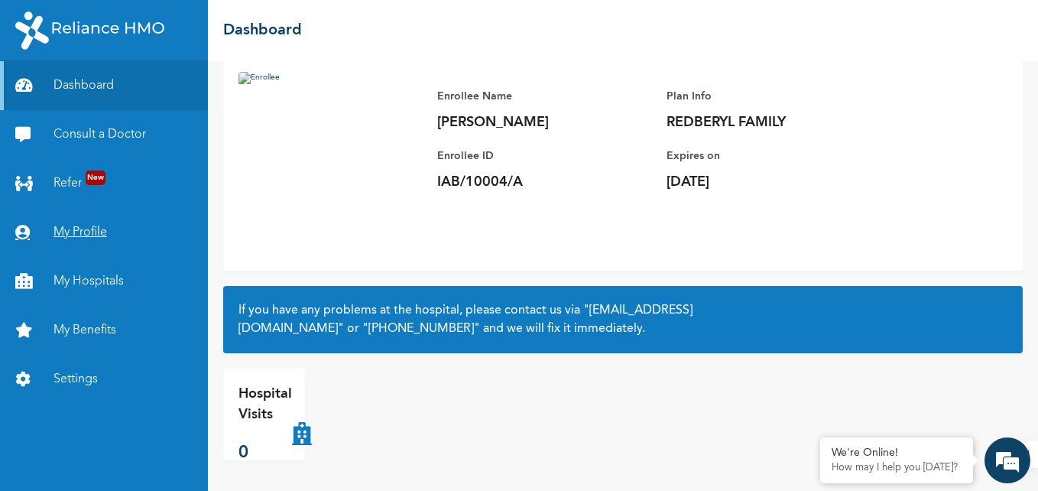
click at [78, 230] on link "My Profile" at bounding box center [104, 232] width 208 height 49
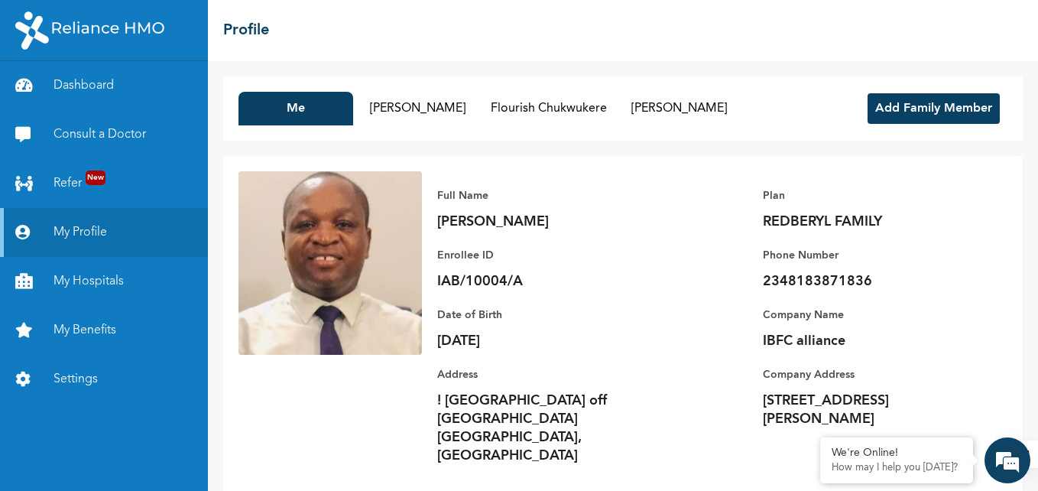
drag, startPoint x: 1037, startPoint y: 176, endPoint x: 1038, endPoint y: 361, distance: 185.0
click at [1037, 361] on html "Dashboard Consult a Doctor Refer New My Profile My Hospitals My Benefits Settin…" at bounding box center [519, 245] width 1038 height 491
click at [60, 374] on link "Settings" at bounding box center [104, 379] width 208 height 49
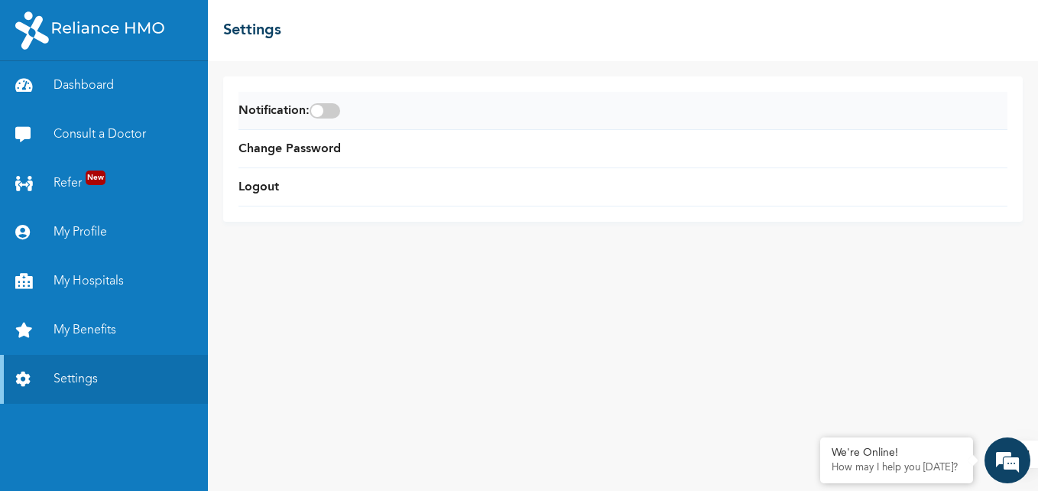
click at [340, 111] on span at bounding box center [325, 110] width 31 height 15
click at [0, 0] on input "checkbox" at bounding box center [0, 0] width 0 height 0
click at [326, 112] on span at bounding box center [325, 110] width 31 height 15
click at [0, 0] on input "checkbox" at bounding box center [0, 0] width 0 height 0
click at [22, 82] on icon at bounding box center [26, 85] width 23 height 15
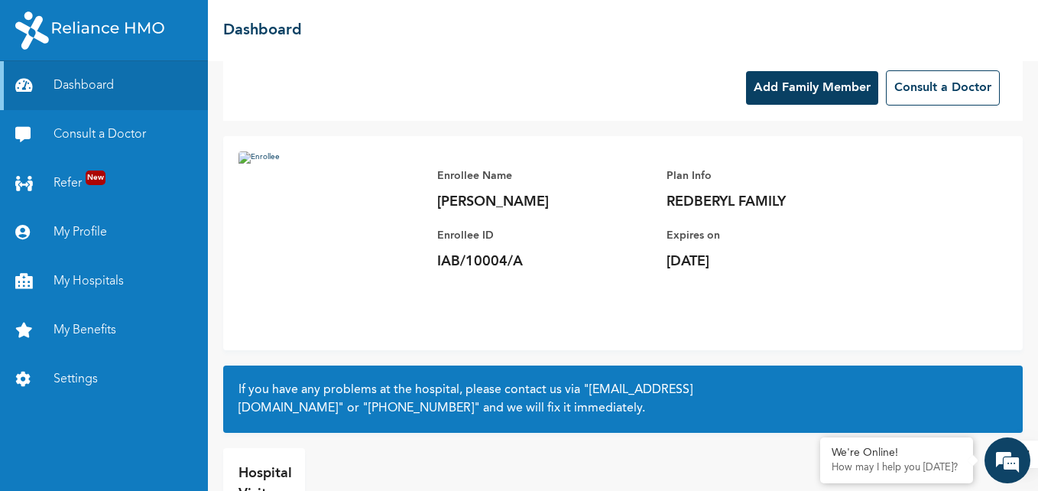
scroll to position [24, 0]
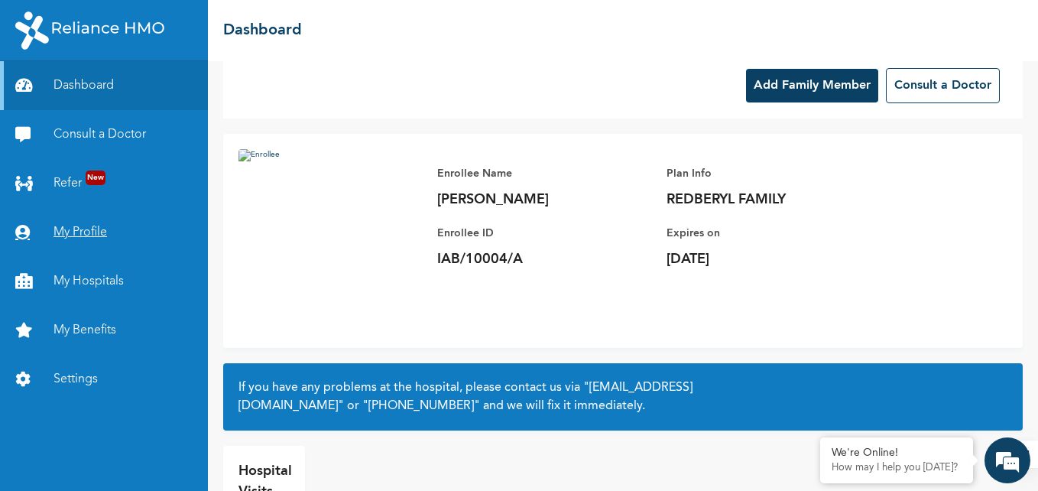
click at [65, 232] on link "My Profile" at bounding box center [104, 232] width 208 height 49
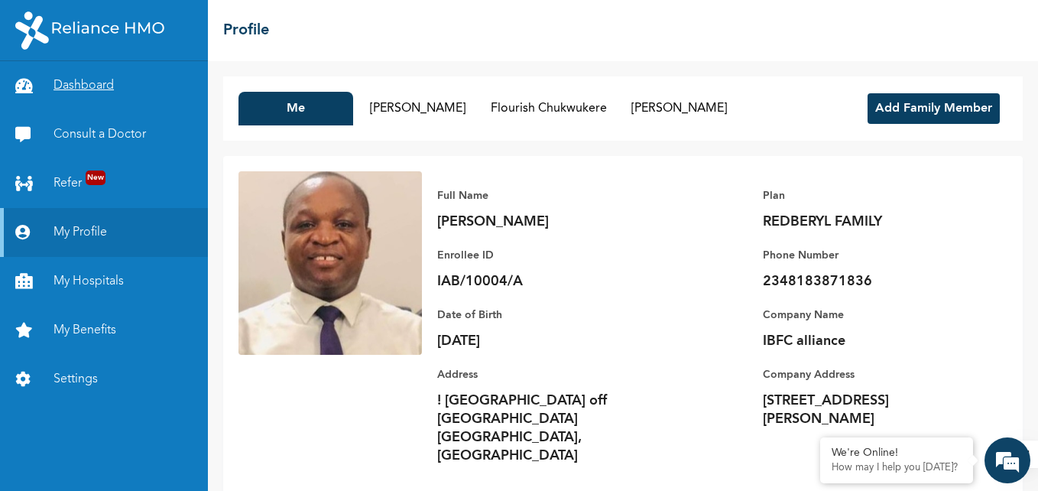
click at [94, 80] on link "Dashboard" at bounding box center [104, 85] width 208 height 49
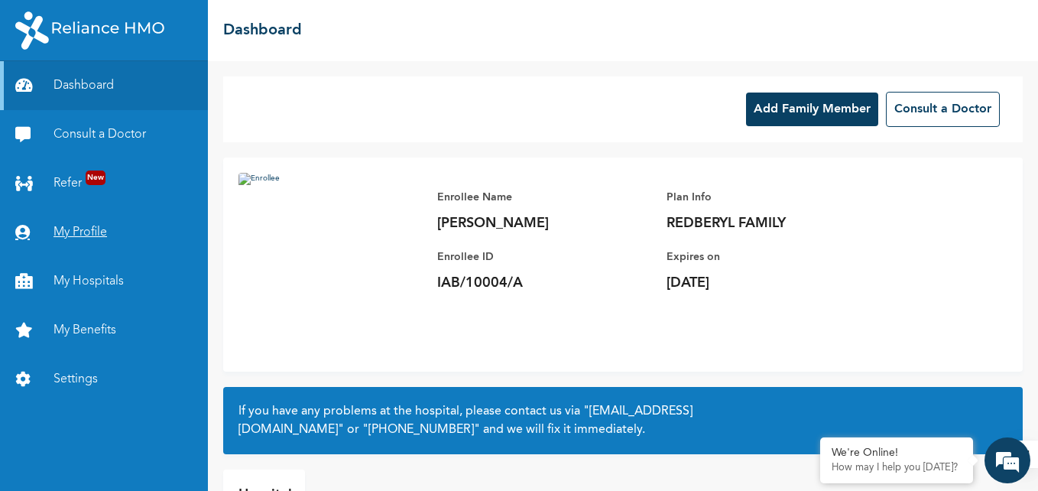
click at [76, 232] on link "My Profile" at bounding box center [104, 232] width 208 height 49
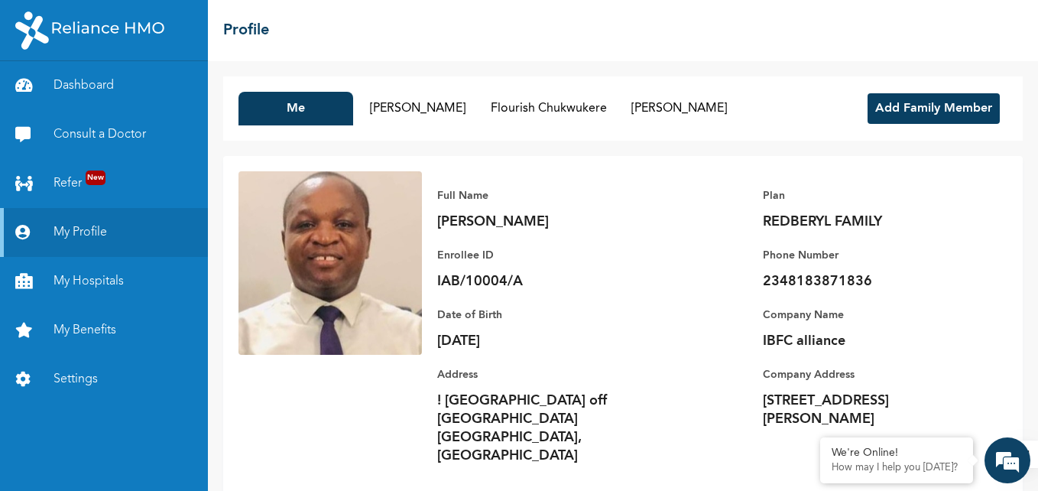
drag, startPoint x: 1037, startPoint y: 89, endPoint x: 1036, endPoint y: 300, distance: 211.7
click at [1036, 300] on html "Dashboard Consult a Doctor Refer New My Profile My Hospitals My Benefits Settin…" at bounding box center [519, 245] width 1038 height 491
click at [983, 401] on div "Full Name Peter Chukwukere Enrollee ID IAB/10004/A Plan REDBERYL FAMILY Phone N…" at bounding box center [714, 325] width 585 height 309
click at [881, 472] on p "How may I help you [DATE]?" at bounding box center [897, 468] width 130 height 12
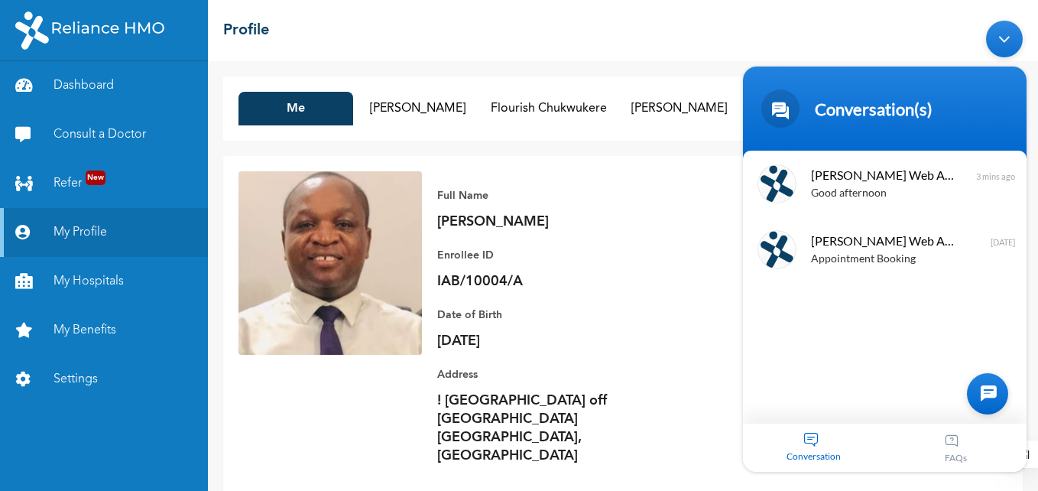
click at [814, 440] on div "Conversation" at bounding box center [814, 447] width 142 height 48
click at [984, 392] on div at bounding box center [987, 393] width 41 height 41
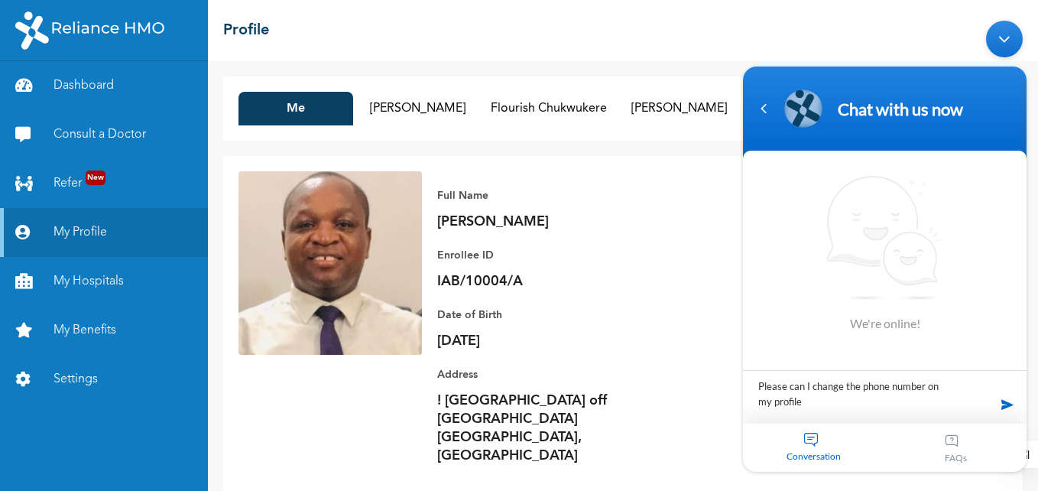
type textarea "Please can I change the phone number on my profile?"
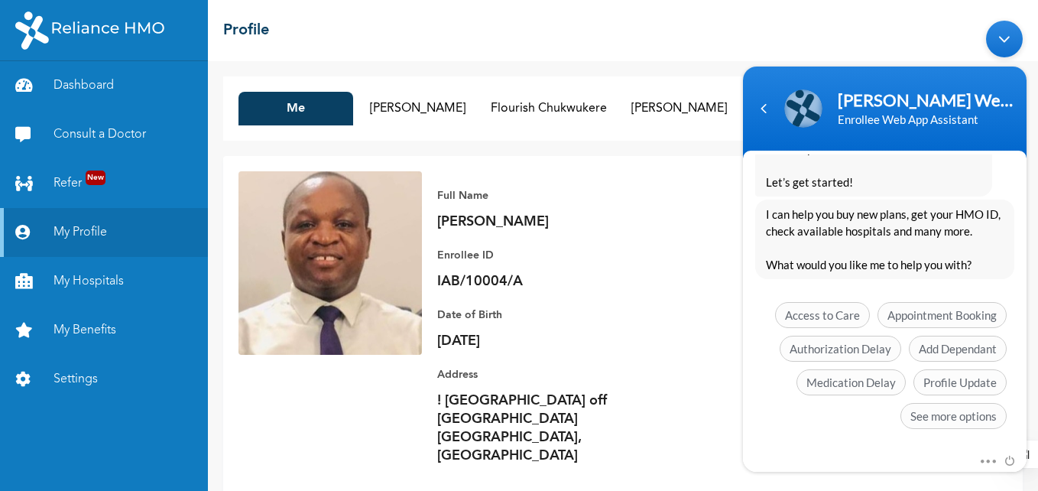
scroll to position [418, 0]
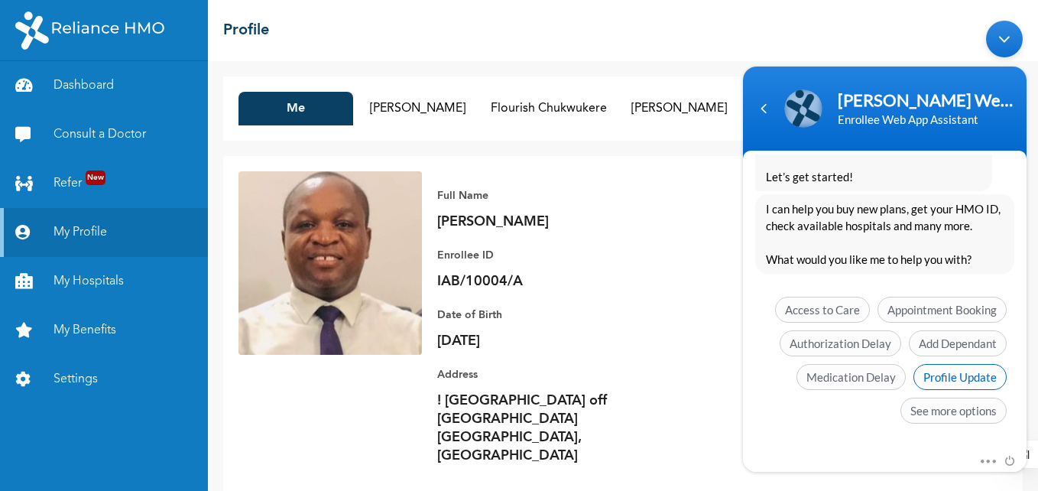
click at [955, 375] on span "Profile Update" at bounding box center [959, 377] width 93 height 26
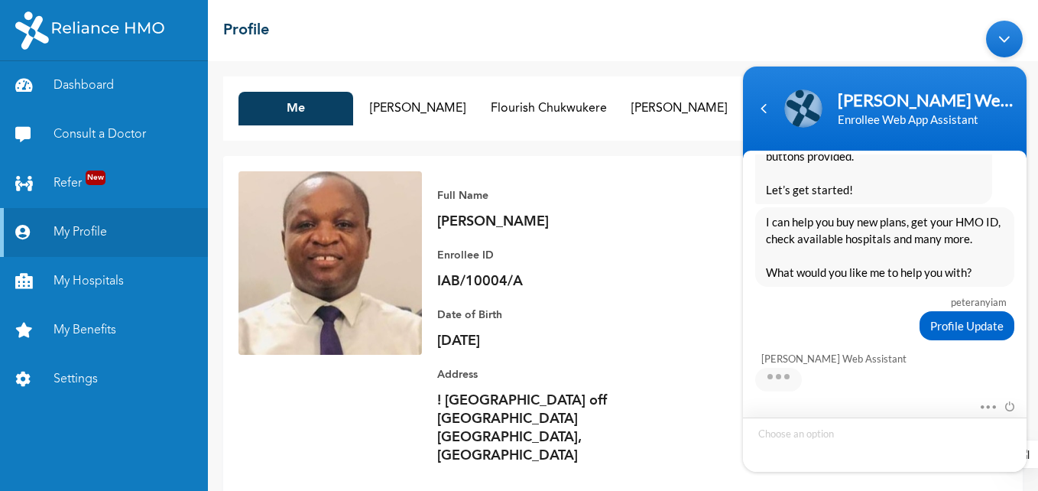
scroll to position [462, 0]
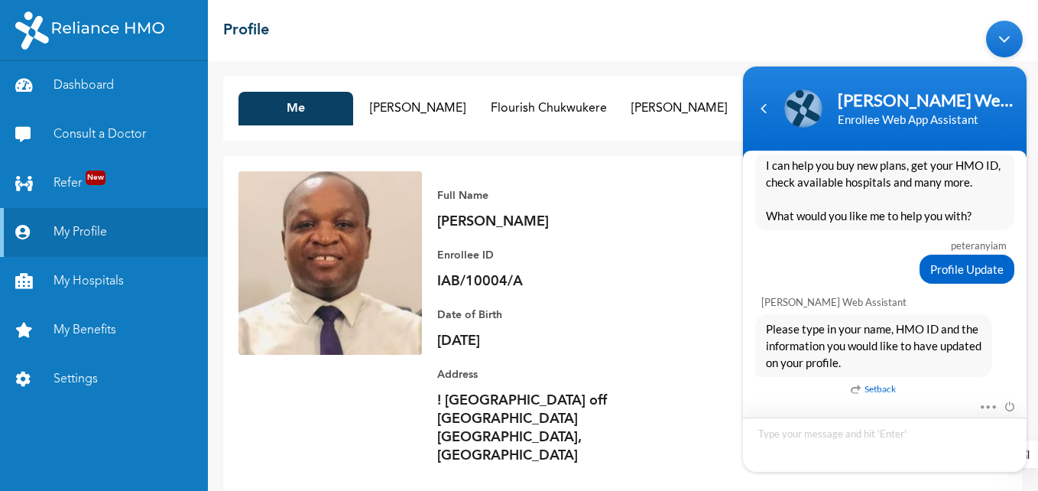
click at [815, 435] on textarea "Type your message and hit 'Enter'" at bounding box center [885, 444] width 284 height 54
drag, startPoint x: 555, startPoint y: 219, endPoint x: 436, endPoint y: 220, distance: 119.2
click at [436, 220] on div "Full Name Peter Chukwukere Enrollee ID IAB/10004/A Plan REDBERYL FAMILY Phone N…" at bounding box center [714, 325] width 585 height 309
copy p "[PERSON_NAME]"
drag, startPoint x: 764, startPoint y: 436, endPoint x: 754, endPoint y: 432, distance: 10.6
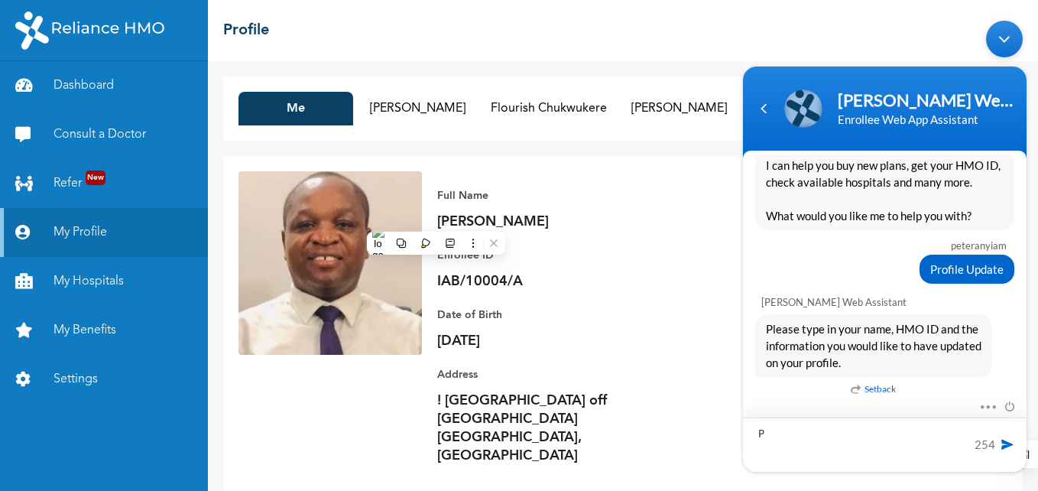
click at [754, 432] on textarea "P" at bounding box center [885, 444] width 284 height 54
drag, startPoint x: 527, startPoint y: 281, endPoint x: 435, endPoint y: 281, distance: 92.5
click at [435, 281] on div "Full Name Peter Chukwukere Enrollee ID IAB/10004/A Plan REDBERYL FAMILY Phone N…" at bounding box center [714, 325] width 585 height 309
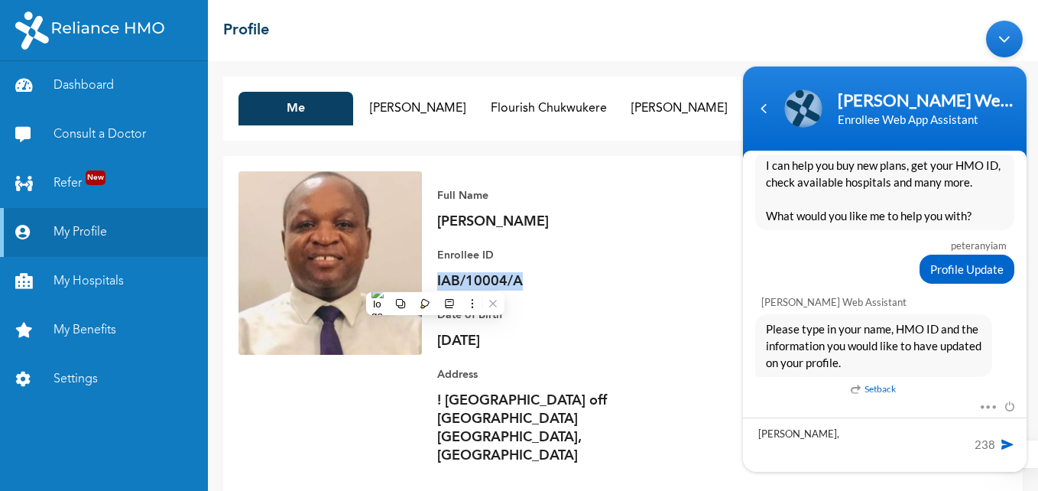
copy p "IAB/10004/A"
click at [855, 433] on textarea "Peter Chukwukere," at bounding box center [885, 444] width 284 height 54
click at [1004, 41] on div "Minimize live chat window" at bounding box center [1004, 39] width 37 height 37
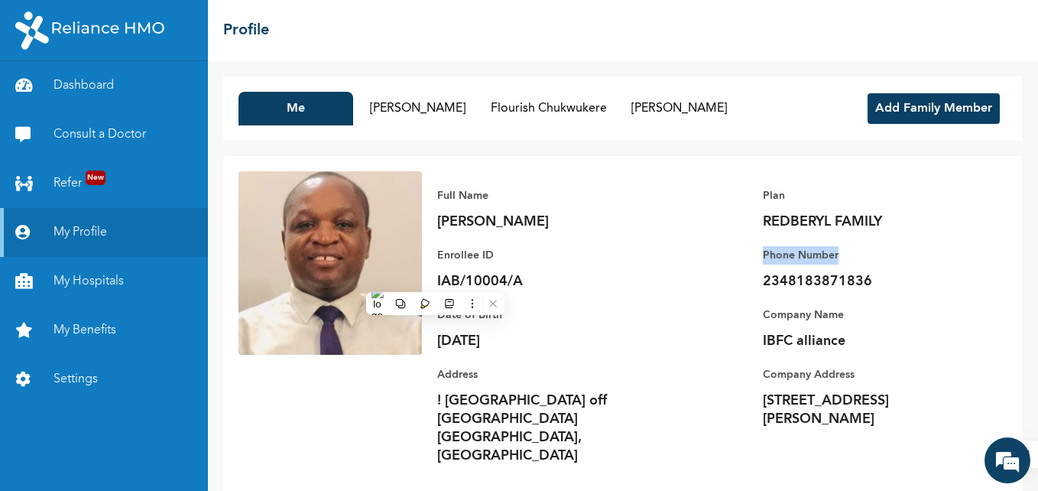
drag, startPoint x: 840, startPoint y: 252, endPoint x: 759, endPoint y: 261, distance: 81.5
click at [759, 261] on div "Full Name Peter Chukwukere Enrollee ID IAB/10004/A Plan REDBERYL FAMILY Phone N…" at bounding box center [714, 325] width 585 height 309
copy p "Phone Number"
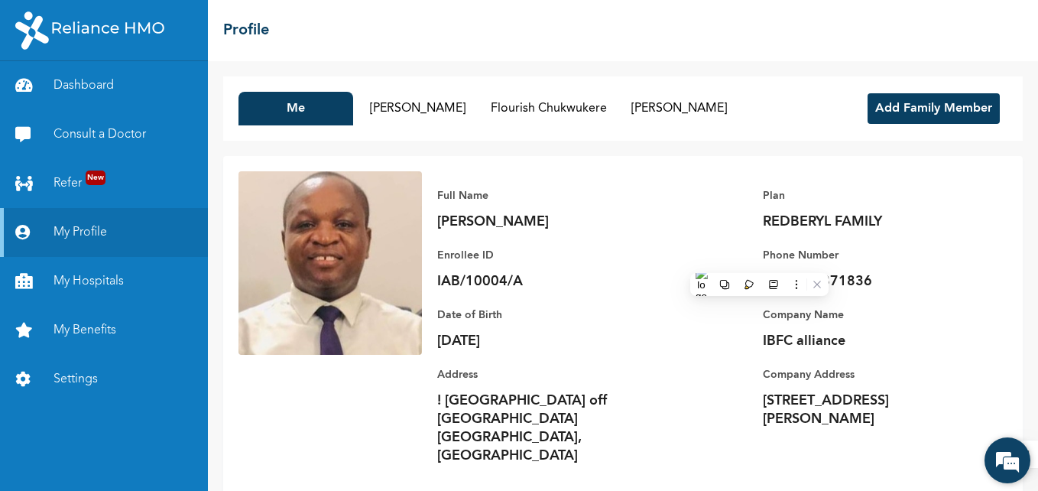
click at [1009, 456] on em at bounding box center [1007, 460] width 41 height 41
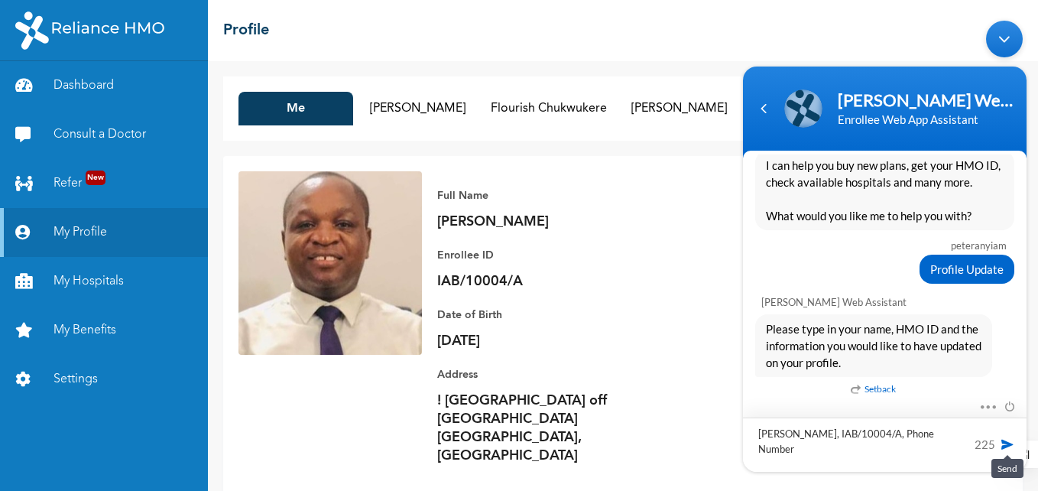
type textarea "Peter Chukwukere, IAB/10004/A, Phone Number"
click at [1008, 443] on span at bounding box center [1007, 443] width 15 height 15
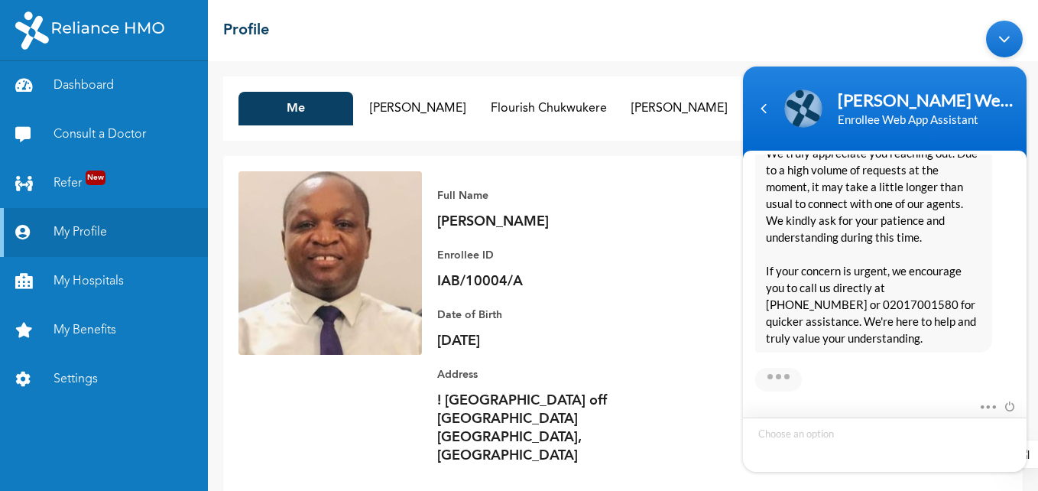
scroll to position [882, 0]
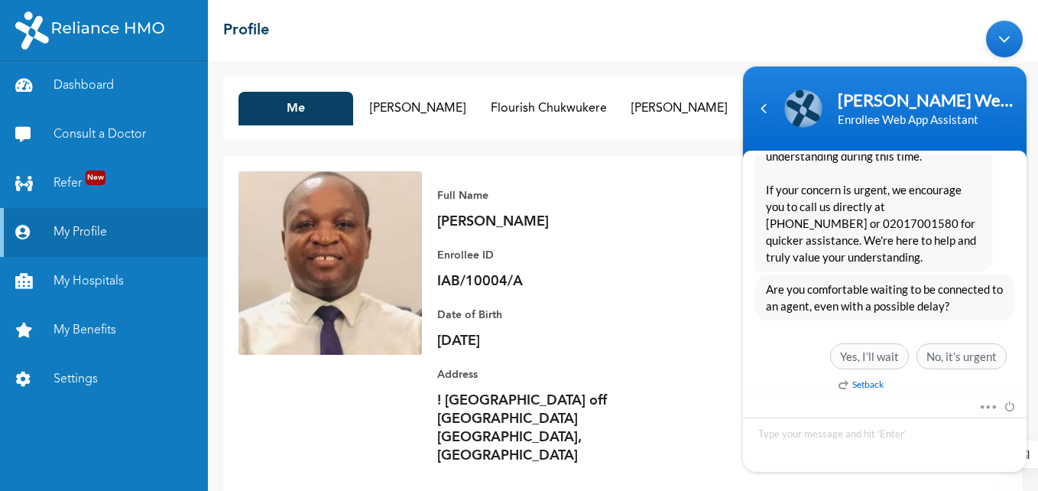
drag, startPoint x: 1027, startPoint y: 368, endPoint x: 1025, endPoint y: 342, distance: 26.1
click at [1025, 342] on body "Naomi Enrollee Web Assistant Enrollee Web App Assistant peteranyiam Please can …" at bounding box center [884, 246] width 299 height 466
drag, startPoint x: 1023, startPoint y: 349, endPoint x: 1024, endPoint y: 309, distance: 40.5
click at [1024, 309] on div "peteranyiam Please can I change the phone number on my profile? Naomi Enrollee …" at bounding box center [885, 275] width 284 height 243
click at [978, 294] on span "Are you comfortable waiting to be connected to an agent, even with a possible d…" at bounding box center [885, 298] width 238 height 34
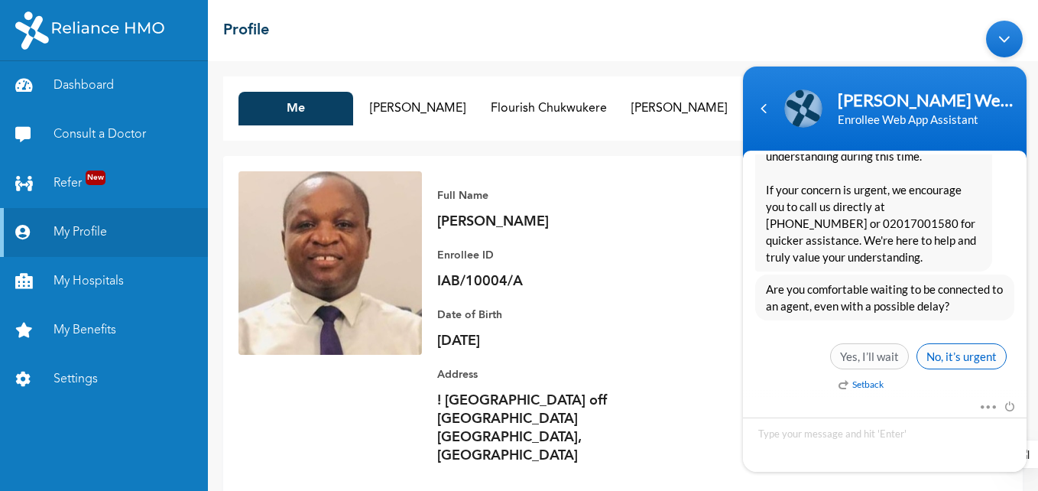
click at [946, 353] on span "No, it’s urgent" at bounding box center [961, 356] width 90 height 26
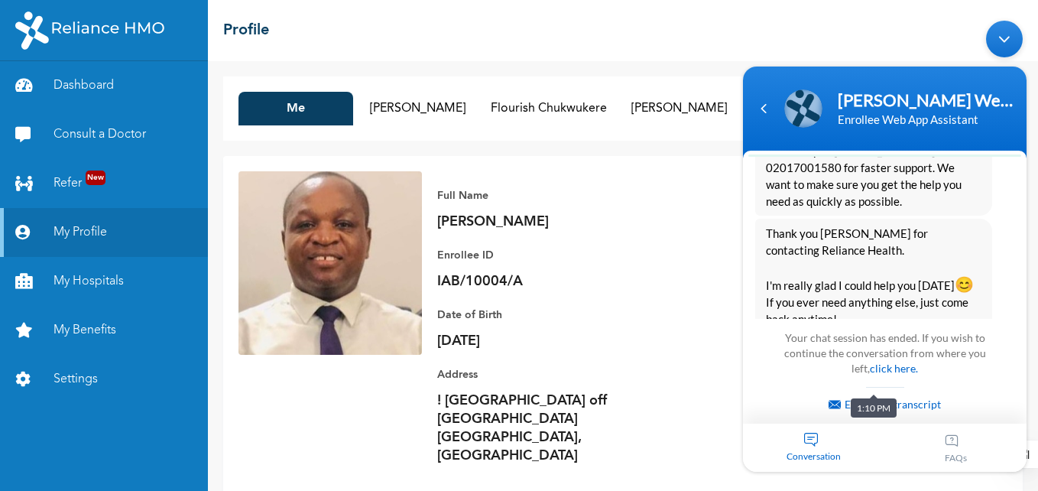
scroll to position [1347, 0]
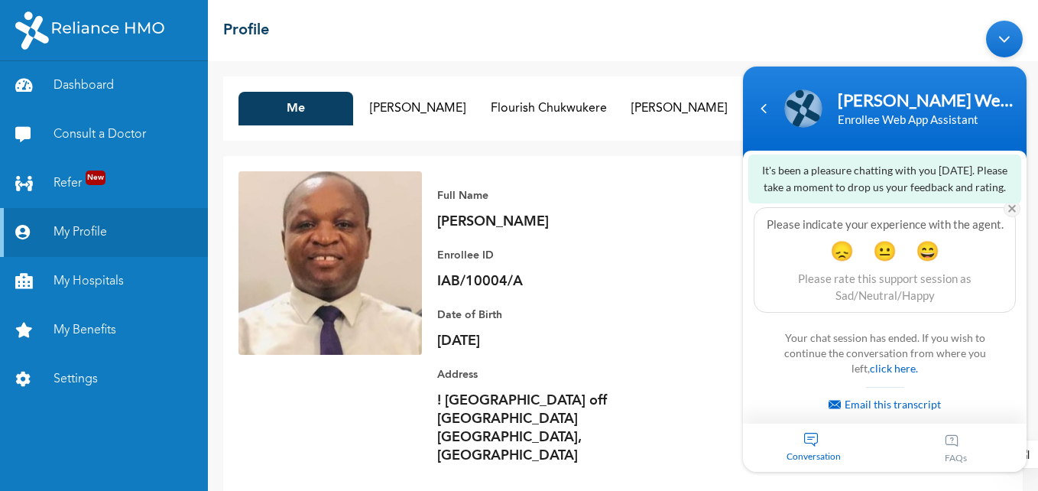
click at [1009, 204] on em at bounding box center [1012, 208] width 17 height 17
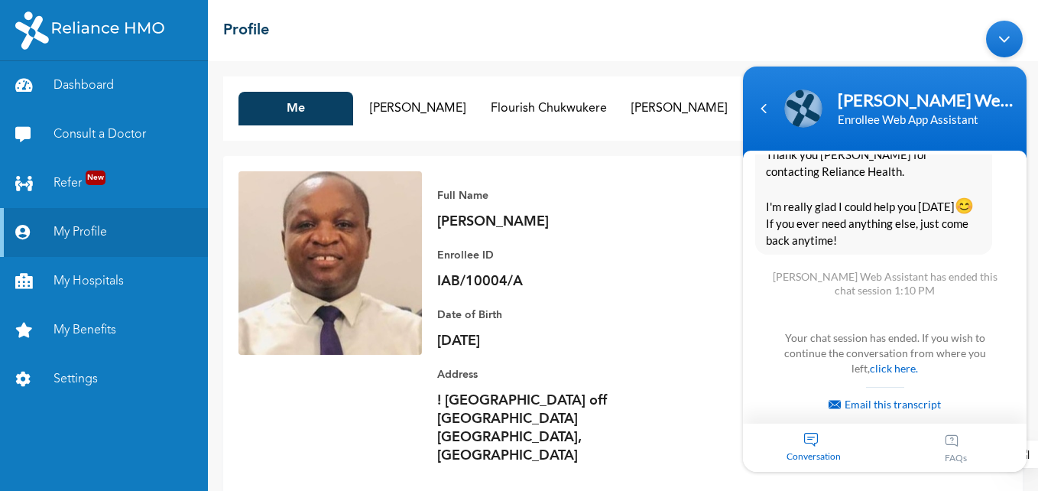
drag, startPoint x: 1027, startPoint y: 307, endPoint x: 1027, endPoint y: 284, distance: 23.7
click at [1027, 284] on body "Naomi Enrollee Web Assistant Enrollee Web App Assistant peteranyiam Please can …" at bounding box center [884, 246] width 299 height 466
drag, startPoint x: 1022, startPoint y: 303, endPoint x: 1027, endPoint y: 239, distance: 64.4
click at [1027, 239] on body "Naomi Enrollee Web Assistant Enrollee Web App Assistant peteranyiam Please can …" at bounding box center [884, 246] width 299 height 466
click at [1010, 36] on div "Minimize live chat window" at bounding box center [1004, 39] width 37 height 37
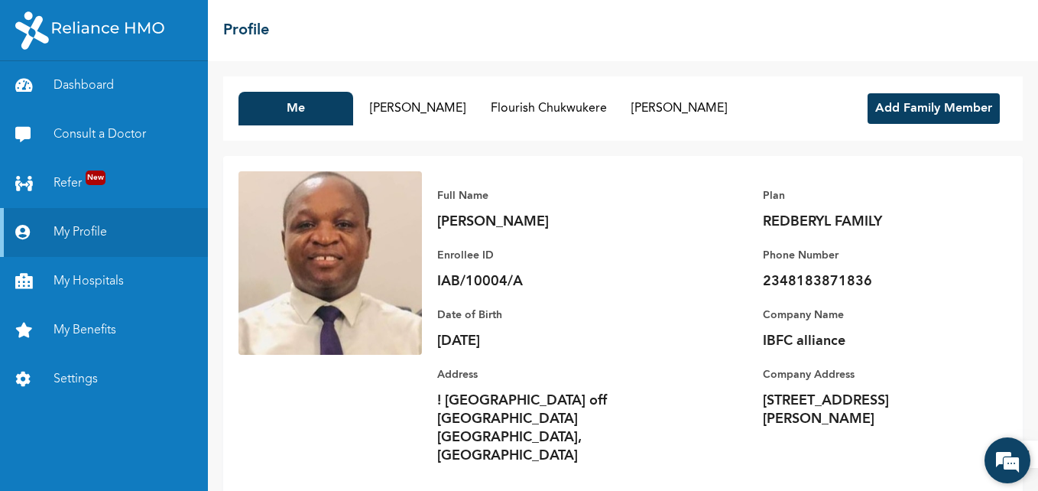
click at [1000, 459] on em at bounding box center [1007, 460] width 41 height 41
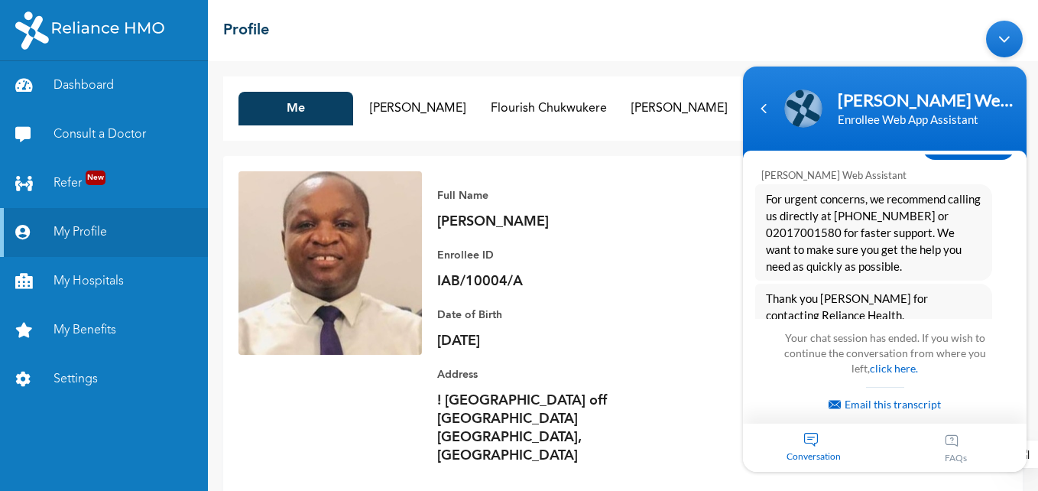
scroll to position [1103, 0]
